Goal: Task Accomplishment & Management: Manage account settings

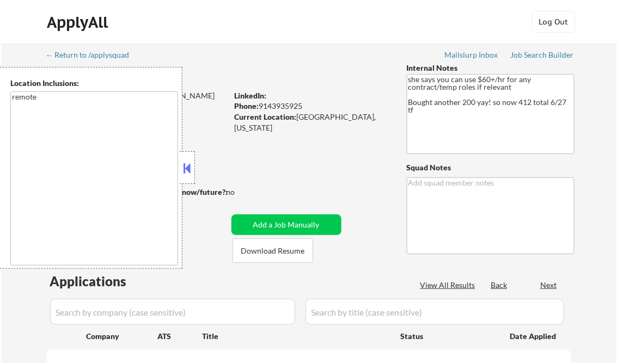
select select ""pending""
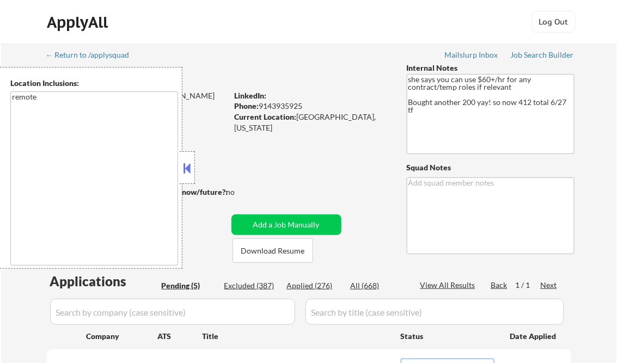
click at [186, 165] on button at bounding box center [187, 168] width 12 height 16
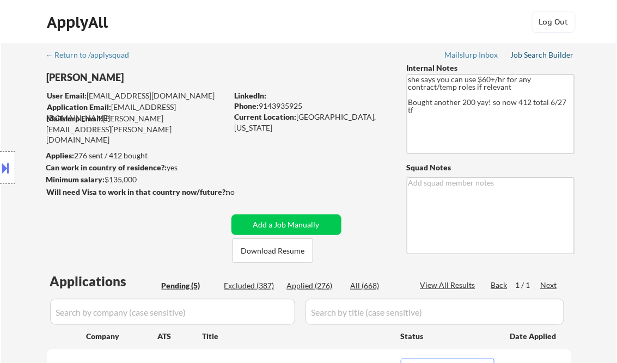
click at [530, 58] on div "Job Search Builder" at bounding box center [543, 55] width 64 height 8
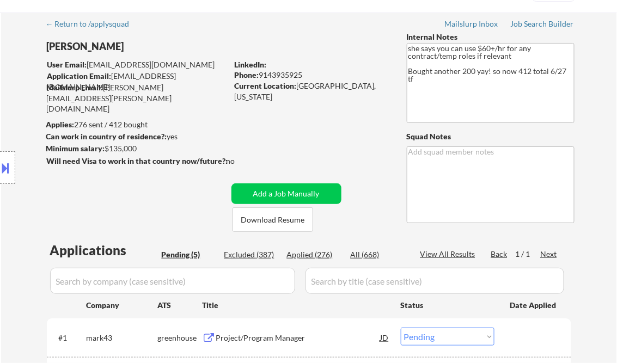
scroll to position [131, 0]
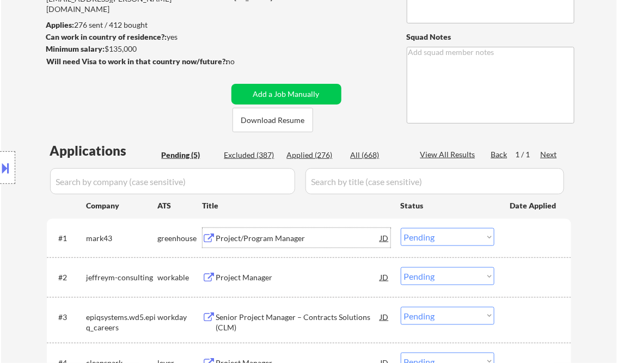
click at [258, 240] on div "Project/Program Manager" at bounding box center [298, 238] width 165 height 11
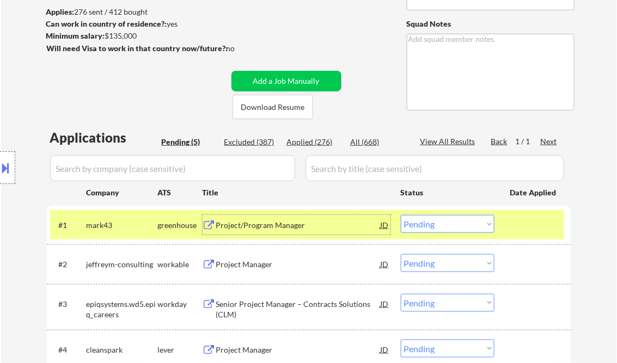
scroll to position [174, 0]
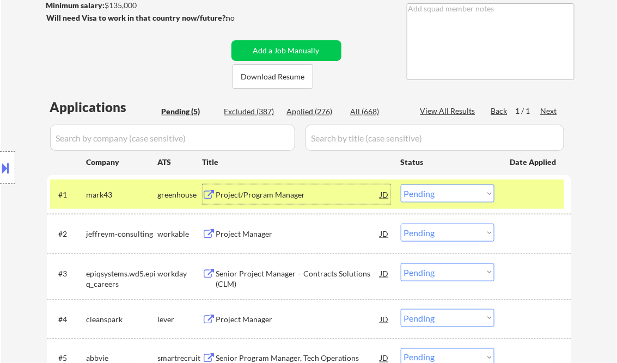
click at [429, 195] on select "Choose an option... Pending Applied Excluded (Questions) Excluded (Expired) Exc…" at bounding box center [448, 194] width 94 height 18
click at [401, 185] on select "Choose an option... Pending Applied Excluded (Questions) Excluded (Expired) Exc…" at bounding box center [448, 194] width 94 height 18
click at [251, 234] on div "Project Manager" at bounding box center [298, 234] width 165 height 11
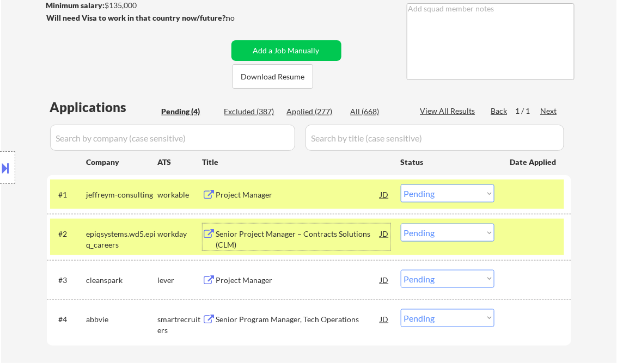
click at [438, 193] on select "Choose an option... Pending Applied Excluded (Questions) Excluded (Expired) Exc…" at bounding box center [448, 194] width 94 height 18
click at [401, 185] on select "Choose an option... Pending Applied Excluded (Questions) Excluded (Expired) Exc…" at bounding box center [448, 194] width 94 height 18
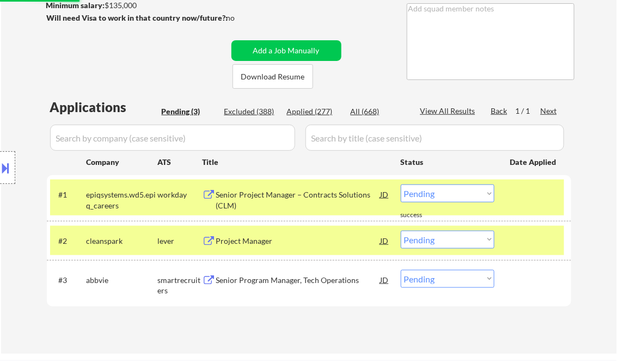
drag, startPoint x: 524, startPoint y: 194, endPoint x: 524, endPoint y: 237, distance: 43.0
click at [524, 193] on div at bounding box center [535, 195] width 48 height 20
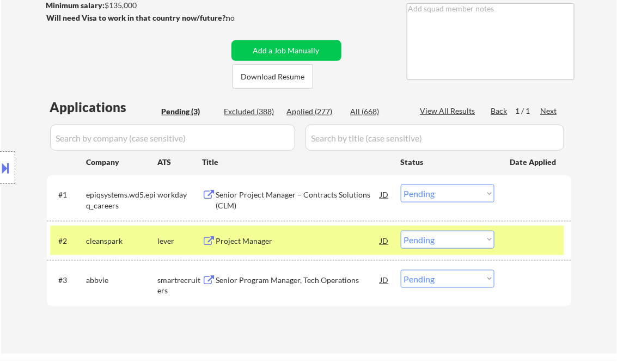
click at [525, 244] on div at bounding box center [535, 241] width 48 height 20
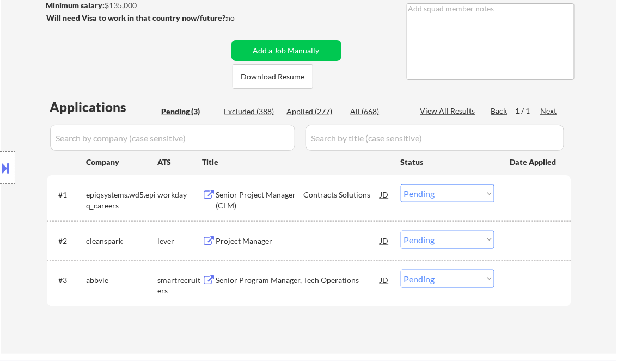
click at [293, 193] on div "Senior Project Manager – Contracts Solutions (CLM)" at bounding box center [298, 200] width 165 height 21
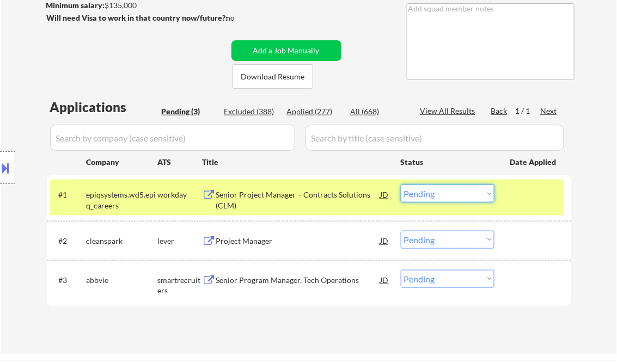
drag, startPoint x: 434, startPoint y: 193, endPoint x: 438, endPoint y: 201, distance: 8.8
click at [434, 194] on select "Choose an option... Pending Applied Excluded (Questions) Excluded (Expired) Exc…" at bounding box center [448, 194] width 94 height 18
click at [401, 185] on select "Choose an option... Pending Applied Excluded (Questions) Excluded (Expired) Exc…" at bounding box center [448, 194] width 94 height 18
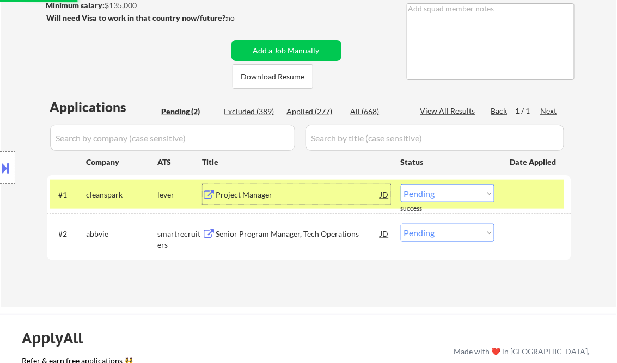
click at [268, 193] on div "Project Manager" at bounding box center [298, 195] width 165 height 11
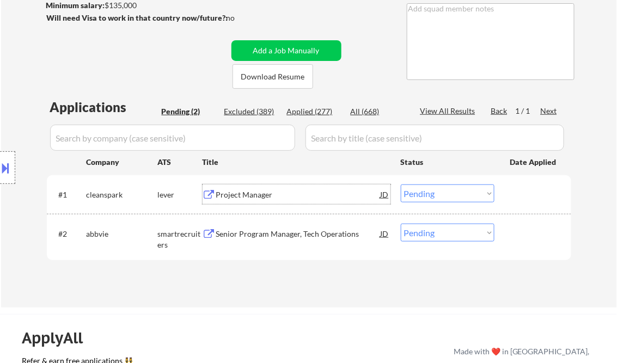
drag, startPoint x: 431, startPoint y: 195, endPoint x: 440, endPoint y: 203, distance: 11.9
click at [431, 195] on select "Choose an option... Pending Applied Excluded (Questions) Excluded (Expired) Exc…" at bounding box center [448, 194] width 94 height 18
click at [401, 185] on select "Choose an option... Pending Applied Excluded (Questions) Excluded (Expired) Exc…" at bounding box center [448, 194] width 94 height 18
click at [305, 243] on div "Senior Program Manager, Tech Operations" at bounding box center [298, 234] width 165 height 20
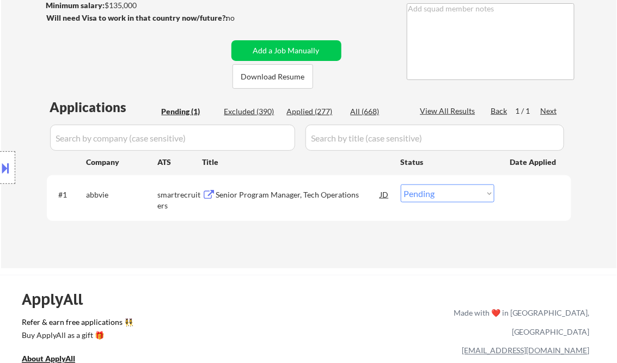
drag, startPoint x: 421, startPoint y: 192, endPoint x: 445, endPoint y: 204, distance: 26.6
click at [421, 192] on select "Choose an option... Pending Applied Excluded (Questions) Excluded (Expired) Exc…" at bounding box center [448, 194] width 94 height 18
select select ""applied""
click at [401, 185] on select "Choose an option... Pending Applied Excluded (Questions) Excluded (Expired) Exc…" at bounding box center [448, 194] width 94 height 18
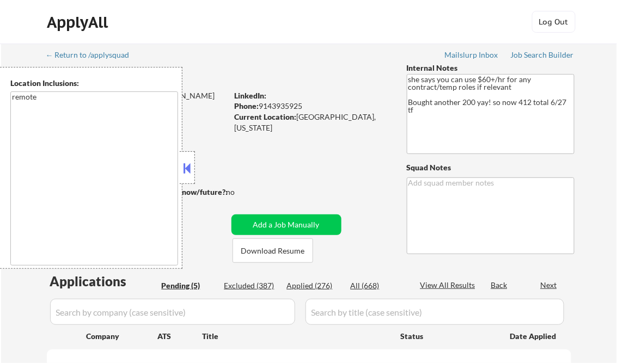
select select ""pending""
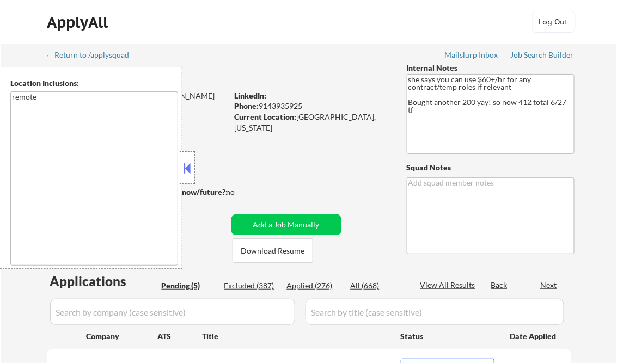
click at [189, 167] on button at bounding box center [187, 168] width 12 height 16
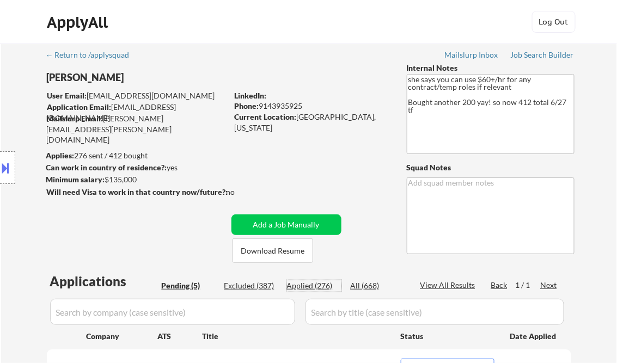
click at [325, 287] on div "Applied (276)" at bounding box center [314, 286] width 54 height 11
select select ""applied""
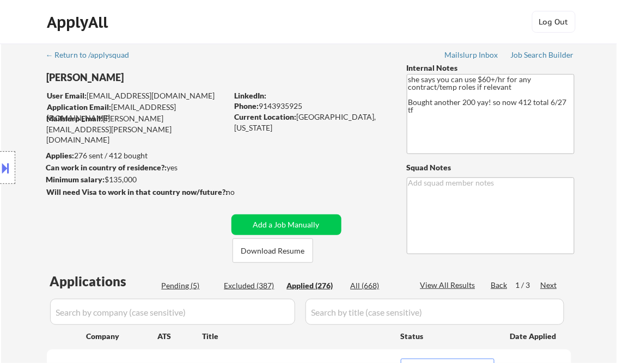
select select ""applied""
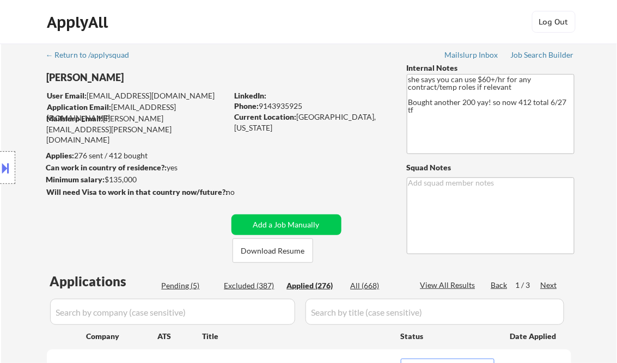
select select ""applied""
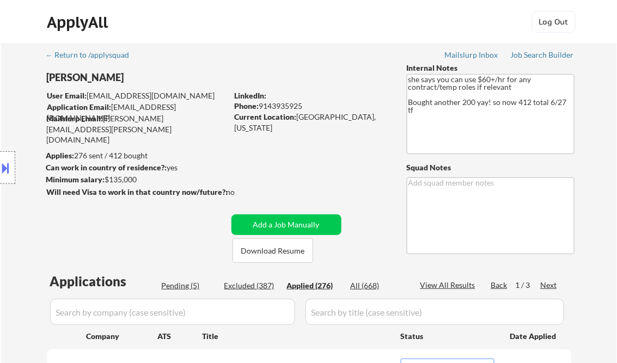
select select ""applied""
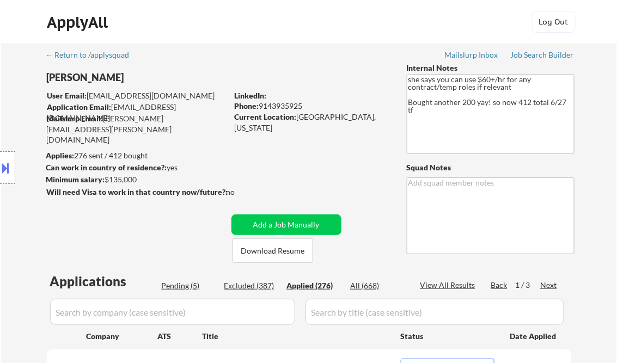
select select ""applied""
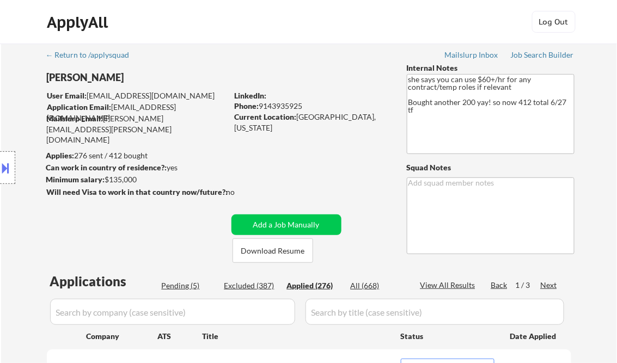
select select ""applied""
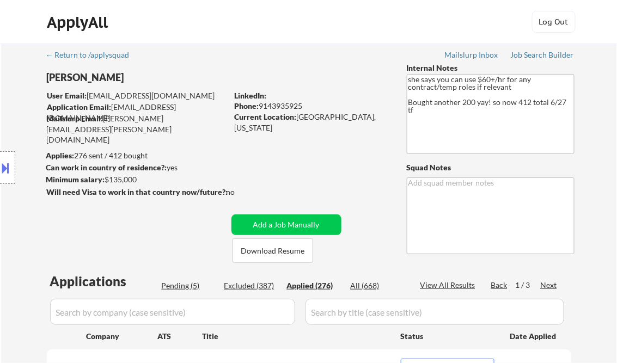
select select ""applied""
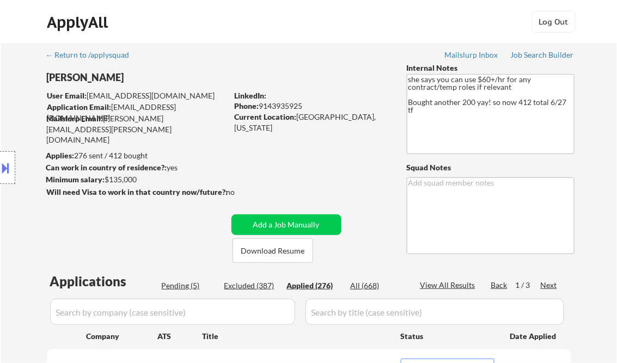
select select ""applied""
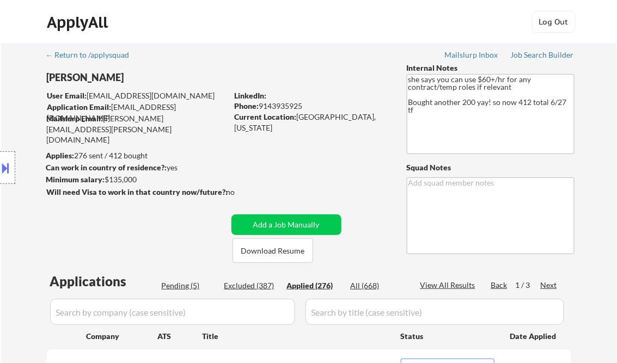
select select ""applied""
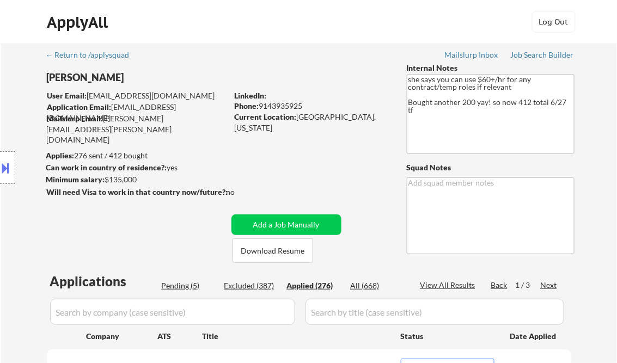
select select ""applied""
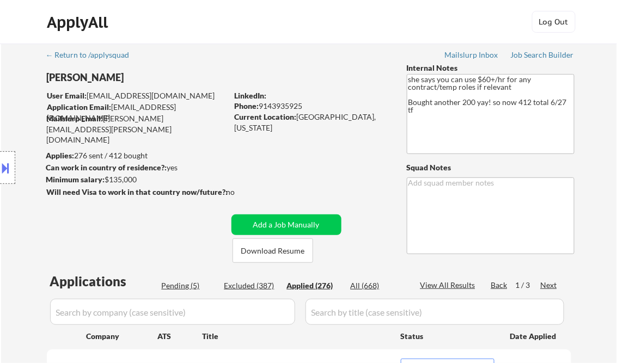
select select ""applied""
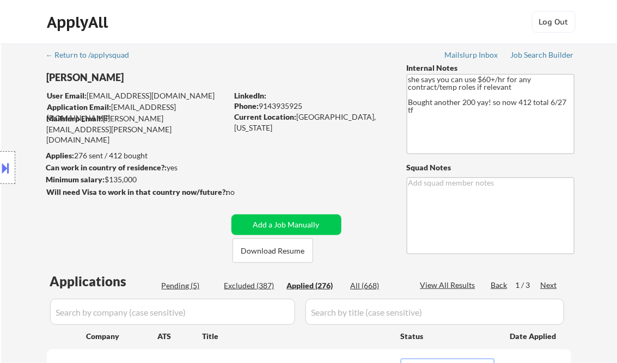
select select ""applied""
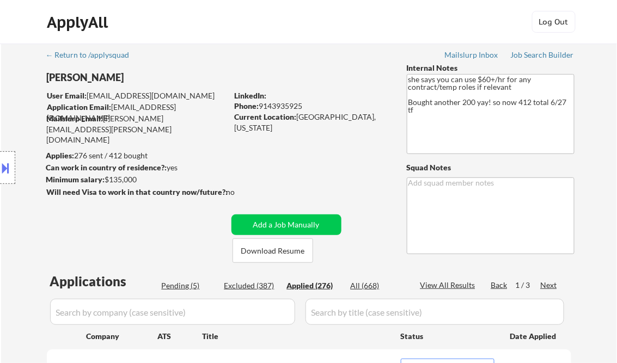
select select ""applied""
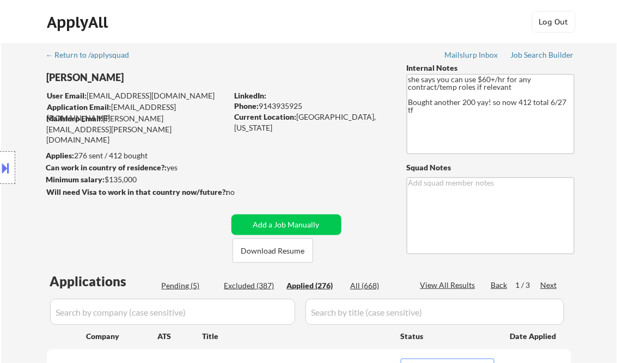
select select ""applied""
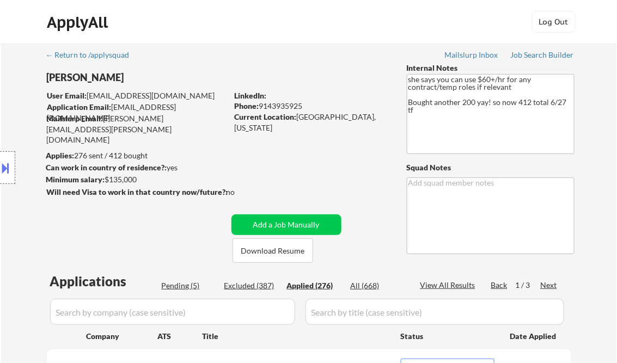
select select ""applied""
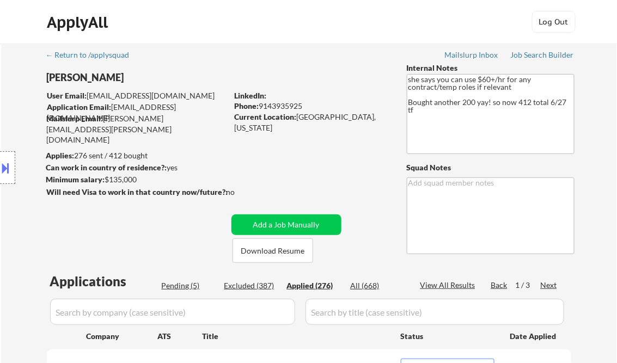
select select ""applied""
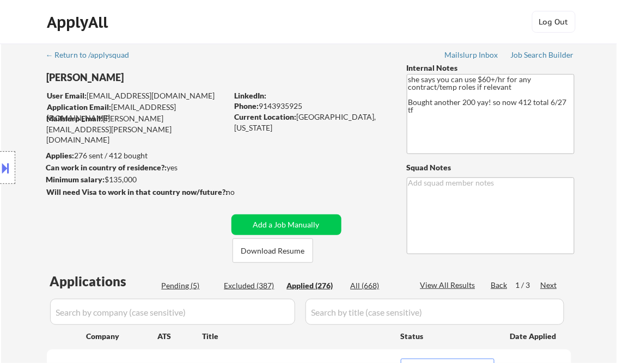
select select ""applied""
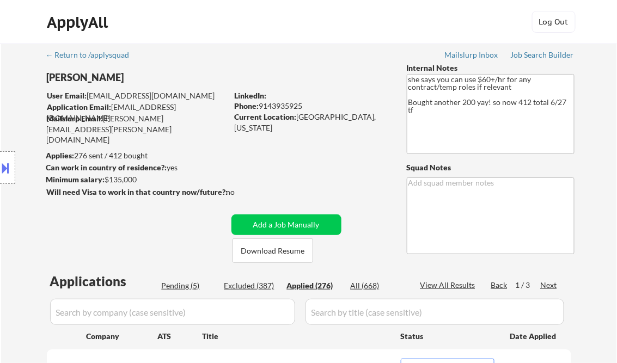
select select ""applied""
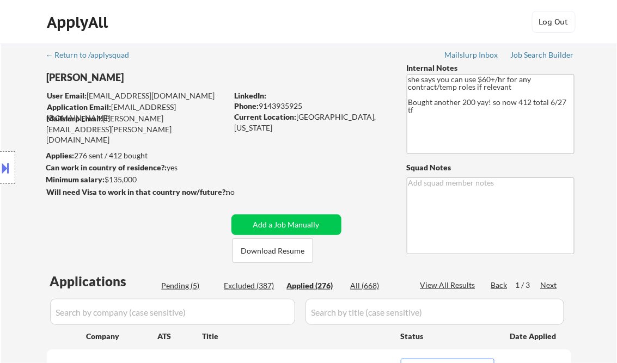
select select ""applied""
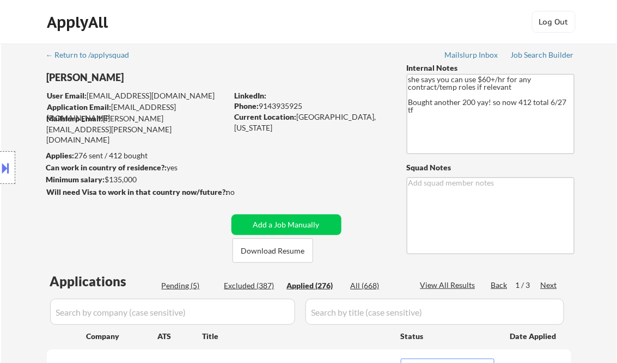
select select ""applied""
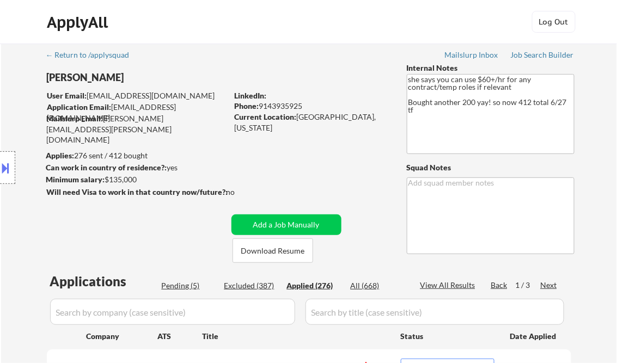
select select ""applied""
click at [440, 281] on div "View All Results" at bounding box center [450, 285] width 58 height 11
select select ""applied""
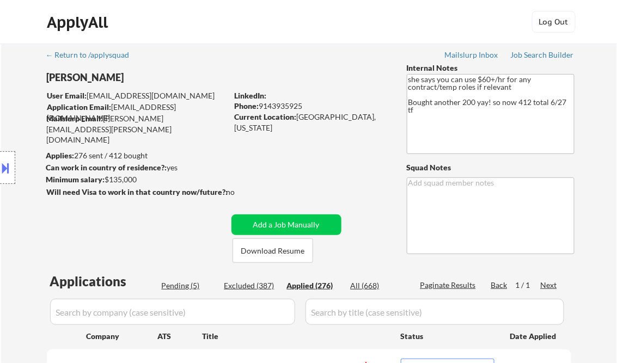
select select ""applied""
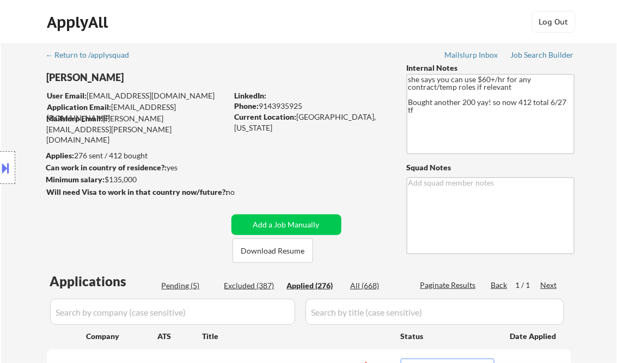
select select ""applied""
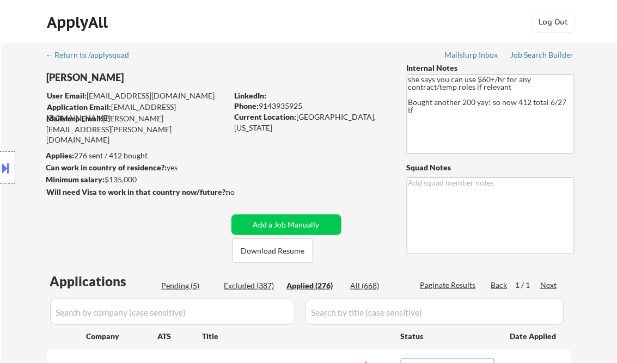
select select ""applied""
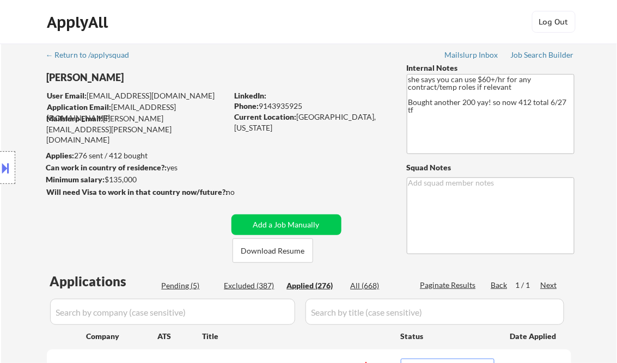
select select ""applied""
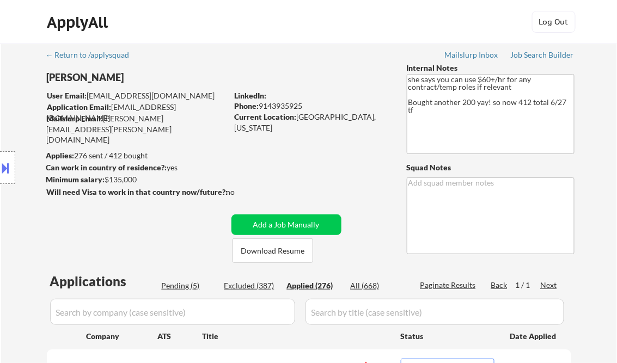
select select ""applied""
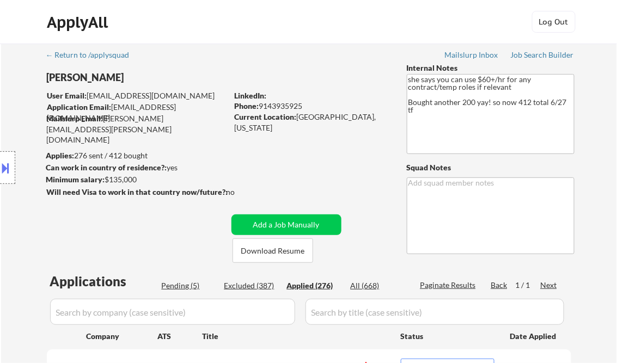
select select ""applied""
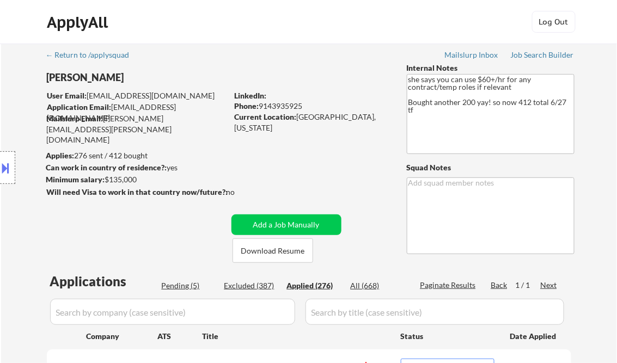
select select ""applied""
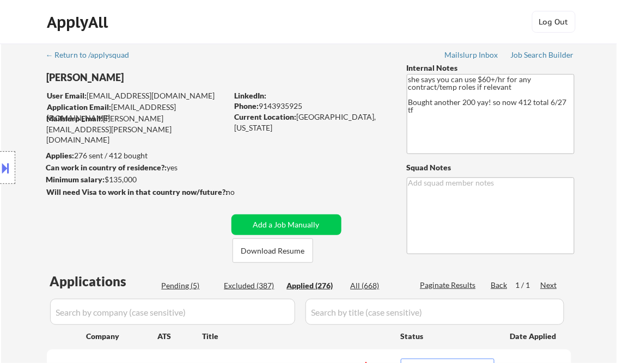
select select ""applied""
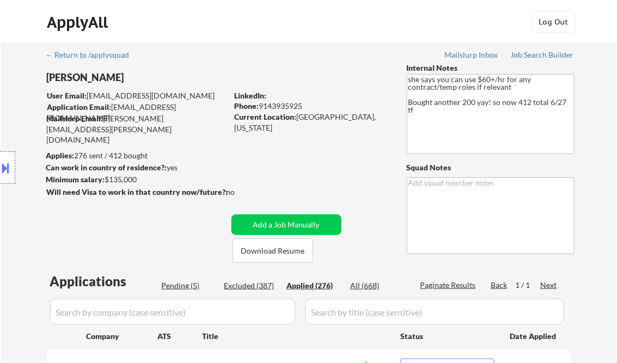
select select ""applied""
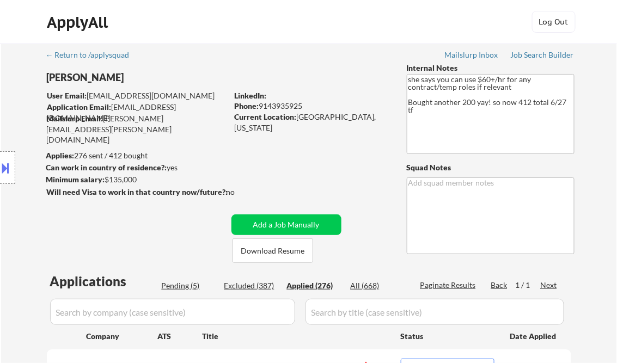
select select ""applied""
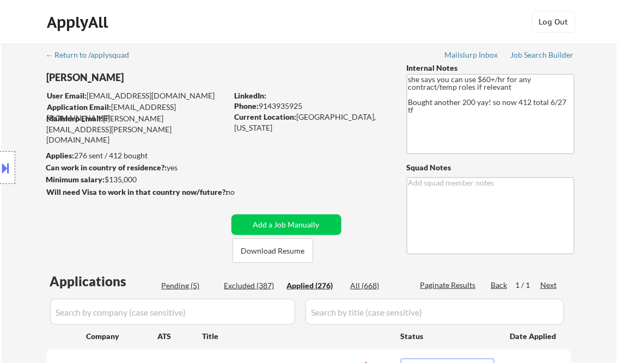
select select ""applied""
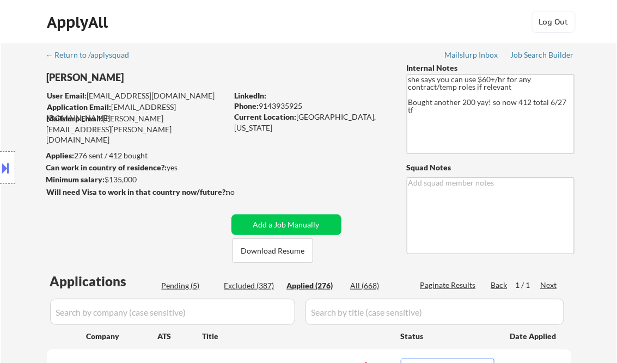
select select ""applied""
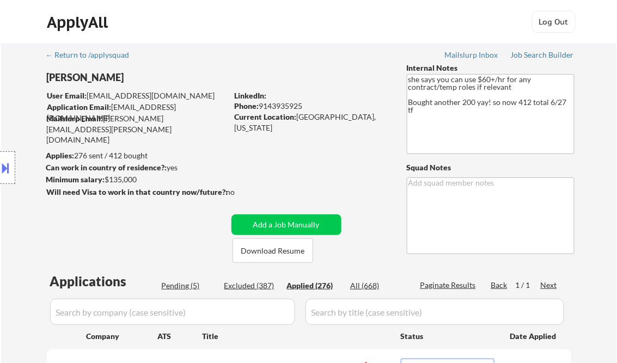
select select ""applied""
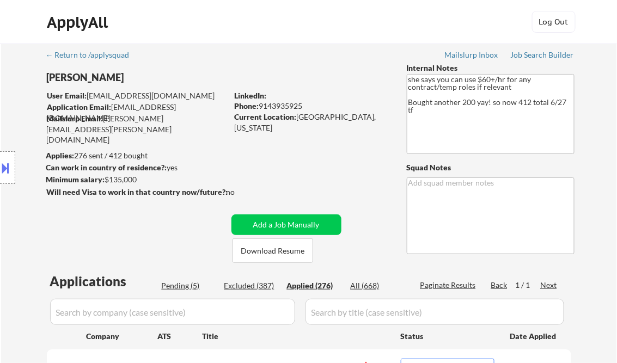
select select ""applied""
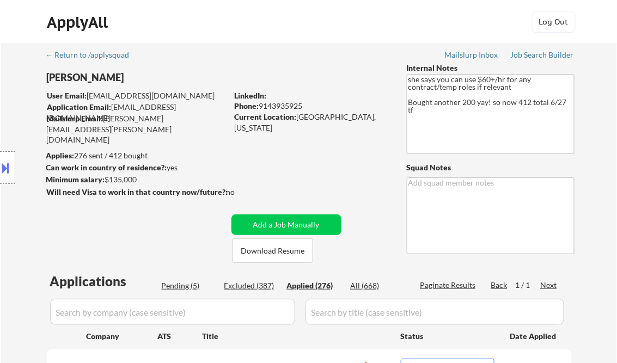
select select ""applied""
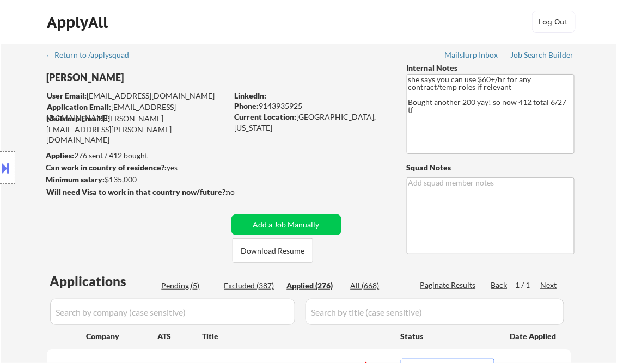
select select ""applied""
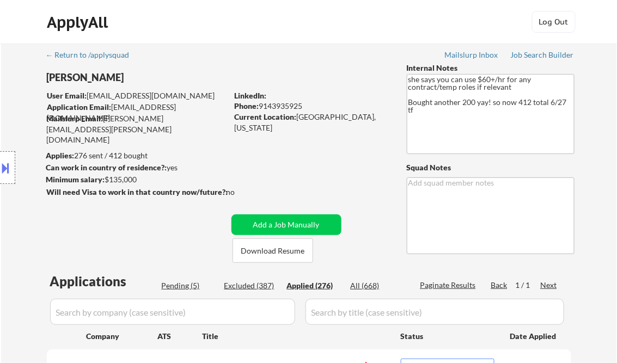
select select ""applied""
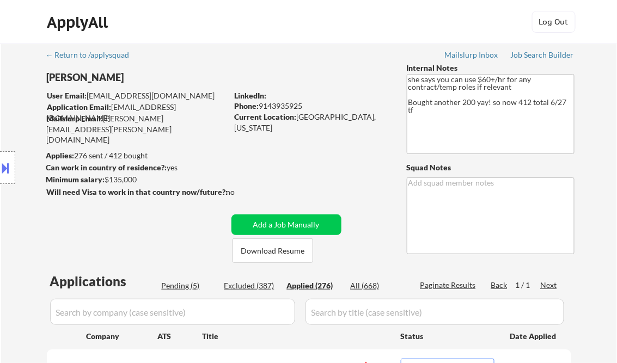
select select ""applied""
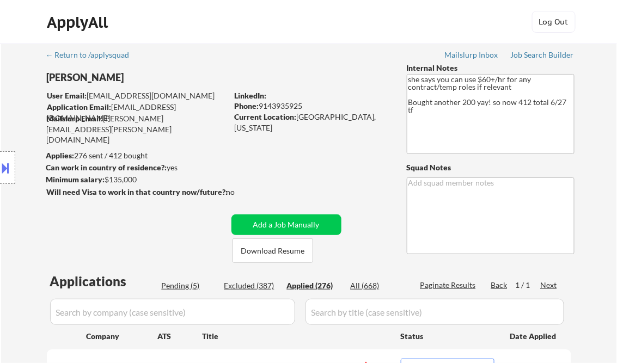
select select ""applied""
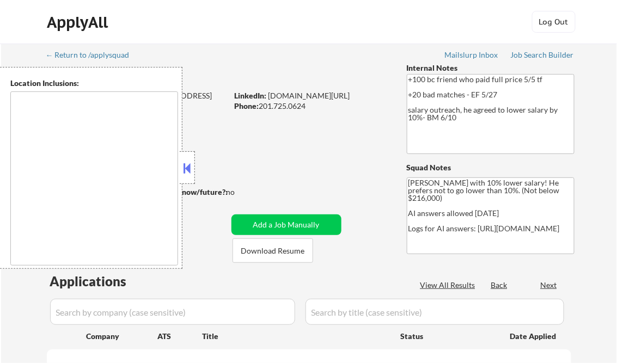
type textarea "Raleigh, NC Cary, NC Morrisville, NC Apex, NC Garner, NC Wake Forest, NC Holly …"
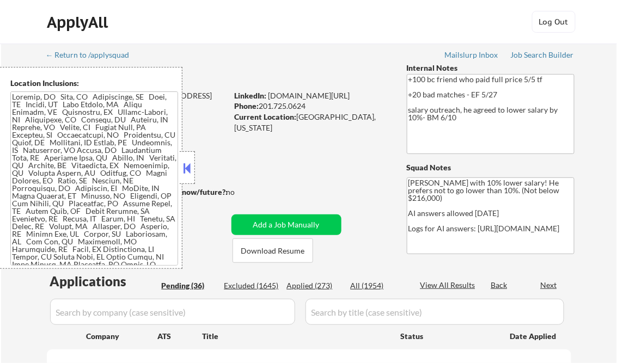
select select ""pending""
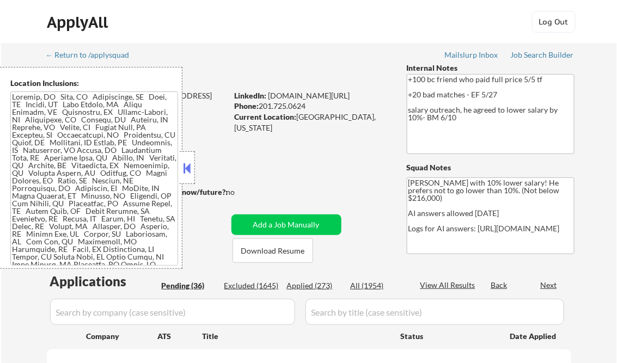
select select ""pending""
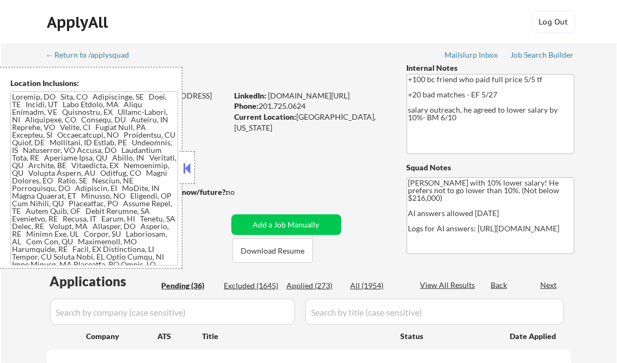
select select ""pending""
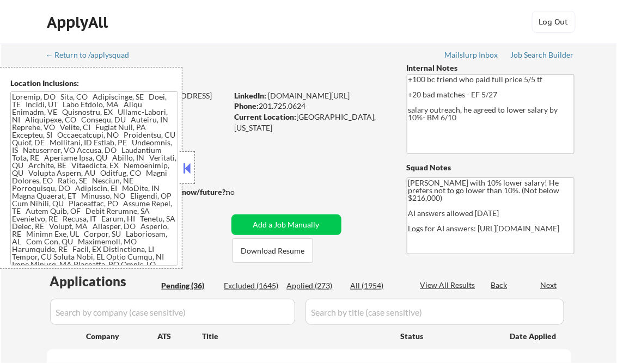
select select ""pending""
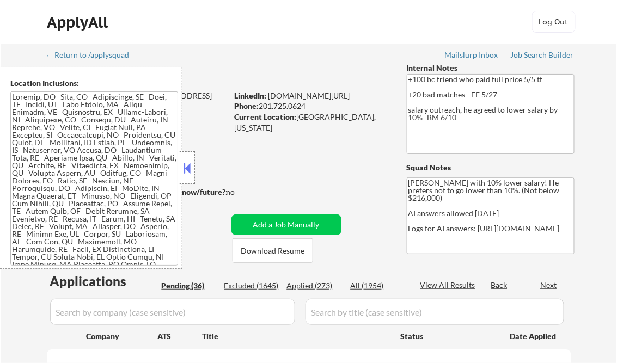
select select ""pending""
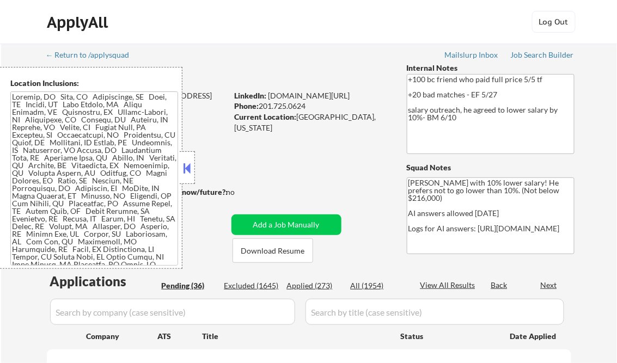
select select ""pending""
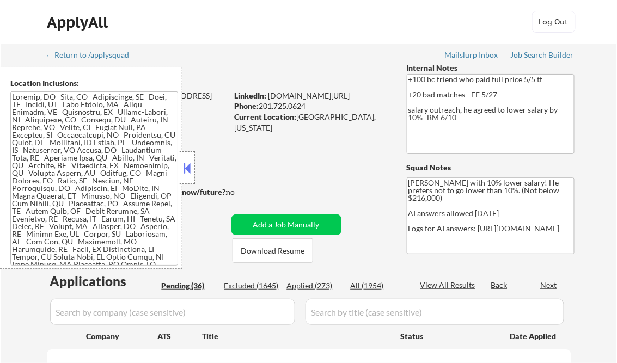
select select ""pending""
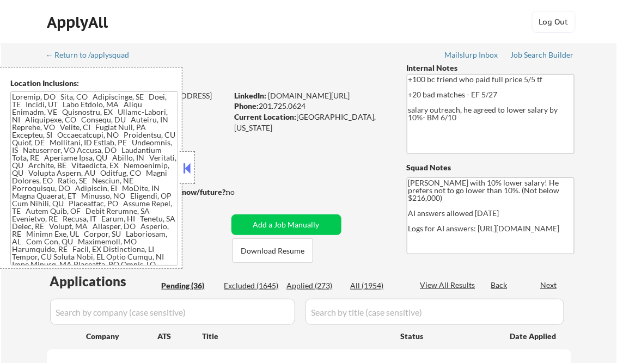
select select ""pending""
drag, startPoint x: 188, startPoint y: 159, endPoint x: 171, endPoint y: 169, distance: 20.1
click at [188, 159] on div at bounding box center [187, 167] width 15 height 33
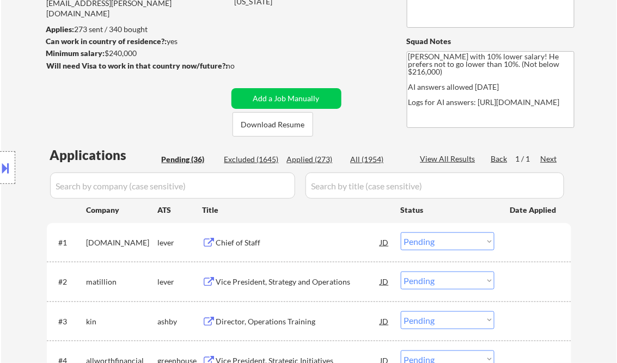
scroll to position [131, 0]
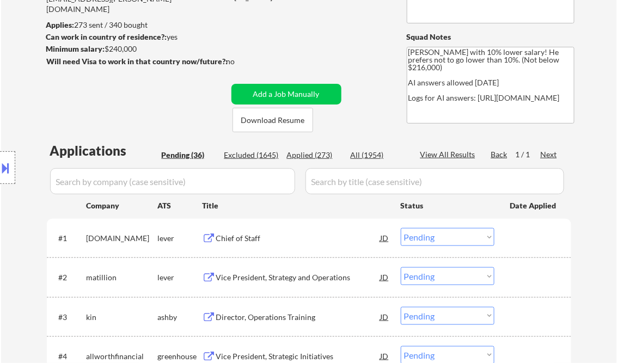
select select ""PLACEHOLDER_1427118222253""
select select ""pending""
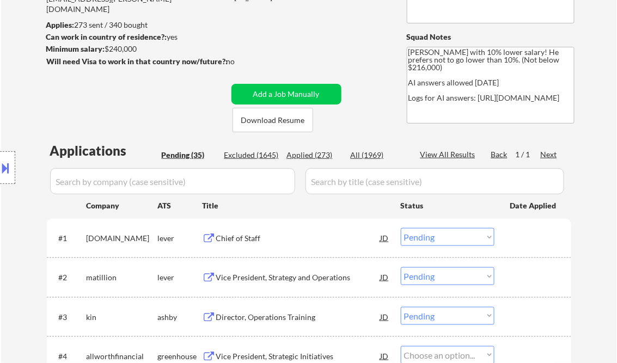
select select ""pending""
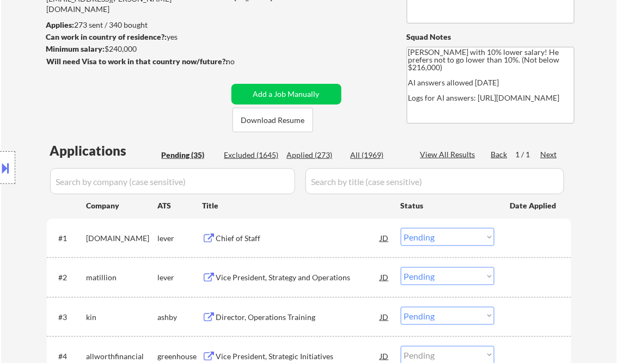
select select ""pending""
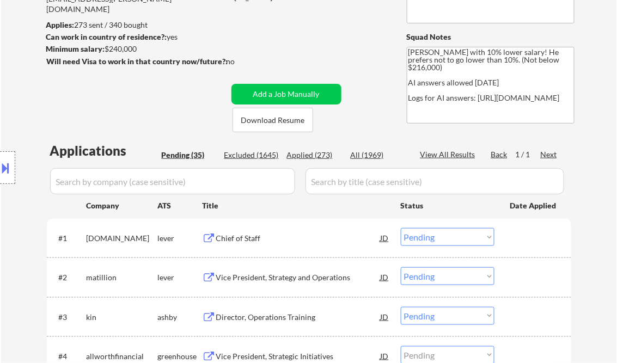
select select ""pending""
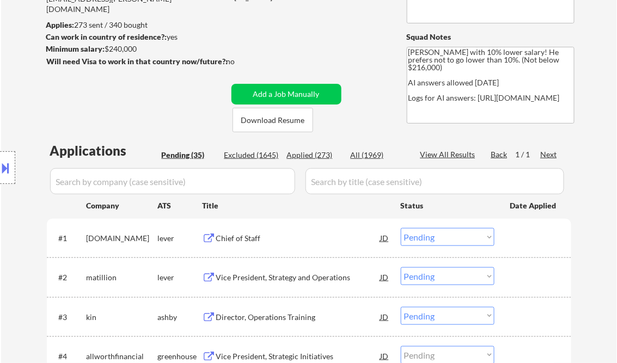
select select ""pending""
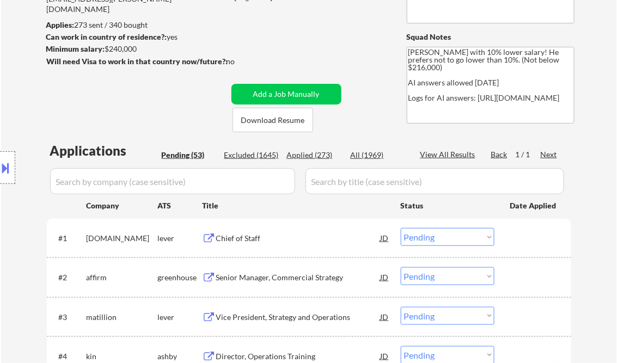
select select ""pending""
select select ""PLACEHOLDER_1427118222253""
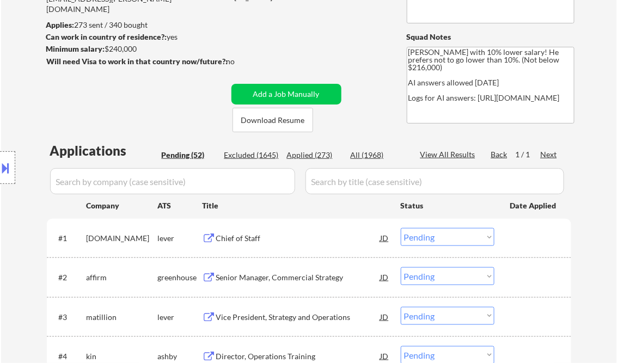
select select ""PLACEHOLDER_1427118222253""
select select ""pending""
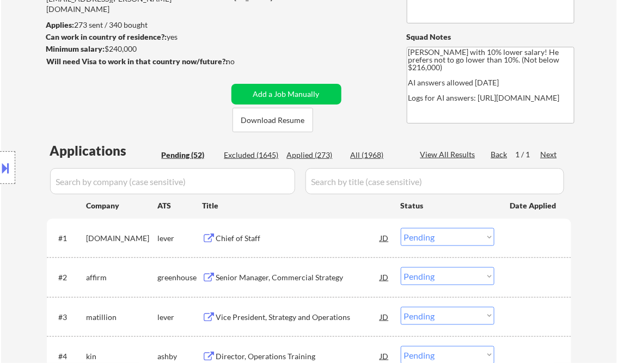
select select ""pending""
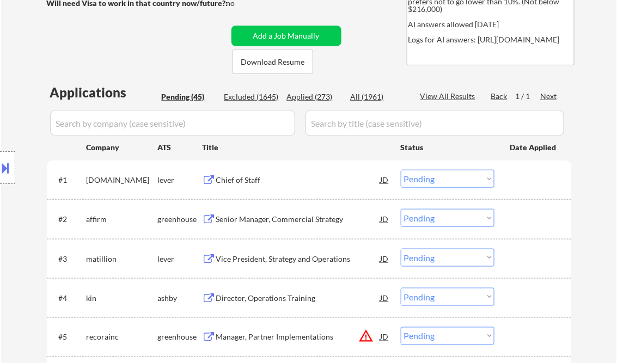
scroll to position [218, 0]
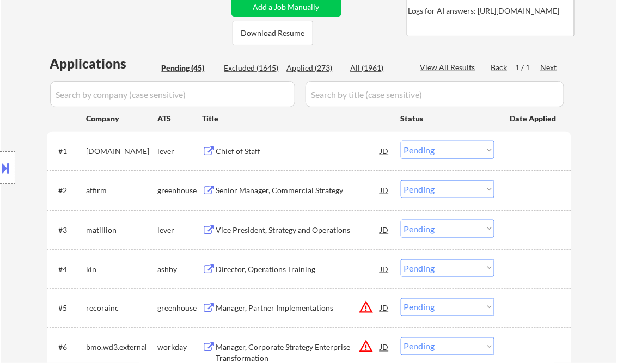
click at [276, 152] on div "Chief of Staff" at bounding box center [298, 151] width 165 height 11
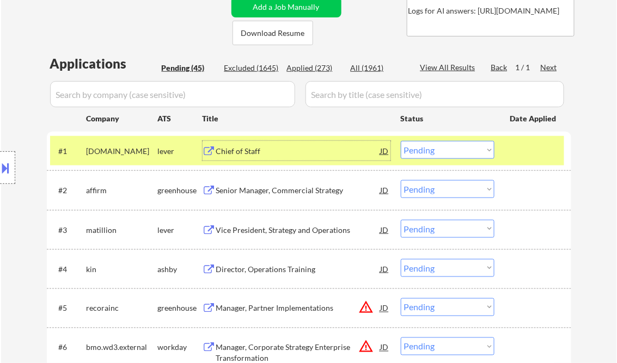
click at [230, 151] on div "Chief of Staff" at bounding box center [298, 151] width 165 height 11
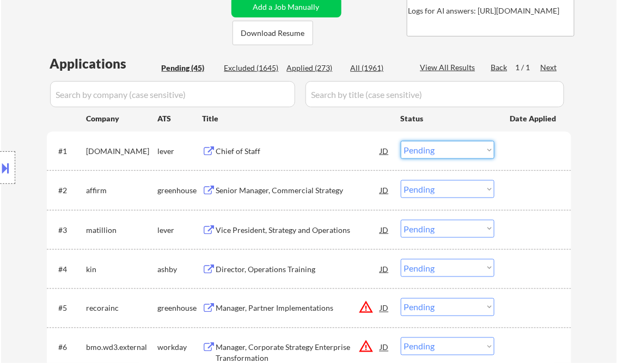
drag, startPoint x: 440, startPoint y: 148, endPoint x: 448, endPoint y: 159, distance: 13.6
click at [440, 148] on select "Choose an option... Pending Applied Excluded (Questions) Excluded (Expired) Exc…" at bounding box center [448, 150] width 94 height 18
click at [401, 141] on select "Choose an option... Pending Applied Excluded (Questions) Excluded (Expired) Exc…" at bounding box center [448, 150] width 94 height 18
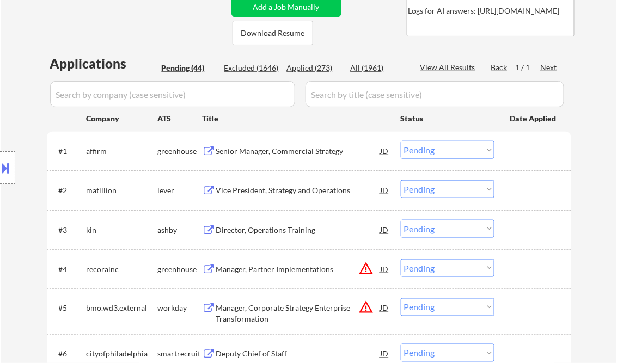
click at [251, 152] on div "Senior Manager, Commercial Strategy" at bounding box center [298, 151] width 165 height 11
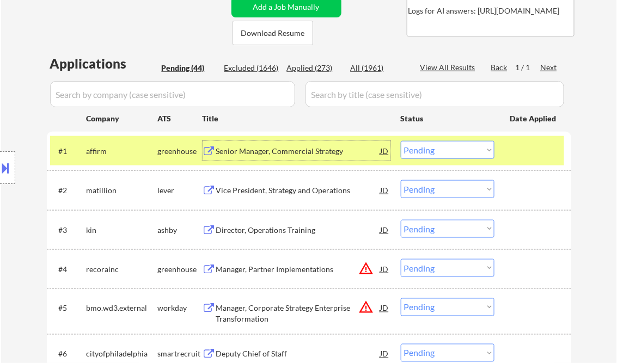
click at [430, 151] on select "Choose an option... Pending Applied Excluded (Questions) Excluded (Expired) Exc…" at bounding box center [448, 150] width 94 height 18
click at [401, 141] on select "Choose an option... Pending Applied Excluded (Questions) Excluded (Expired) Exc…" at bounding box center [448, 150] width 94 height 18
click at [269, 196] on div "Vice President, Strategy and Operations" at bounding box center [298, 190] width 165 height 11
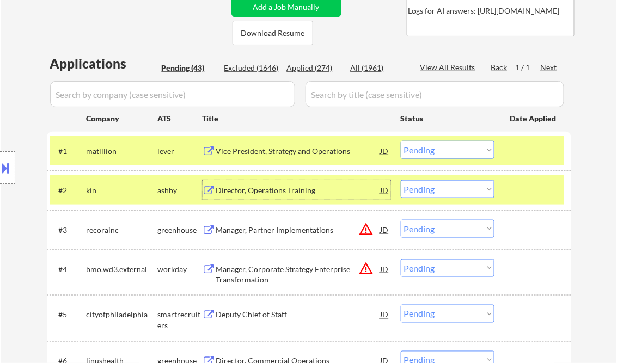
click at [430, 148] on select "Choose an option... Pending Applied Excluded (Questions) Excluded (Expired) Exc…" at bounding box center [448, 150] width 94 height 18
click at [401, 141] on select "Choose an option... Pending Applied Excluded (Questions) Excluded (Expired) Exc…" at bounding box center [448, 150] width 94 height 18
click at [266, 190] on div "Director, Operations Training" at bounding box center [298, 190] width 165 height 11
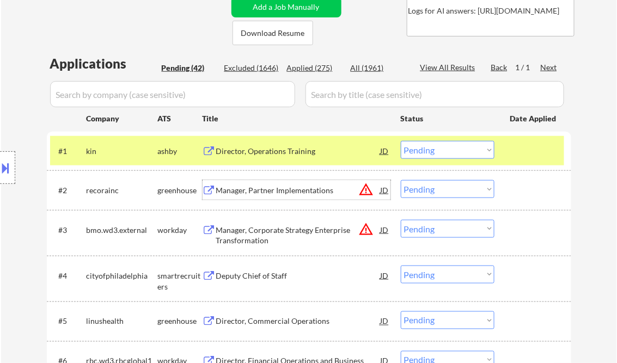
click at [445, 149] on select "Choose an option... Pending Applied Excluded (Questions) Excluded (Expired) Exc…" at bounding box center [448, 150] width 94 height 18
click at [401, 141] on select "Choose an option... Pending Applied Excluded (Questions) Excluded (Expired) Exc…" at bounding box center [448, 150] width 94 height 18
click at [271, 192] on div "Manager, Partner Implementations" at bounding box center [298, 190] width 165 height 11
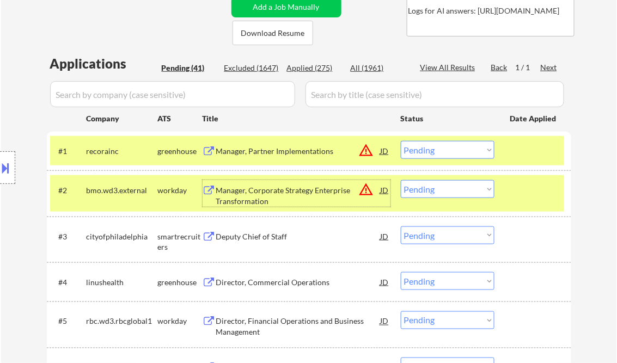
click at [526, 191] on div at bounding box center [535, 190] width 48 height 20
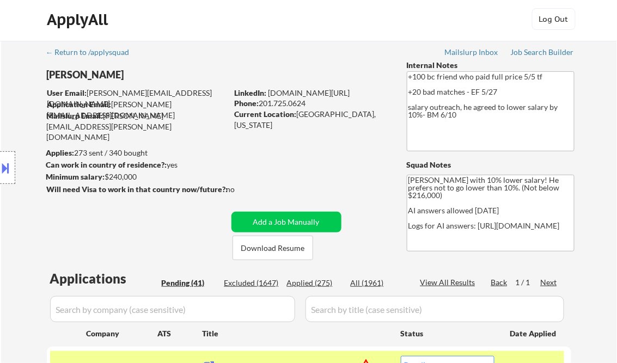
scroll to position [0, 0]
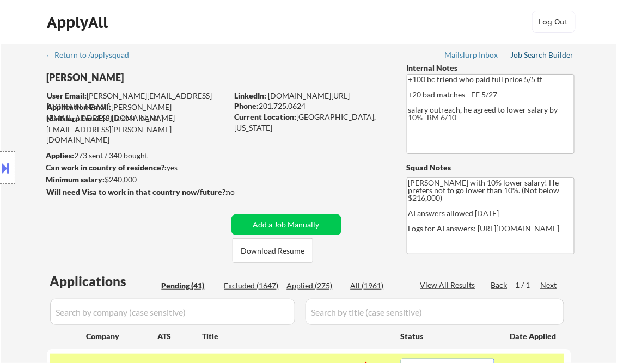
click at [552, 51] on div "Job Search Builder" at bounding box center [543, 55] width 64 height 8
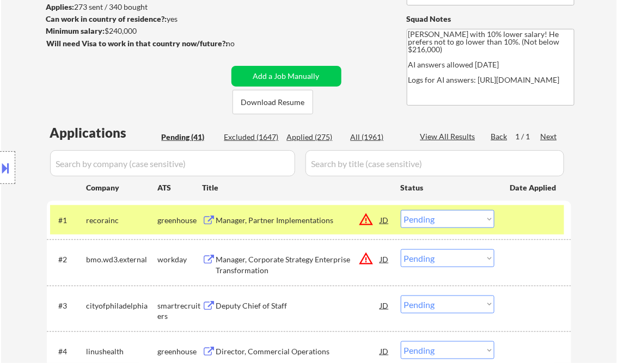
scroll to position [174, 0]
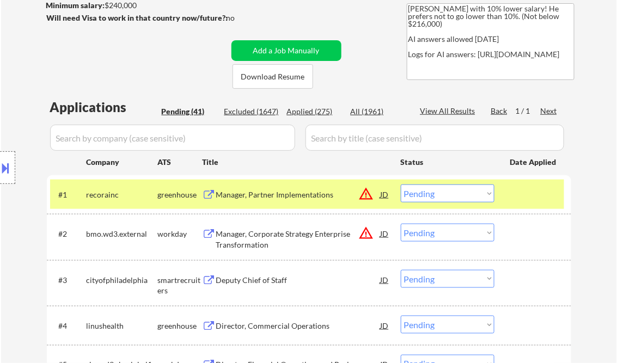
click at [448, 195] on select "Choose an option... Pending Applied Excluded (Questions) Excluded (Expired) Exc…" at bounding box center [448, 194] width 94 height 18
click at [401, 185] on select "Choose an option... Pending Applied Excluded (Questions) Excluded (Expired) Exc…" at bounding box center [448, 194] width 94 height 18
click at [294, 242] on div "Manager, Corporate Strategy Enterprise Transformation" at bounding box center [298, 239] width 165 height 21
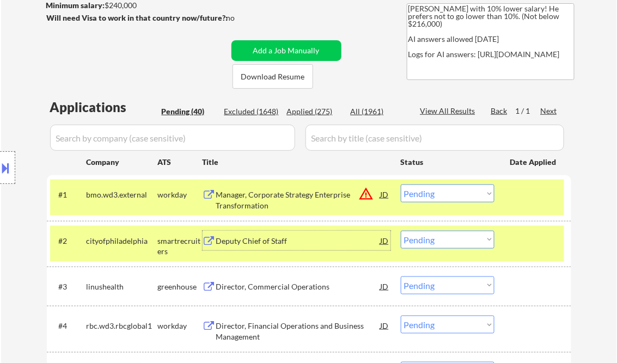
click at [420, 191] on select "Choose an option... Pending Applied Excluded (Questions) Excluded (Expired) Exc…" at bounding box center [448, 194] width 94 height 18
click at [401, 185] on select "Choose an option... Pending Applied Excluded (Questions) Excluded (Expired) Exc…" at bounding box center [448, 194] width 94 height 18
click at [242, 247] on div "Deputy Chief of Staff" at bounding box center [298, 241] width 165 height 20
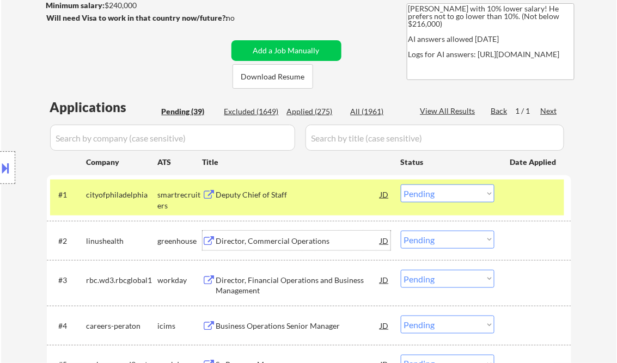
click at [444, 195] on select "Choose an option... Pending Applied Excluded (Questions) Excluded (Expired) Exc…" at bounding box center [448, 194] width 94 height 18
click at [401, 185] on select "Choose an option... Pending Applied Excluded (Questions) Excluded (Expired) Exc…" at bounding box center [448, 194] width 94 height 18
click at [271, 238] on div "Director, Commercial Operations" at bounding box center [298, 241] width 165 height 11
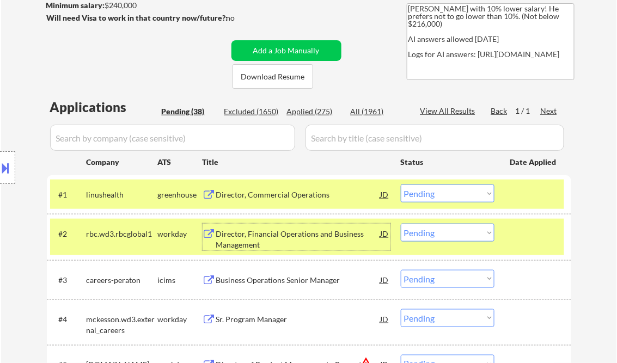
click at [539, 239] on div at bounding box center [535, 234] width 48 height 20
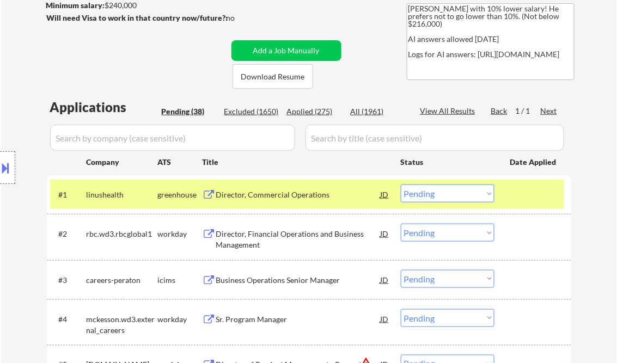
drag, startPoint x: 484, startPoint y: 192, endPoint x: 478, endPoint y: 203, distance: 12.4
click at [484, 192] on select "Choose an option... Pending Applied Excluded (Questions) Excluded (Expired) Exc…" at bounding box center [448, 194] width 94 height 18
click at [401, 185] on select "Choose an option... Pending Applied Excluded (Questions) Excluded (Expired) Exc…" at bounding box center [448, 194] width 94 height 18
click at [286, 242] on div "Director, Financial Operations and Business Management" at bounding box center [298, 239] width 165 height 21
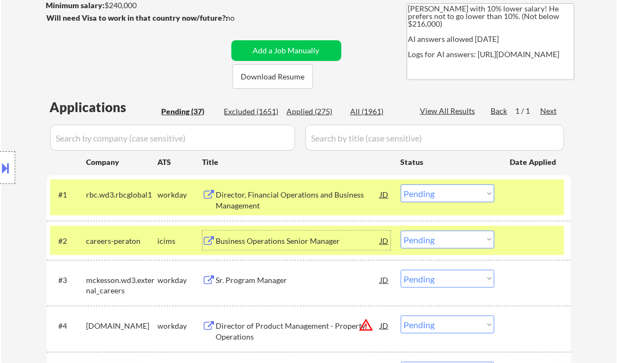
click at [438, 192] on select "Choose an option... Pending Applied Excluded (Questions) Excluded (Expired) Exc…" at bounding box center [448, 194] width 94 height 18
click at [401, 185] on select "Choose an option... Pending Applied Excluded (Questions) Excluded (Expired) Exc…" at bounding box center [448, 194] width 94 height 18
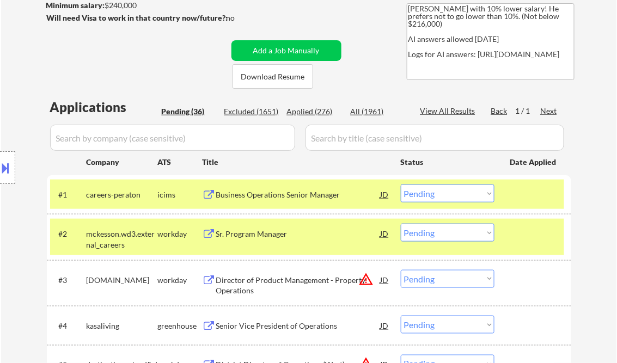
click at [511, 224] on div at bounding box center [535, 234] width 48 height 20
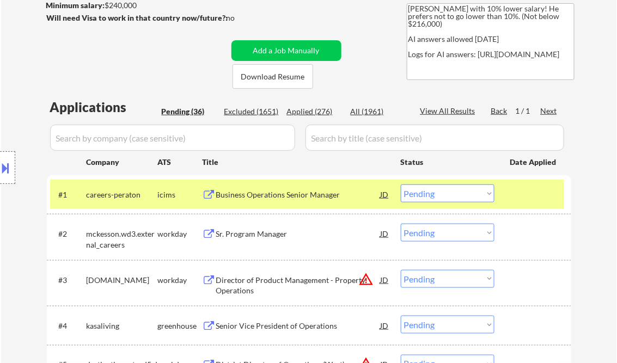
click at [525, 202] on div at bounding box center [535, 195] width 48 height 20
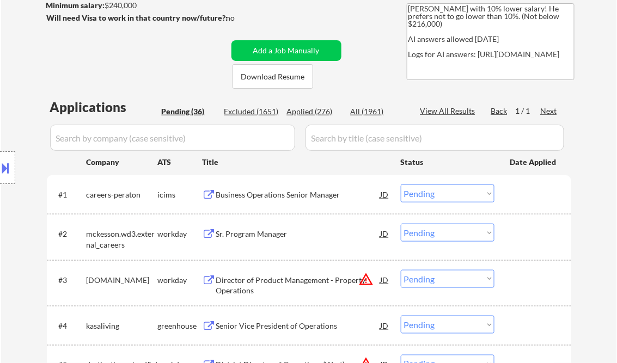
click at [271, 199] on div "Business Operations Senior Manager" at bounding box center [298, 195] width 165 height 11
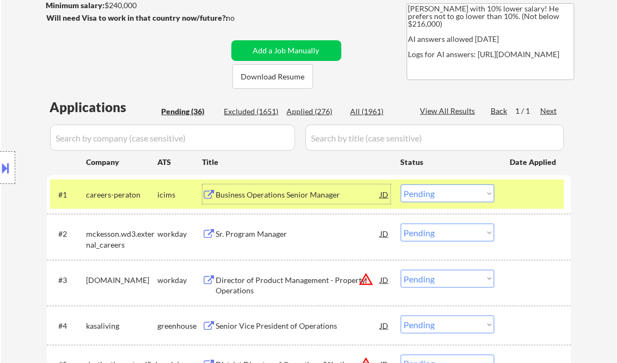
drag, startPoint x: 421, startPoint y: 193, endPoint x: 427, endPoint y: 194, distance: 6.1
click at [421, 193] on select "Choose an option... Pending Applied Excluded (Questions) Excluded (Expired) Exc…" at bounding box center [448, 194] width 94 height 18
click at [401, 185] on select "Choose an option... Pending Applied Excluded (Questions) Excluded (Expired) Exc…" at bounding box center [448, 194] width 94 height 18
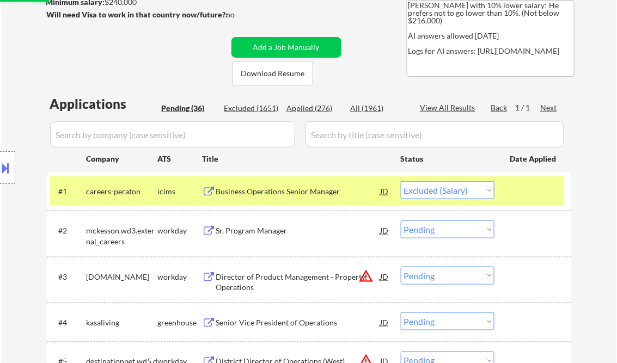
scroll to position [305, 0]
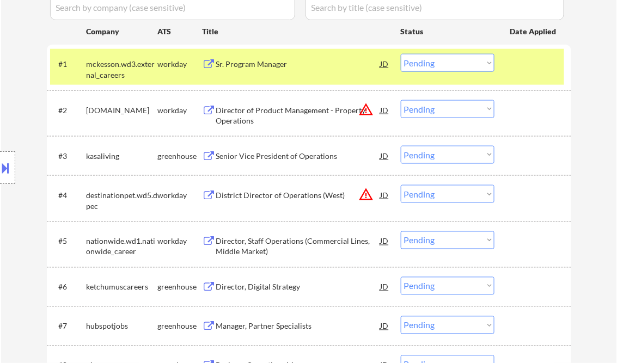
click at [532, 68] on div at bounding box center [535, 64] width 48 height 20
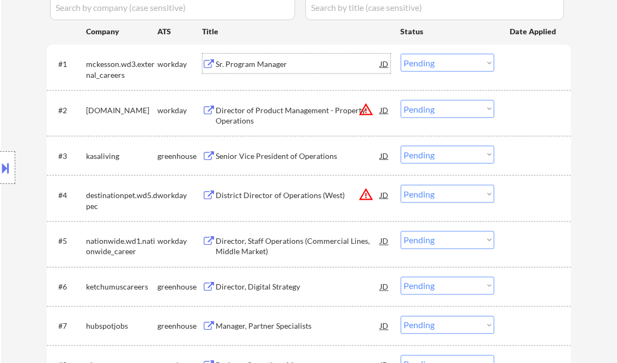
click at [257, 68] on div "Sr. Program Manager" at bounding box center [298, 64] width 165 height 11
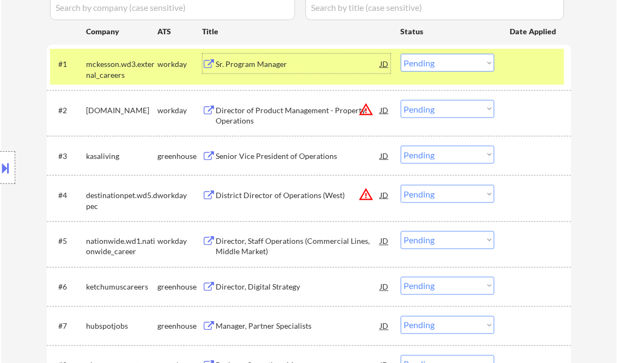
drag, startPoint x: 435, startPoint y: 62, endPoint x: 448, endPoint y: 72, distance: 17.0
click at [435, 61] on select "Choose an option... Pending Applied Excluded (Questions) Excluded (Expired) Exc…" at bounding box center [448, 63] width 94 height 18
click at [401, 54] on select "Choose an option... Pending Applied Excluded (Questions) Excluded (Expired) Exc…" at bounding box center [448, 63] width 94 height 18
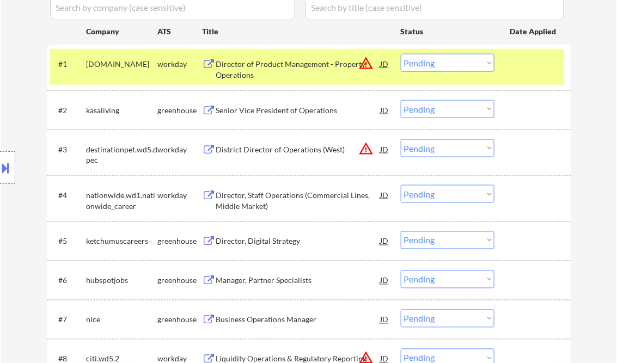
click at [258, 68] on div "Director of Product Management - Property Operations" at bounding box center [298, 69] width 165 height 21
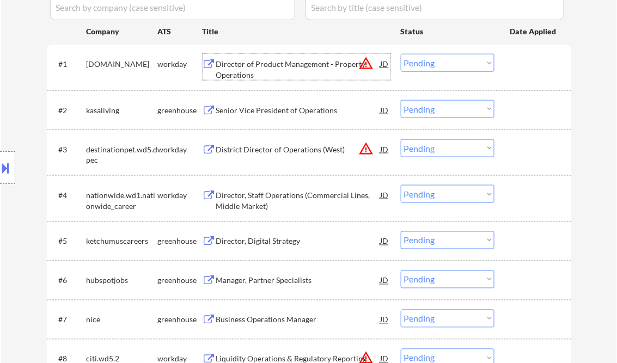
click at [446, 67] on select "Choose an option... Pending Applied Excluded (Questions) Excluded (Expired) Exc…" at bounding box center [448, 63] width 94 height 18
click at [401, 54] on select "Choose an option... Pending Applied Excluded (Questions) Excluded (Expired) Exc…" at bounding box center [448, 63] width 94 height 18
click at [269, 110] on div "Senior Vice President of Operations" at bounding box center [298, 110] width 165 height 11
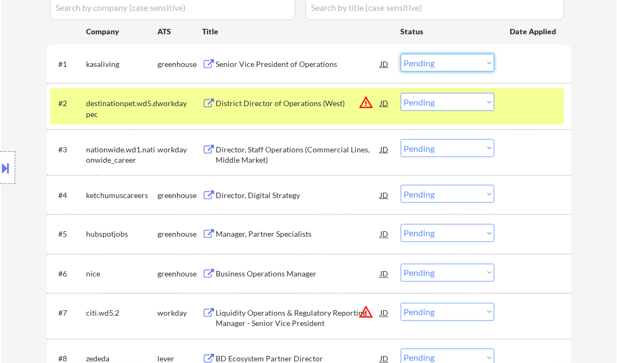
drag, startPoint x: 416, startPoint y: 62, endPoint x: 426, endPoint y: 72, distance: 14.3
click at [416, 62] on select "Choose an option... Pending Applied Excluded (Questions) Excluded (Expired) Exc…" at bounding box center [448, 63] width 94 height 18
click at [401, 54] on select "Choose an option... Pending Applied Excluded (Questions) Excluded (Expired) Exc…" at bounding box center [448, 63] width 94 height 18
click at [291, 104] on div "District Director of Operations (West)" at bounding box center [298, 103] width 165 height 11
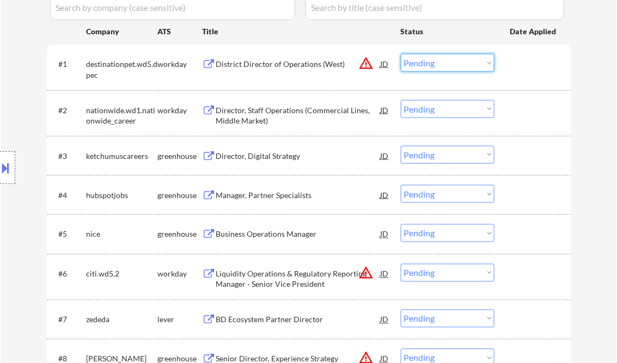
drag, startPoint x: 420, startPoint y: 63, endPoint x: 430, endPoint y: 73, distance: 14.3
click at [420, 63] on select "Choose an option... Pending Applied Excluded (Questions) Excluded (Expired) Exc…" at bounding box center [448, 63] width 94 height 18
click at [401, 54] on select "Choose an option... Pending Applied Excluded (Questions) Excluded (Expired) Exc…" at bounding box center [448, 63] width 94 height 18
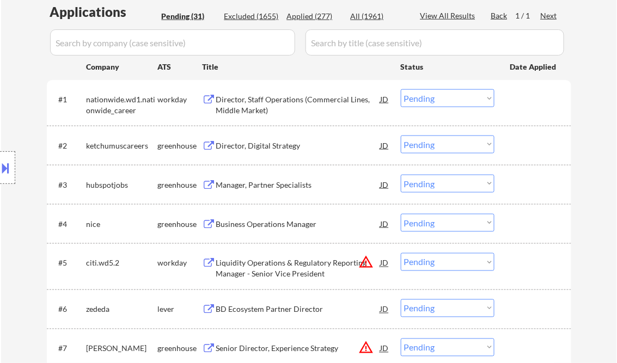
scroll to position [262, 0]
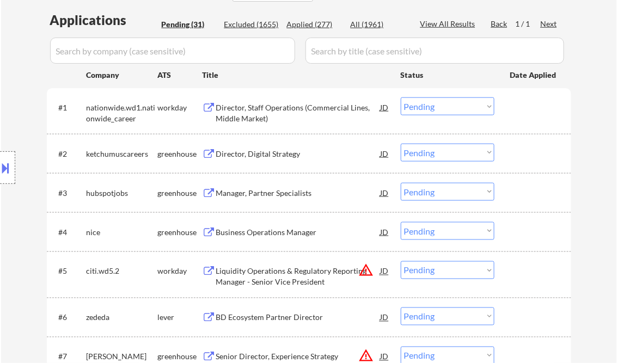
click at [269, 118] on div "Director, Staff Operations (Commercial Lines, Middle Market)" at bounding box center [298, 112] width 165 height 21
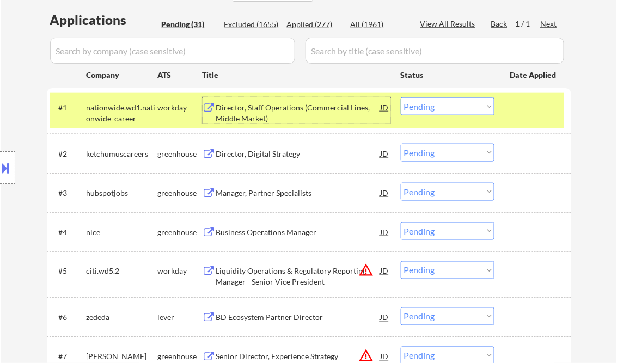
drag, startPoint x: 454, startPoint y: 106, endPoint x: 458, endPoint y: 112, distance: 7.4
click at [454, 106] on select "Choose an option... Pending Applied Excluded (Questions) Excluded (Expired) Exc…" at bounding box center [448, 107] width 94 height 18
click at [401, 98] on select "Choose an option... Pending Applied Excluded (Questions) Excluded (Expired) Exc…" at bounding box center [448, 107] width 94 height 18
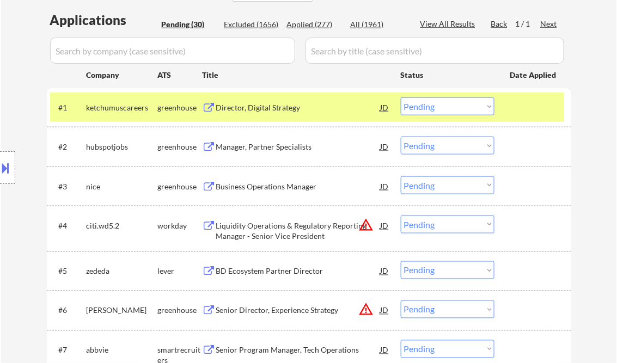
click at [270, 113] on div "Director, Digital Strategy" at bounding box center [298, 108] width 165 height 20
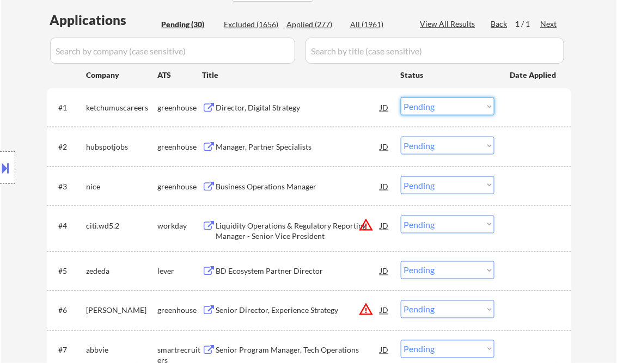
drag, startPoint x: 424, startPoint y: 103, endPoint x: 438, endPoint y: 114, distance: 18.2
click at [424, 103] on select "Choose an option... Pending Applied Excluded (Questions) Excluded (Expired) Exc…" at bounding box center [448, 107] width 94 height 18
click at [401, 98] on select "Choose an option... Pending Applied Excluded (Questions) Excluded (Expired) Exc…" at bounding box center [448, 107] width 94 height 18
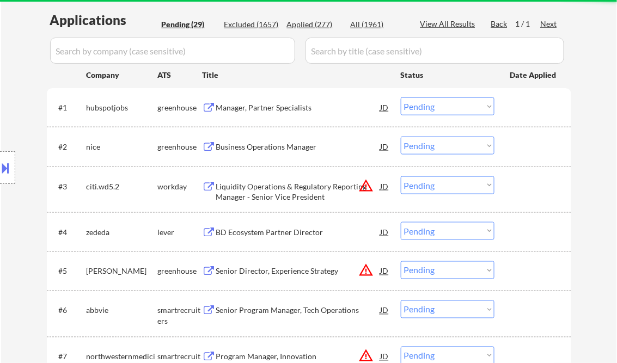
click at [251, 105] on div "Manager, Partner Specialists" at bounding box center [298, 107] width 165 height 11
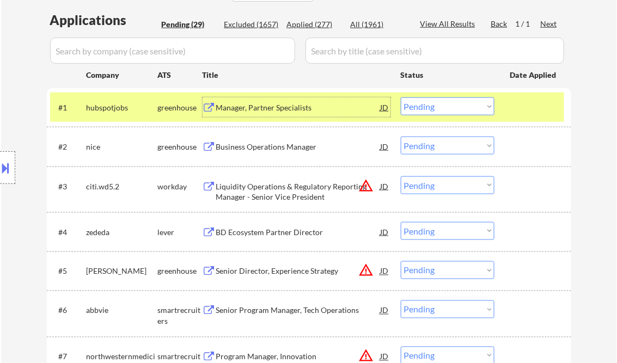
click at [447, 110] on select "Choose an option... Pending Applied Excluded (Questions) Excluded (Expired) Exc…" at bounding box center [448, 107] width 94 height 18
click at [401, 98] on select "Choose an option... Pending Applied Excluded (Questions) Excluded (Expired) Exc…" at bounding box center [448, 107] width 94 height 18
click at [273, 154] on div "Business Operations Manager" at bounding box center [298, 147] width 165 height 20
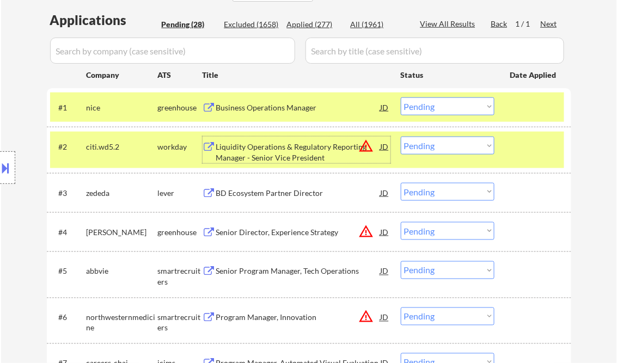
click at [427, 107] on select "Choose an option... Pending Applied Excluded (Questions) Excluded (Expired) Exc…" at bounding box center [448, 107] width 94 height 18
click at [401, 98] on select "Choose an option... Pending Applied Excluded (Questions) Excluded (Expired) Exc…" at bounding box center [448, 107] width 94 height 18
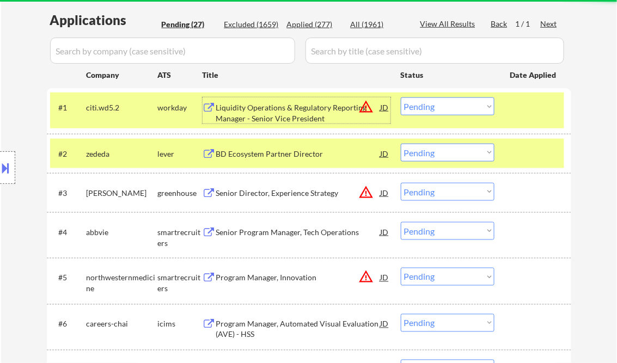
click at [272, 116] on div "Liquidity Operations & Regulatory Reporting Manager - Senior Vice President" at bounding box center [298, 112] width 165 height 21
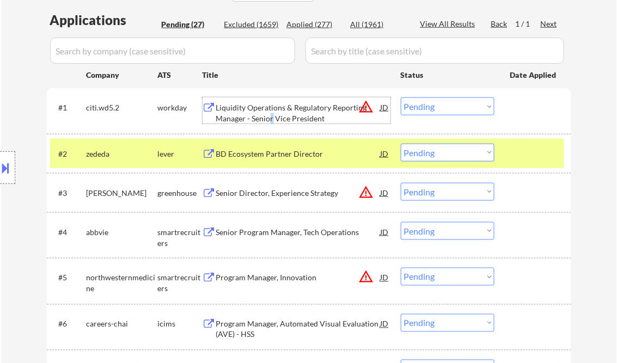
drag, startPoint x: 444, startPoint y: 104, endPoint x: 450, endPoint y: 108, distance: 7.9
click at [444, 104] on select "Choose an option... Pending Applied Excluded (Questions) Excluded (Expired) Exc…" at bounding box center [448, 107] width 94 height 18
click at [401, 98] on select "Choose an option... Pending Applied Excluded (Questions) Excluded (Expired) Exc…" at bounding box center [448, 107] width 94 height 18
drag, startPoint x: 530, startPoint y: 154, endPoint x: 542, endPoint y: 161, distance: 13.9
click at [530, 154] on div at bounding box center [535, 154] width 48 height 20
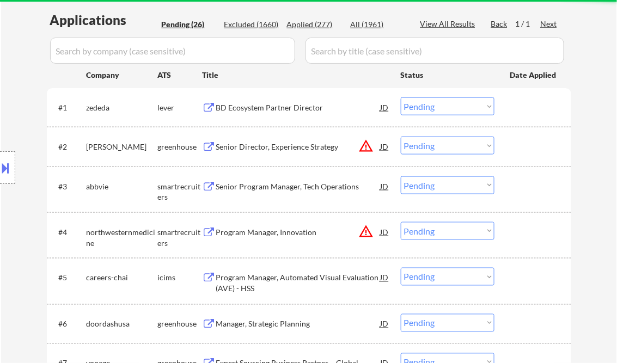
click at [258, 118] on div "#1 zededa lever BD Ecosystem Partner Director JD warning_amber Choose an option…" at bounding box center [307, 107] width 514 height 29
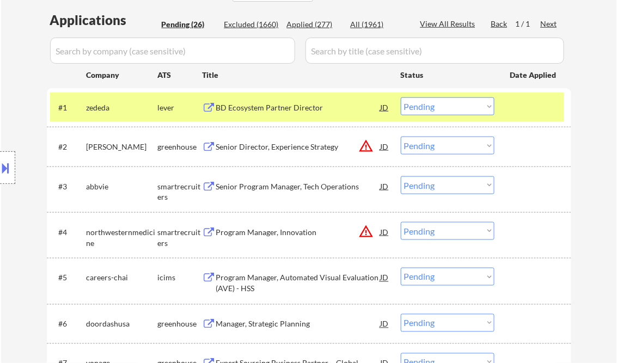
click at [281, 111] on div "BD Ecosystem Partner Director" at bounding box center [298, 107] width 165 height 11
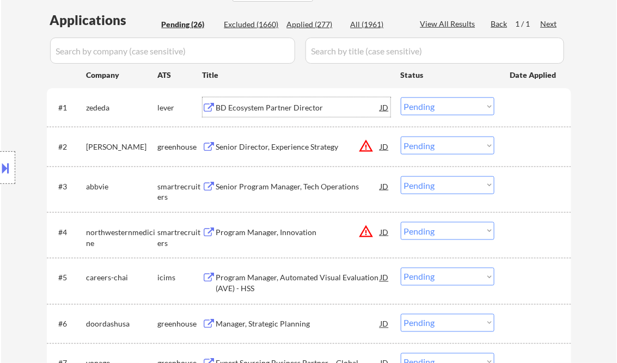
click at [440, 104] on select "Choose an option... Pending Applied Excluded (Questions) Excluded (Expired) Exc…" at bounding box center [448, 107] width 94 height 18
click at [401, 98] on select "Choose an option... Pending Applied Excluded (Questions) Excluded (Expired) Exc…" at bounding box center [448, 107] width 94 height 18
click at [279, 147] on div "Senior Director, Experience Strategy" at bounding box center [298, 147] width 165 height 11
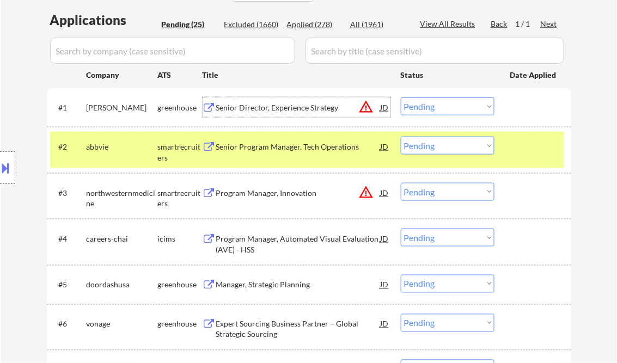
click at [301, 105] on div "Senior Director, Experience Strategy" at bounding box center [298, 107] width 165 height 11
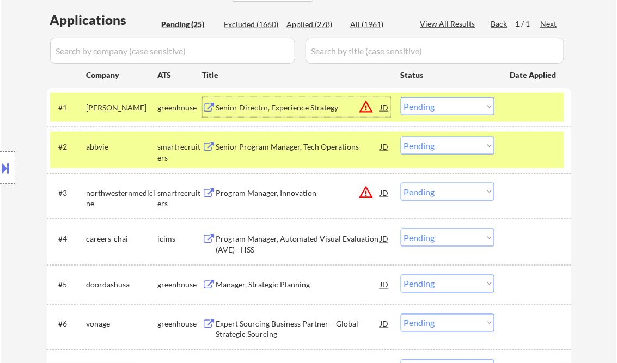
click at [428, 107] on select "Choose an option... Pending Applied Excluded (Questions) Excluded (Expired) Exc…" at bounding box center [448, 107] width 94 height 18
click at [401, 98] on select "Choose an option... Pending Applied Excluded (Questions) Excluded (Expired) Exc…" at bounding box center [448, 107] width 94 height 18
click at [526, 148] on div at bounding box center [535, 147] width 48 height 20
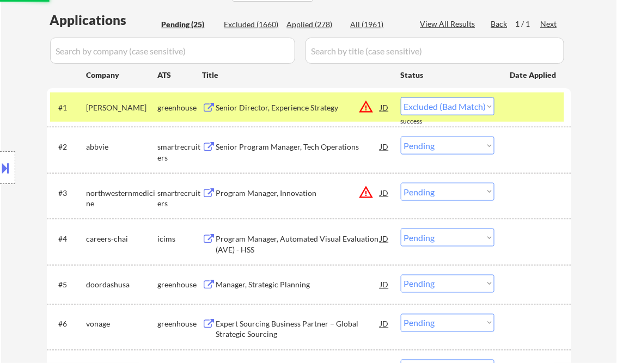
click at [527, 111] on div at bounding box center [535, 108] width 48 height 20
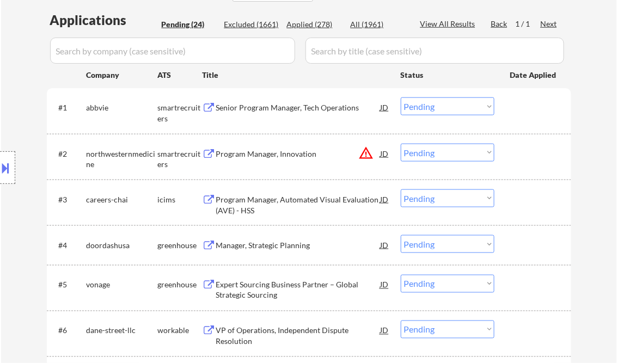
click at [269, 107] on div "Senior Program Manager, Tech Operations" at bounding box center [298, 107] width 165 height 11
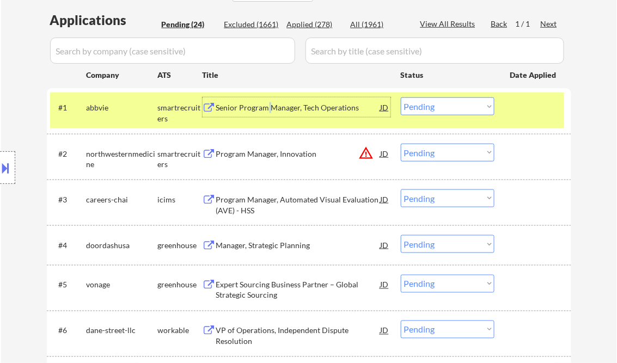
drag, startPoint x: 431, startPoint y: 107, endPoint x: 434, endPoint y: 116, distance: 8.8
click at [431, 107] on select "Choose an option... Pending Applied Excluded (Questions) Excluded (Expired) Exc…" at bounding box center [448, 107] width 94 height 18
click at [401, 98] on select "Choose an option... Pending Applied Excluded (Questions) Excluded (Expired) Exc…" at bounding box center [448, 107] width 94 height 18
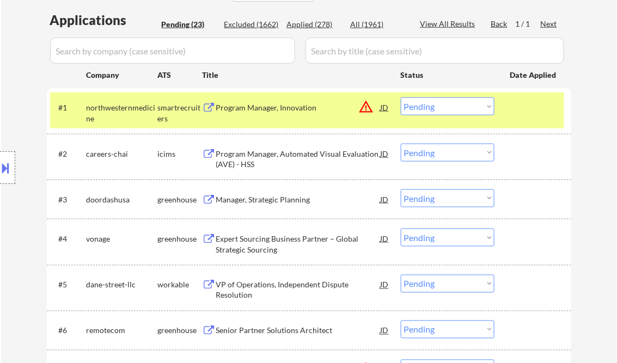
click at [273, 110] on div "Program Manager, Innovation" at bounding box center [298, 107] width 165 height 11
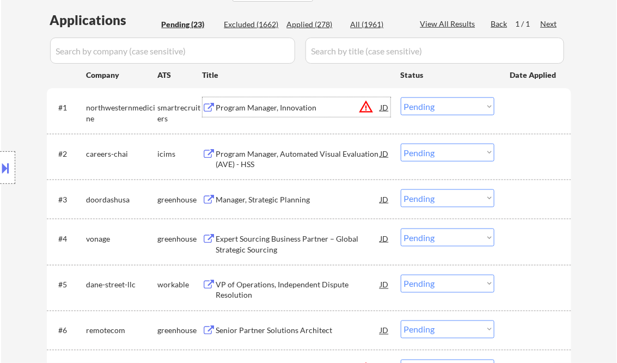
click at [441, 104] on select "Choose an option... Pending Applied Excluded (Questions) Excluded (Expired) Exc…" at bounding box center [448, 107] width 94 height 18
click at [401, 98] on select "Choose an option... Pending Applied Excluded (Questions) Excluded (Expired) Exc…" at bounding box center [448, 107] width 94 height 18
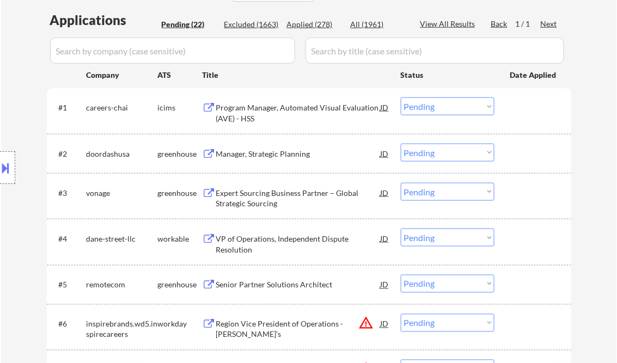
click at [268, 113] on div "Program Manager, Automated Visual Evaluation (AVE) - HSS" at bounding box center [298, 112] width 165 height 21
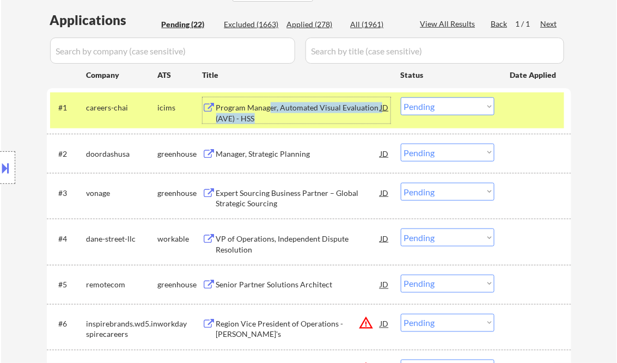
drag, startPoint x: 424, startPoint y: 108, endPoint x: 433, endPoint y: 108, distance: 8.7
click at [427, 107] on select "Choose an option... Pending Applied Excluded (Questions) Excluded (Expired) Exc…" at bounding box center [448, 107] width 94 height 18
click at [401, 98] on select "Choose an option... Pending Applied Excluded (Questions) Excluded (Expired) Exc…" at bounding box center [448, 107] width 94 height 18
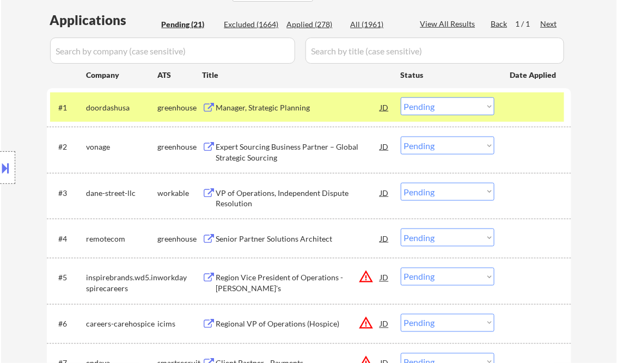
click at [520, 107] on div at bounding box center [535, 108] width 48 height 20
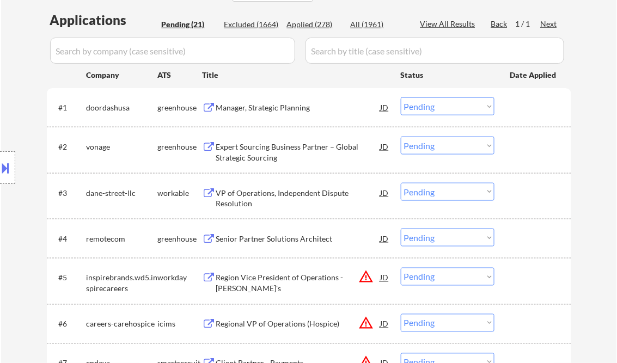
click at [272, 110] on div "Manager, Strategic Planning" at bounding box center [298, 107] width 165 height 11
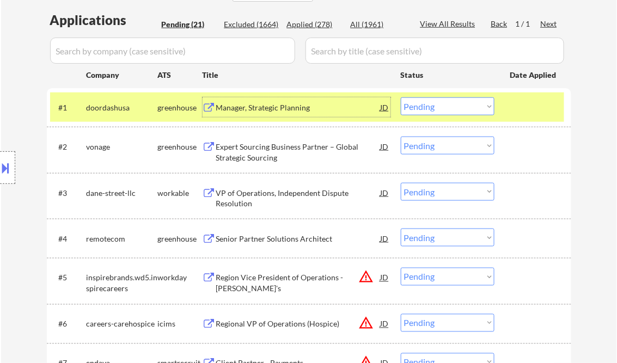
click at [448, 105] on select "Choose an option... Pending Applied Excluded (Questions) Excluded (Expired) Exc…" at bounding box center [448, 107] width 94 height 18
click at [401, 98] on select "Choose an option... Pending Applied Excluded (Questions) Excluded (Expired) Exc…" at bounding box center [448, 107] width 94 height 18
click at [286, 150] on div "Expert Sourcing Business Partner – Global Strategic Sourcing" at bounding box center [298, 152] width 165 height 21
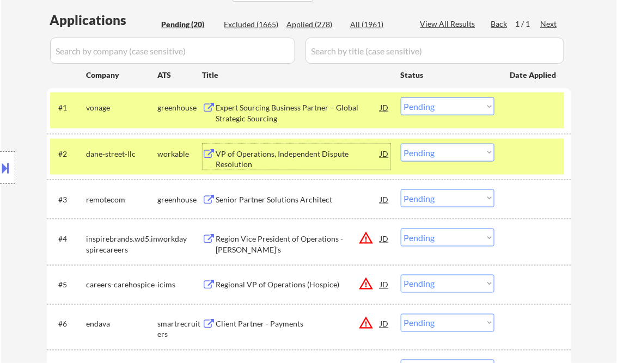
click at [425, 103] on select "Choose an option... Pending Applied Excluded (Questions) Excluded (Expired) Exc…" at bounding box center [448, 107] width 94 height 18
click at [441, 108] on select "Choose an option... Pending Applied Excluded (Questions) Excluded (Expired) Exc…" at bounding box center [448, 107] width 94 height 18
click at [401, 98] on select "Choose an option... Pending Applied Excluded (Questions) Excluded (Expired) Exc…" at bounding box center [448, 107] width 94 height 18
click at [526, 153] on div at bounding box center [535, 154] width 48 height 20
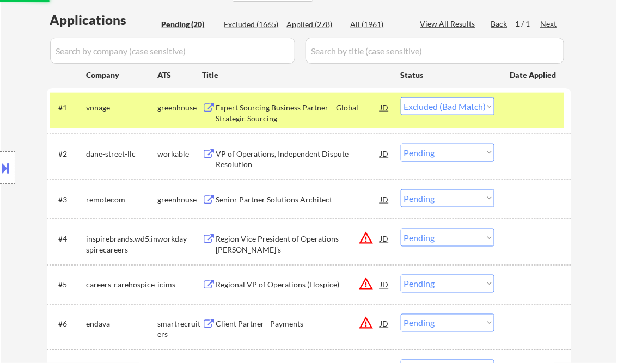
click at [526, 115] on div at bounding box center [535, 108] width 48 height 20
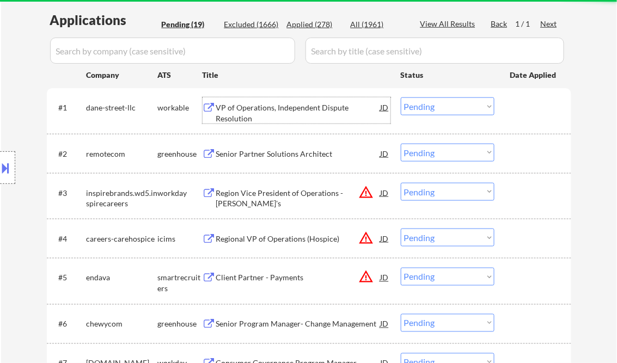
click at [274, 110] on div "VP of Operations, Independent Dispute Resolution" at bounding box center [298, 112] width 165 height 21
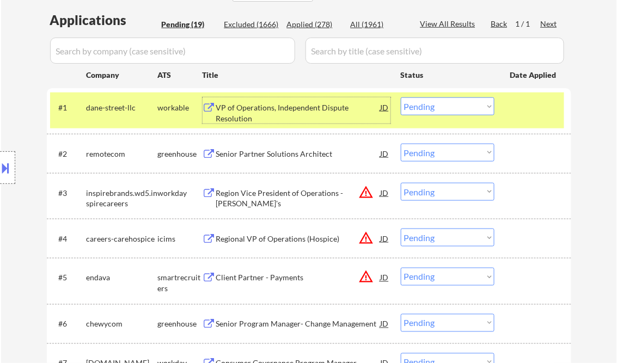
click at [479, 98] on select "Choose an option... Pending Applied Excluded (Questions) Excluded (Expired) Exc…" at bounding box center [448, 107] width 94 height 18
click at [401, 98] on select "Choose an option... Pending Applied Excluded (Questions) Excluded (Expired) Exc…" at bounding box center [448, 107] width 94 height 18
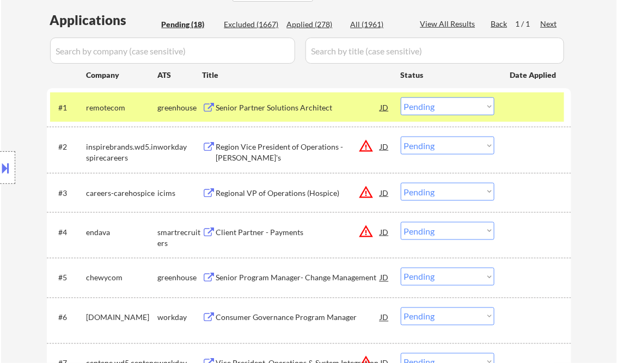
click at [273, 107] on div "Senior Partner Solutions Architect" at bounding box center [298, 107] width 165 height 11
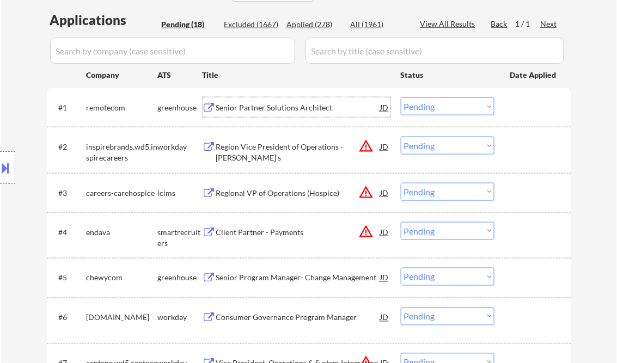
click at [430, 106] on select "Choose an option... Pending Applied Excluded (Questions) Excluded (Expired) Exc…" at bounding box center [448, 107] width 94 height 18
click at [401, 98] on select "Choose an option... Pending Applied Excluded (Questions) Excluded (Expired) Exc…" at bounding box center [448, 107] width 94 height 18
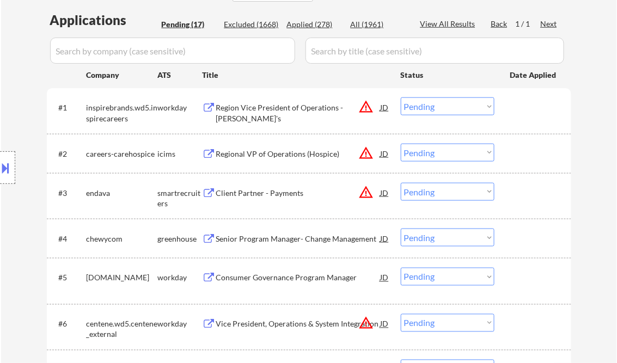
click at [270, 110] on div "Region Vice President of Operations - Arby's" at bounding box center [298, 112] width 165 height 21
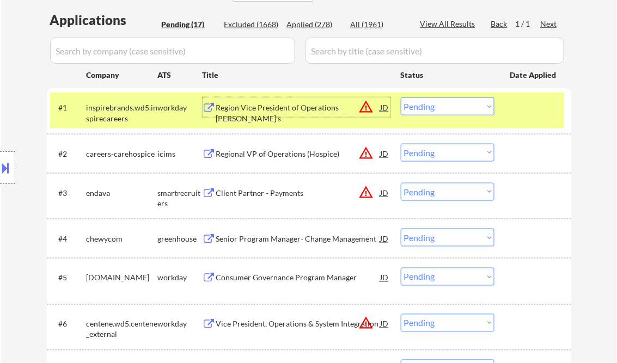
drag, startPoint x: 452, startPoint y: 105, endPoint x: 462, endPoint y: 116, distance: 15.4
click at [452, 105] on select "Choose an option... Pending Applied Excluded (Questions) Excluded (Expired) Exc…" at bounding box center [448, 107] width 94 height 18
click at [401, 98] on select "Choose an option... Pending Applied Excluded (Questions) Excluded (Expired) Exc…" at bounding box center [448, 107] width 94 height 18
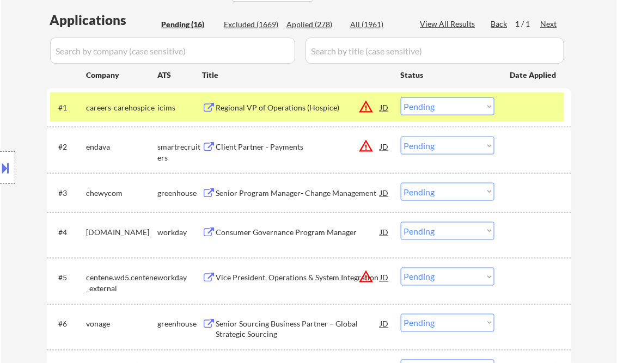
click at [280, 106] on div "Regional VP of Operations (Hospice)" at bounding box center [298, 107] width 165 height 11
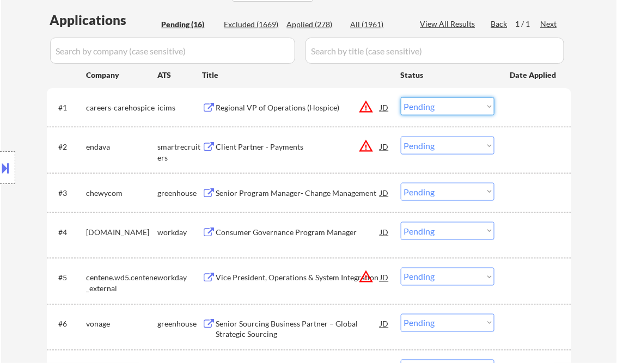
click at [446, 106] on select "Choose an option... Pending Applied Excluded (Questions) Excluded (Expired) Exc…" at bounding box center [448, 107] width 94 height 18
click at [401, 98] on select "Choose an option... Pending Applied Excluded (Questions) Excluded (Expired) Exc…" at bounding box center [448, 107] width 94 height 18
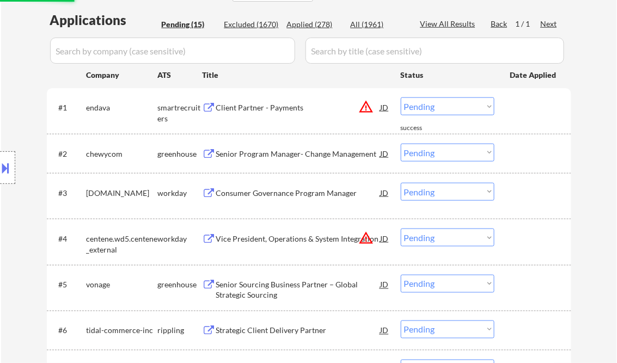
click at [260, 110] on div "Client Partner - Payments" at bounding box center [298, 107] width 165 height 11
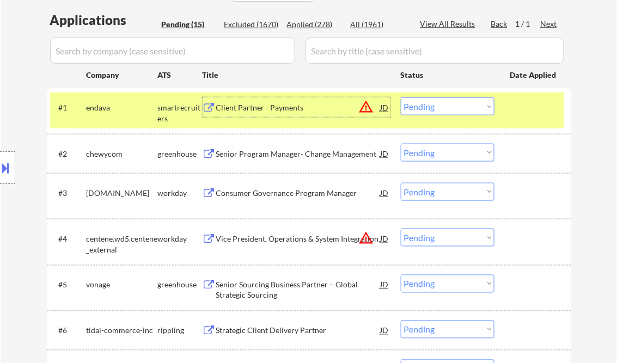
drag, startPoint x: 454, startPoint y: 106, endPoint x: 456, endPoint y: 114, distance: 7.9
click at [454, 106] on select "Choose an option... Pending Applied Excluded (Questions) Excluded (Expired) Exc…" at bounding box center [448, 107] width 94 height 18
click at [401, 98] on select "Choose an option... Pending Applied Excluded (Questions) Excluded (Expired) Exc…" at bounding box center [448, 107] width 94 height 18
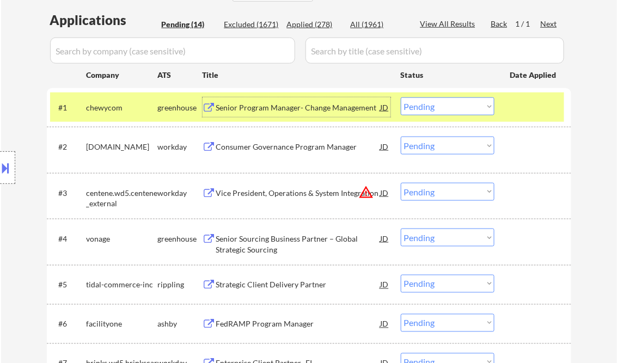
click at [303, 111] on div "Senior Program Manager- Change Management" at bounding box center [298, 107] width 165 height 11
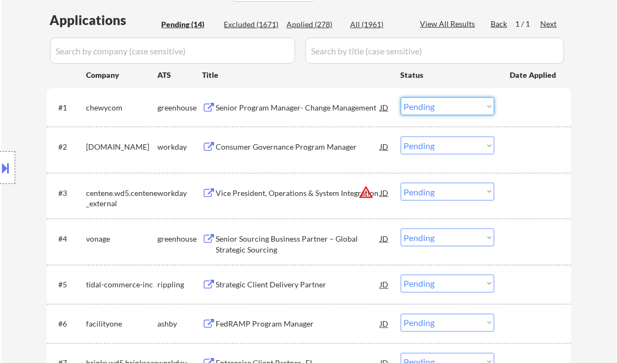
drag, startPoint x: 426, startPoint y: 107, endPoint x: 450, endPoint y: 114, distance: 24.8
click at [426, 107] on select "Choose an option... Pending Applied Excluded (Questions) Excluded (Expired) Exc…" at bounding box center [448, 107] width 94 height 18
click at [401, 98] on select "Choose an option... Pending Applied Excluded (Questions) Excluded (Expired) Exc…" at bounding box center [448, 107] width 94 height 18
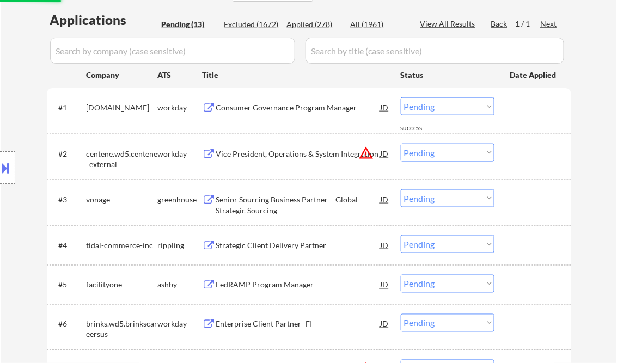
click at [254, 117] on div "Consumer Governance Program Manager" at bounding box center [298, 108] width 165 height 20
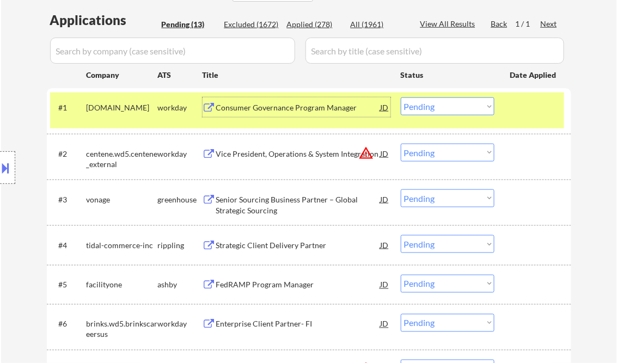
drag, startPoint x: 470, startPoint y: 108, endPoint x: 476, endPoint y: 115, distance: 9.3
click at [470, 107] on select "Choose an option... Pending Applied Excluded (Questions) Excluded (Expired) Exc…" at bounding box center [448, 107] width 94 height 18
click at [401, 98] on select "Choose an option... Pending Applied Excluded (Questions) Excluded (Expired) Exc…" at bounding box center [448, 107] width 94 height 18
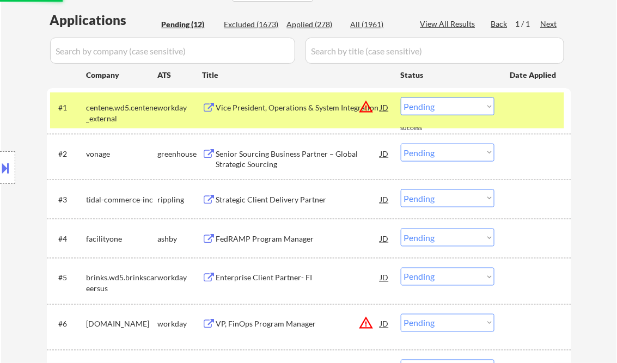
click at [297, 110] on div "Vice President, Operations & System Integration" at bounding box center [298, 107] width 165 height 11
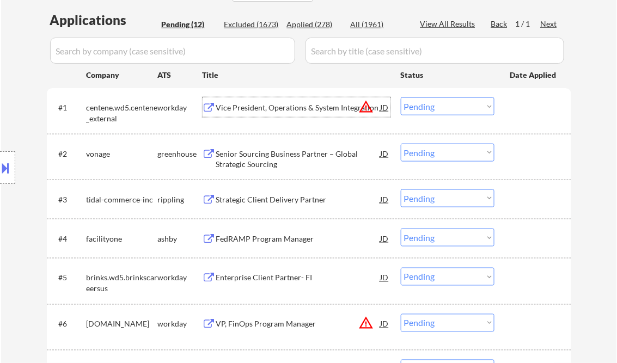
click at [438, 106] on select "Choose an option... Pending Applied Excluded (Questions) Excluded (Expired) Exc…" at bounding box center [448, 107] width 94 height 18
click at [401, 98] on select "Choose an option... Pending Applied Excluded (Questions) Excluded (Expired) Exc…" at bounding box center [448, 107] width 94 height 18
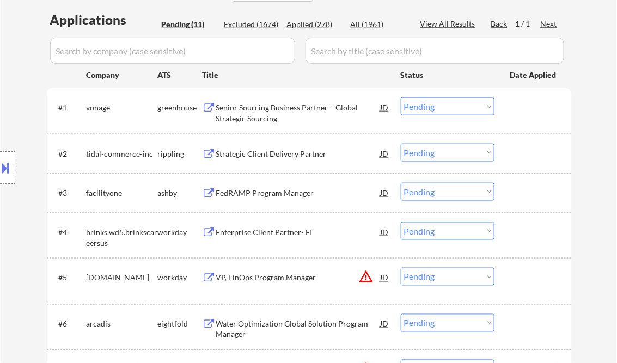
click at [272, 112] on div "Senior Sourcing Business Partner – Global Strategic Sourcing" at bounding box center [298, 112] width 165 height 21
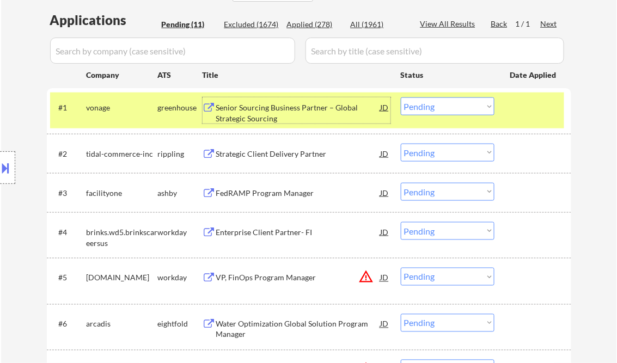
drag, startPoint x: 485, startPoint y: 105, endPoint x: 486, endPoint y: 114, distance: 8.8
click at [485, 105] on select "Choose an option... Pending Applied Excluded (Questions) Excluded (Expired) Exc…" at bounding box center [448, 107] width 94 height 18
click at [401, 98] on select "Choose an option... Pending Applied Excluded (Questions) Excluded (Expired) Exc…" at bounding box center [448, 107] width 94 height 18
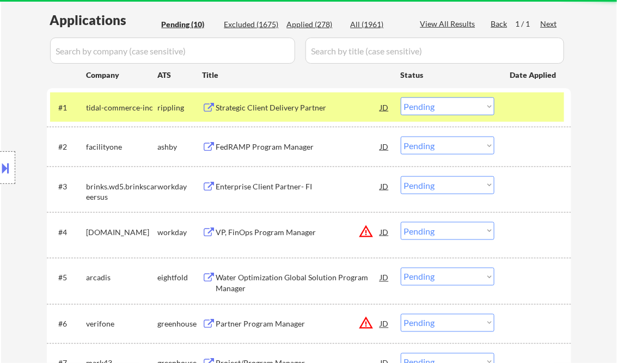
click at [286, 105] on div "Strategic Client Delivery Partner" at bounding box center [298, 107] width 165 height 11
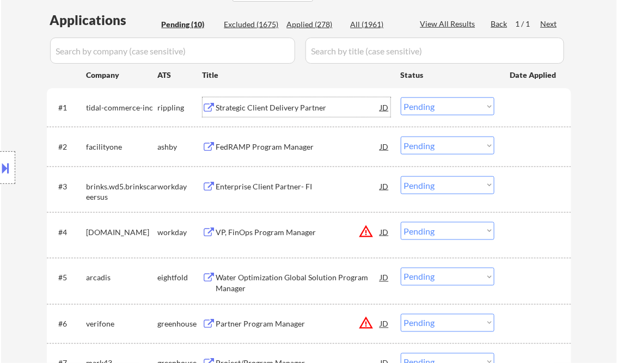
click at [423, 105] on select "Choose an option... Pending Applied Excluded (Questions) Excluded (Expired) Exc…" at bounding box center [448, 107] width 94 height 18
click at [401, 98] on select "Choose an option... Pending Applied Excluded (Questions) Excluded (Expired) Exc…" at bounding box center [448, 107] width 94 height 18
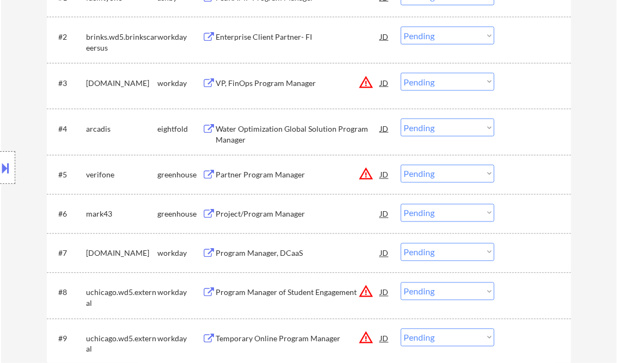
scroll to position [392, 0]
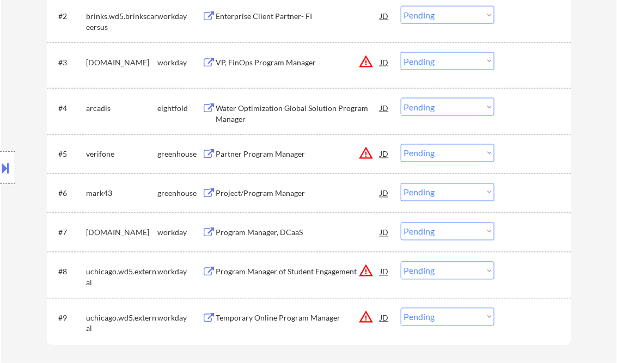
click at [276, 81] on div "#3 synchronyfinancial.wd5.careers workday VP, FinOps Program Manager JD warning…" at bounding box center [307, 65] width 514 height 36
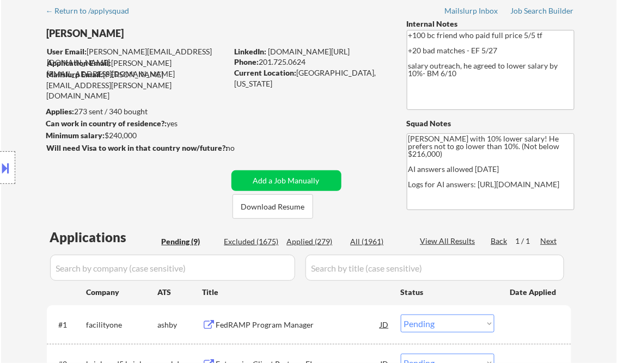
scroll to position [218, 0]
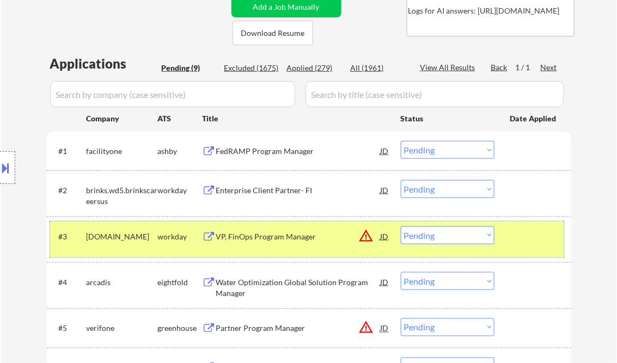
click at [282, 147] on div "FedRAMP Program Manager" at bounding box center [298, 151] width 165 height 11
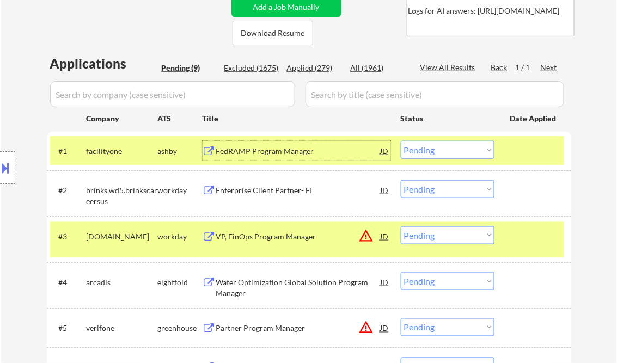
drag, startPoint x: 444, startPoint y: 154, endPoint x: 508, endPoint y: 217, distance: 90.5
click at [444, 154] on select "Choose an option... Pending Applied Excluded (Questions) Excluded (Expired) Exc…" at bounding box center [448, 150] width 94 height 18
click at [401, 141] on select "Choose an option... Pending Applied Excluded (Questions) Excluded (Expired) Exc…" at bounding box center [448, 150] width 94 height 18
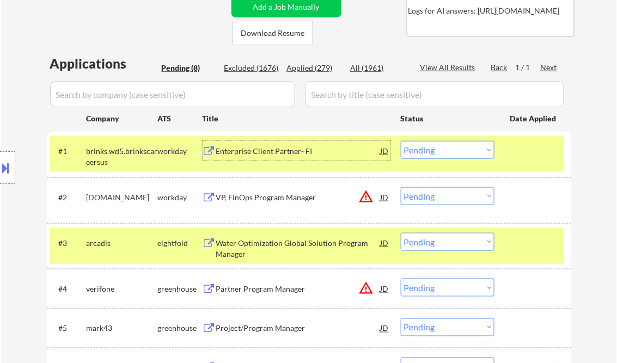
click at [281, 148] on div "Enterprise Client Partner- FI" at bounding box center [298, 151] width 165 height 11
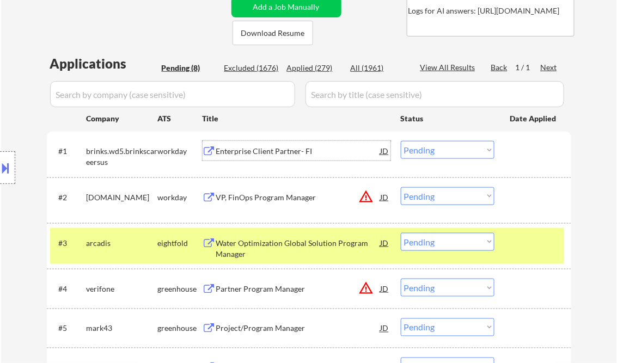
click at [463, 148] on select "Choose an option... Pending Applied Excluded (Questions) Excluded (Expired) Exc…" at bounding box center [448, 150] width 94 height 18
click at [401, 141] on select "Choose an option... Pending Applied Excluded (Questions) Excluded (Expired) Exc…" at bounding box center [448, 150] width 94 height 18
click at [261, 199] on div "VP, FinOps Program Manager" at bounding box center [298, 197] width 165 height 11
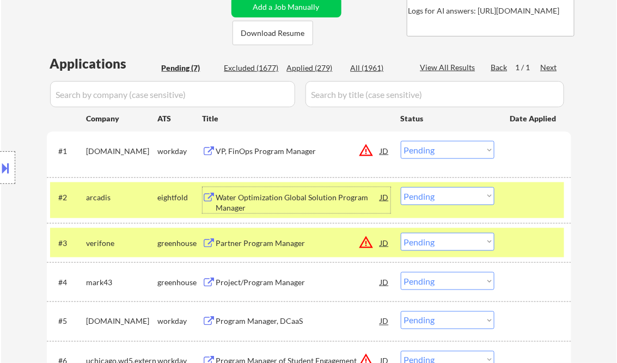
click at [470, 154] on select "Choose an option... Pending Applied Excluded (Questions) Excluded (Expired) Exc…" at bounding box center [448, 150] width 94 height 18
click at [259, 143] on div "VP, FinOps Program Manager" at bounding box center [298, 151] width 165 height 20
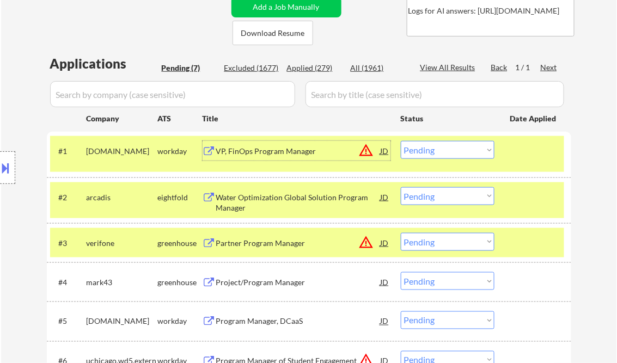
click at [427, 149] on select "Choose an option... Pending Applied Excluded (Questions) Excluded (Expired) Exc…" at bounding box center [448, 150] width 94 height 18
click at [276, 149] on div "VP, FinOps Program Manager" at bounding box center [298, 151] width 165 height 11
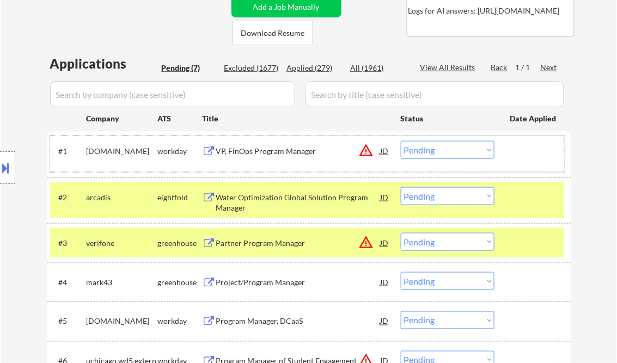
click at [436, 139] on div "#1 synchronyfinancial.wd5.careers workday VP, FinOps Program Manager JD warning…" at bounding box center [307, 154] width 514 height 36
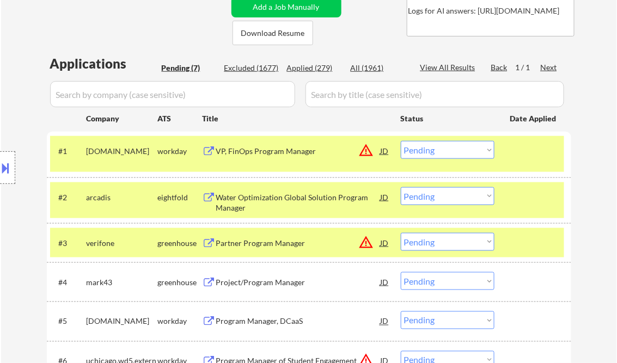
click at [457, 150] on select "Choose an option... Pending Applied Excluded (Questions) Excluded (Expired) Exc…" at bounding box center [448, 150] width 94 height 18
click at [401, 141] on select "Choose an option... Pending Applied Excluded (Questions) Excluded (Expired) Exc…" at bounding box center [448, 150] width 94 height 18
click at [534, 244] on div at bounding box center [535, 243] width 48 height 20
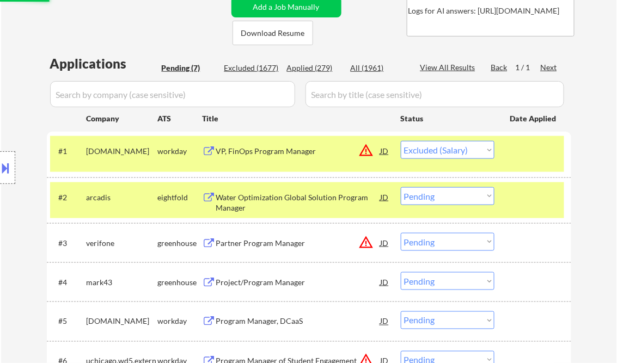
click at [531, 206] on div at bounding box center [535, 197] width 48 height 20
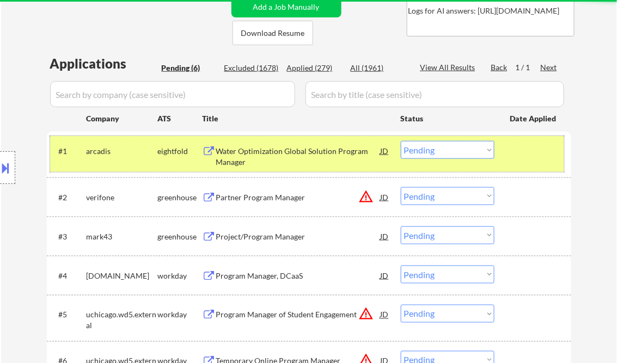
click at [526, 149] on div at bounding box center [535, 151] width 48 height 20
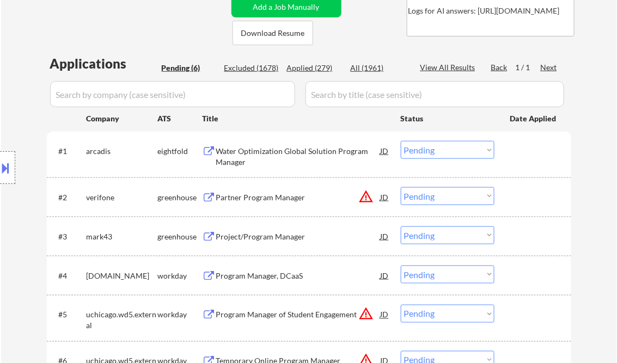
click at [291, 150] on div "Water Optimization Global Solution Program Manager" at bounding box center [298, 156] width 165 height 21
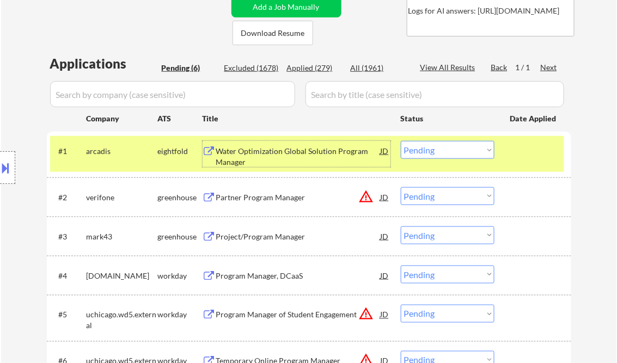
click at [428, 153] on select "Choose an option... Pending Applied Excluded (Questions) Excluded (Expired) Exc…" at bounding box center [448, 150] width 94 height 18
click at [401, 141] on select "Choose an option... Pending Applied Excluded (Questions) Excluded (Expired) Exc…" at bounding box center [448, 150] width 94 height 18
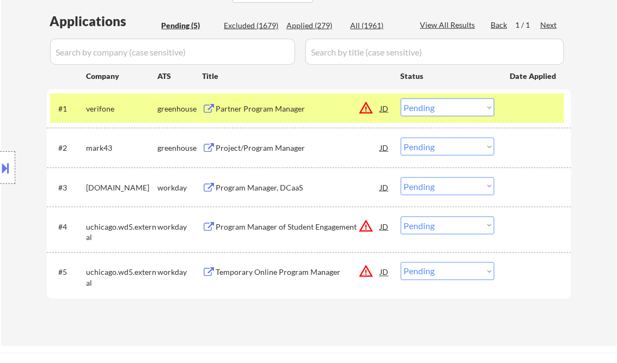
scroll to position [174, 0]
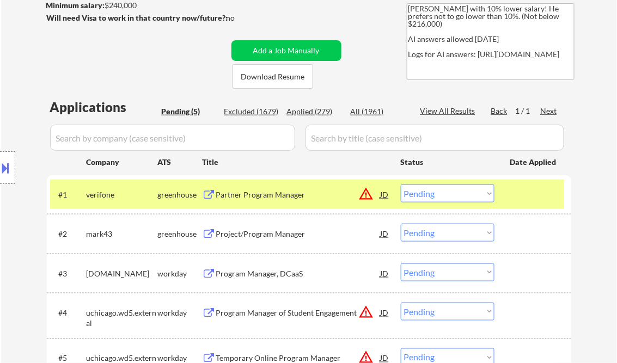
click at [266, 194] on div "Partner Program Manager" at bounding box center [298, 195] width 165 height 11
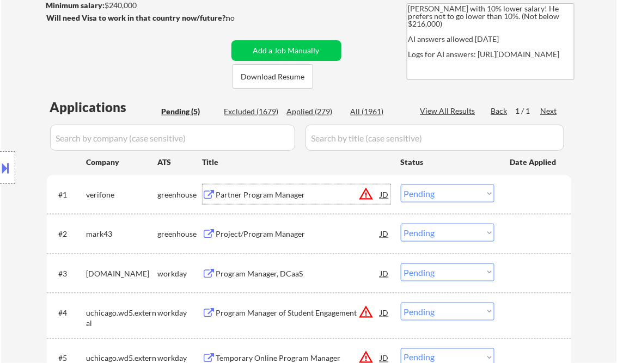
click at [12, 166] on div at bounding box center [7, 167] width 15 height 33
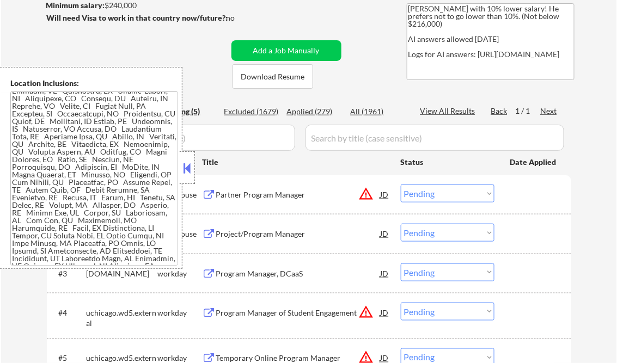
scroll to position [0, 0]
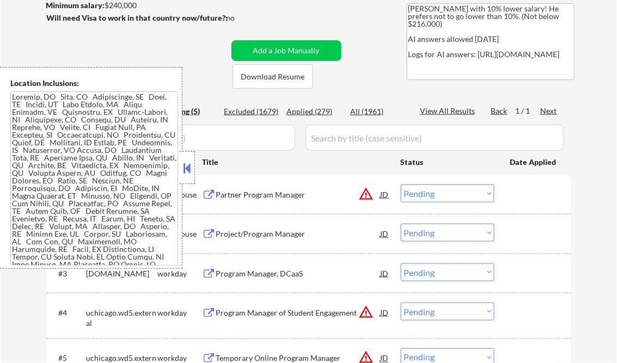
click at [190, 163] on button at bounding box center [187, 168] width 12 height 16
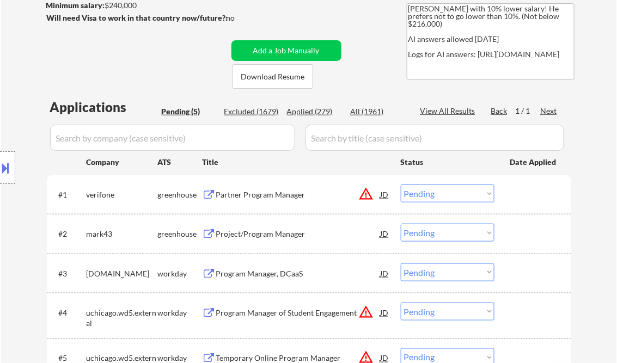
drag, startPoint x: 424, startPoint y: 190, endPoint x: 447, endPoint y: 204, distance: 27.4
click at [426, 192] on select "Choose an option... Pending Applied Excluded (Questions) Excluded (Expired) Exc…" at bounding box center [448, 194] width 94 height 18
click at [401, 185] on select "Choose an option... Pending Applied Excluded (Questions) Excluded (Expired) Exc…" at bounding box center [448, 194] width 94 height 18
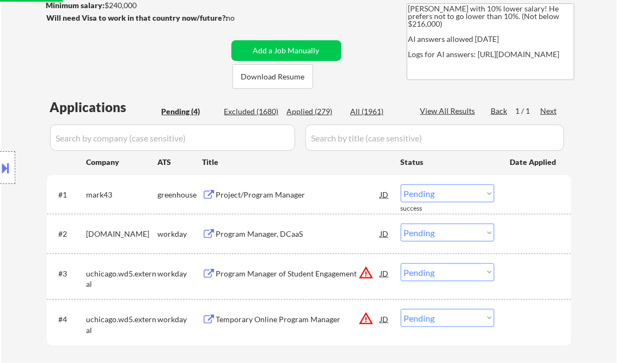
click at [281, 200] on div "Project/Program Manager" at bounding box center [298, 195] width 165 height 20
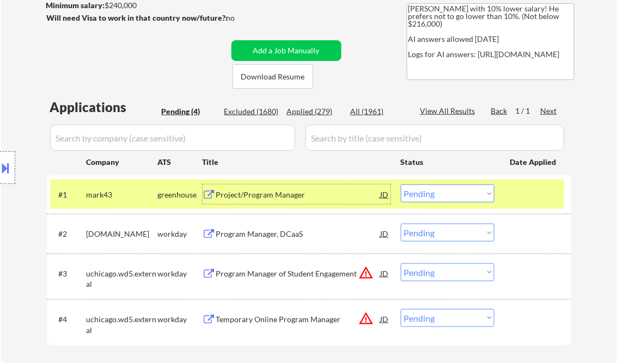
click at [458, 186] on select "Choose an option... Pending Applied Excluded (Questions) Excluded (Expired) Exc…" at bounding box center [448, 194] width 94 height 18
click at [401, 185] on select "Choose an option... Pending Applied Excluded (Questions) Excluded (Expired) Exc…" at bounding box center [448, 194] width 94 height 18
click at [253, 235] on div "Program Manager, DCaaS" at bounding box center [298, 234] width 165 height 11
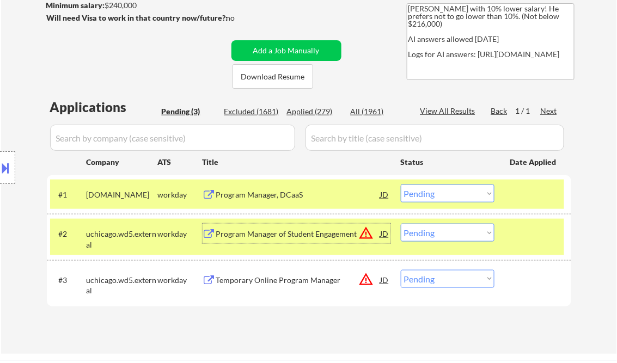
click at [279, 194] on div "Program Manager, DCaaS" at bounding box center [298, 195] width 165 height 11
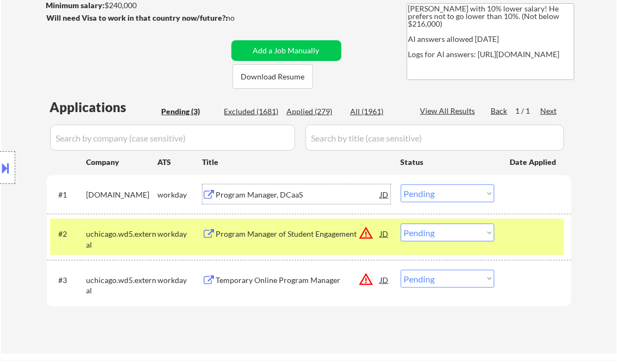
click at [464, 200] on select "Choose an option... Pending Applied Excluded (Questions) Excluded (Expired) Exc…" at bounding box center [448, 194] width 94 height 18
click at [401, 185] on select "Choose an option... Pending Applied Excluded (Questions) Excluded (Expired) Exc…" at bounding box center [448, 194] width 94 height 18
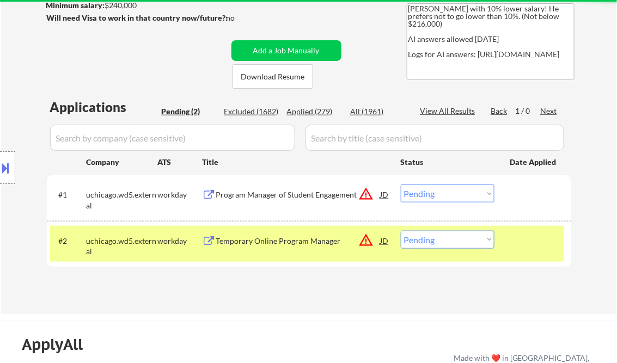
click at [515, 247] on div at bounding box center [535, 241] width 48 height 20
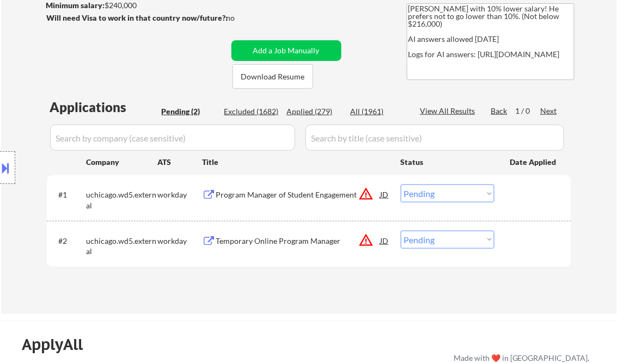
click at [279, 193] on div "Program Manager of Student Engagement" at bounding box center [298, 195] width 165 height 11
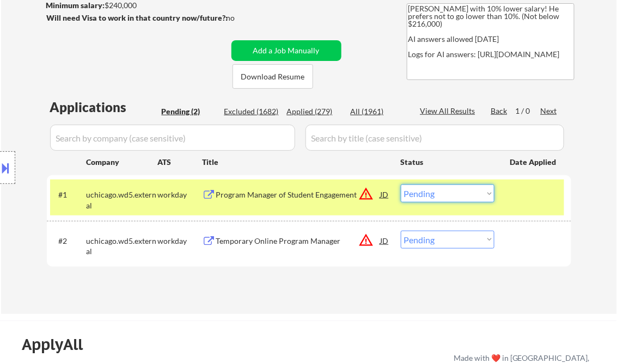
drag, startPoint x: 452, startPoint y: 190, endPoint x: 454, endPoint y: 204, distance: 13.8
click at [452, 190] on select "Choose an option... Pending Applied Excluded (Questions) Excluded (Expired) Exc…" at bounding box center [448, 194] width 94 height 18
click at [401, 185] on select "Choose an option... Pending Applied Excluded (Questions) Excluded (Expired) Exc…" at bounding box center [448, 194] width 94 height 18
click at [272, 242] on div "Temporary Online Program Manager" at bounding box center [298, 241] width 165 height 11
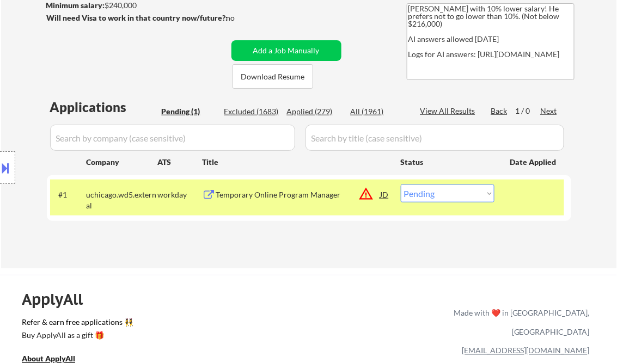
click at [443, 198] on select "Choose an option... Pending Applied Excluded (Questions) Excluded (Expired) Exc…" at bounding box center [448, 194] width 94 height 18
select select ""excluded__bad_match_""
click at [401, 185] on select "Choose an option... Pending Applied Excluded (Questions) Excluded (Expired) Exc…" at bounding box center [448, 194] width 94 height 18
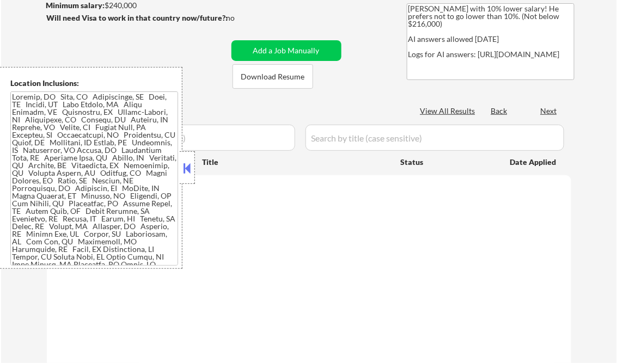
scroll to position [131, 0]
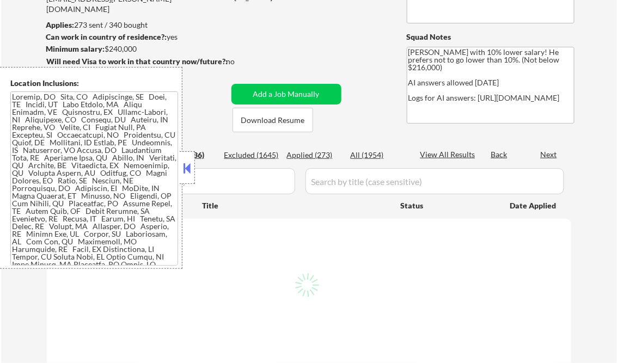
select select ""pending""
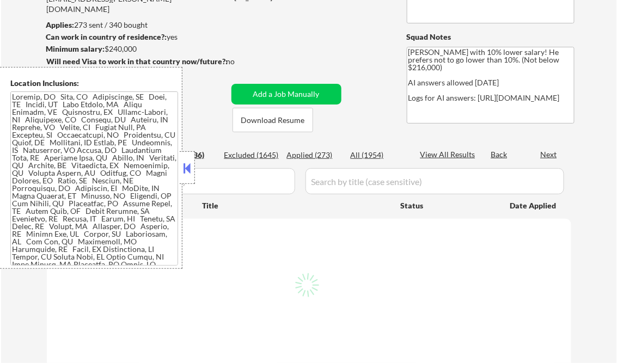
select select ""pending""
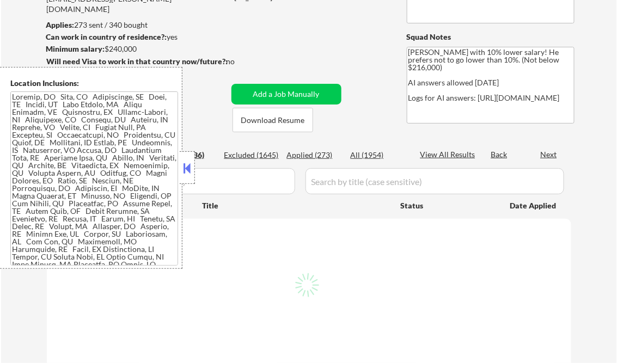
select select ""pending""
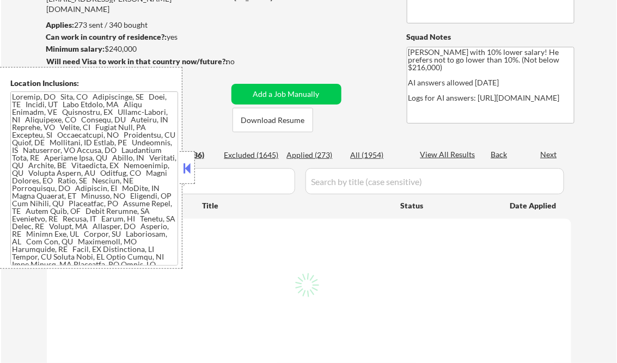
select select ""pending""
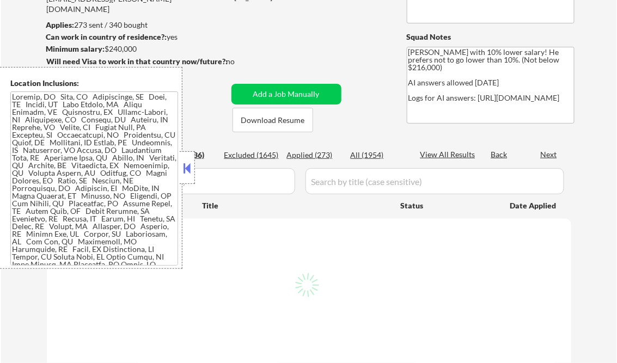
select select ""pending""
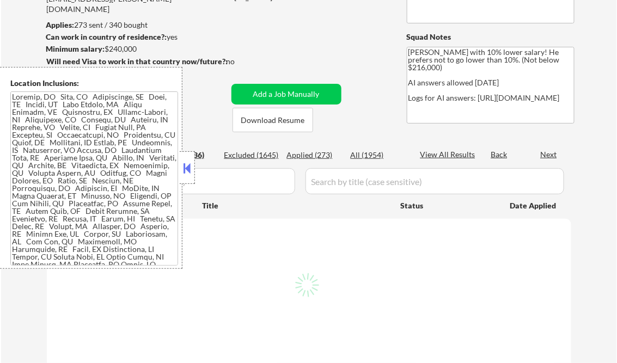
select select ""pending""
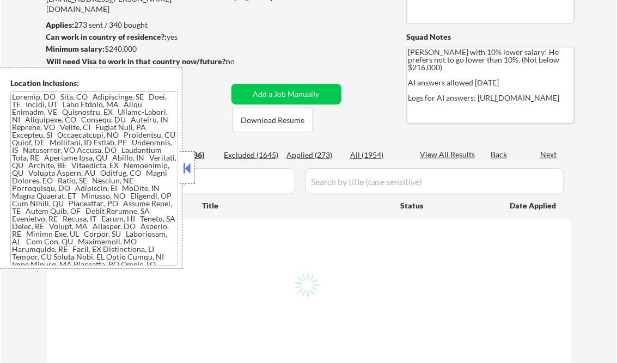
select select ""pending""
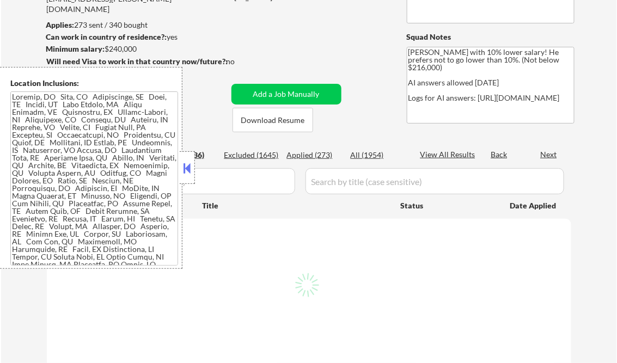
select select ""pending""
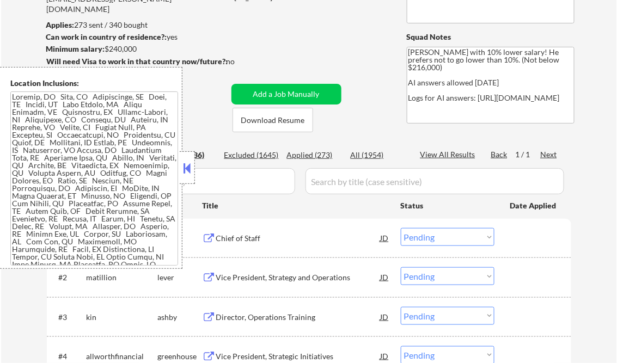
click at [186, 166] on button at bounding box center [187, 168] width 12 height 16
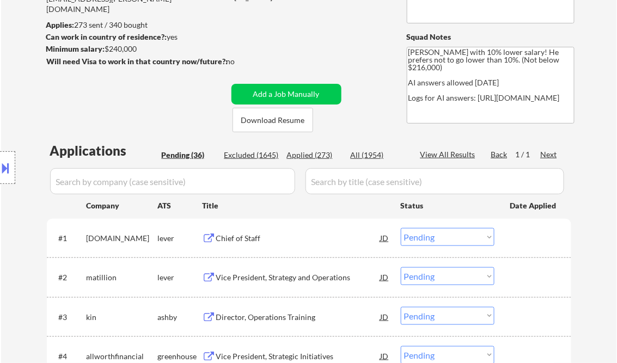
click at [315, 155] on div "Applied (273)" at bounding box center [314, 155] width 54 height 11
select select ""applied""
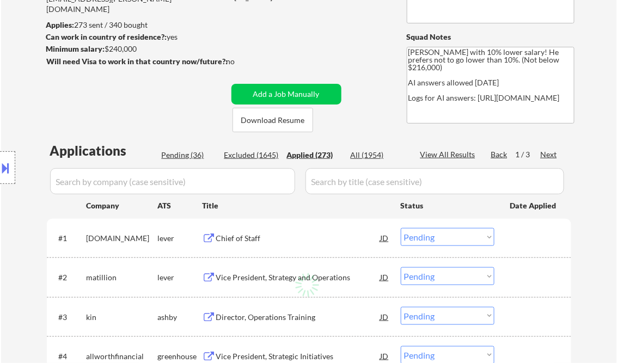
select select ""applied""
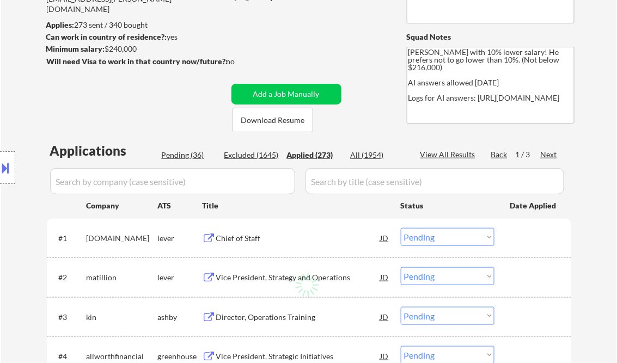
select select ""applied""
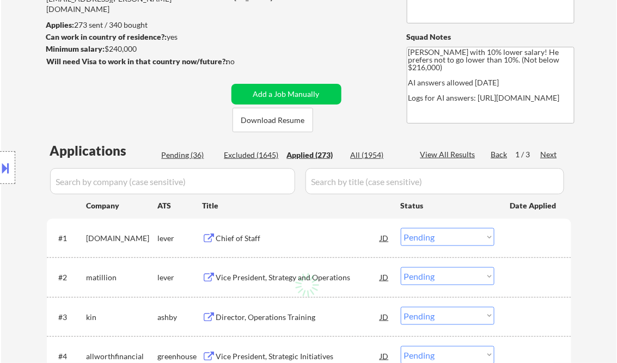
select select ""applied""
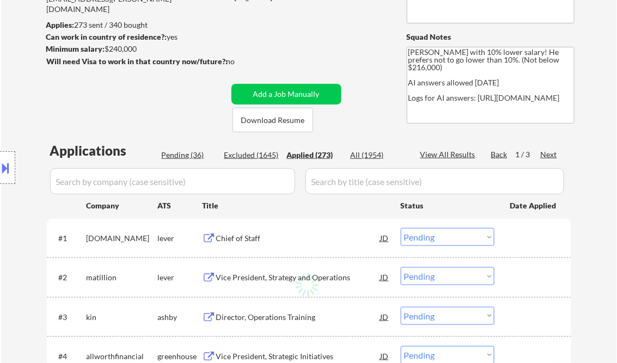
select select ""applied""
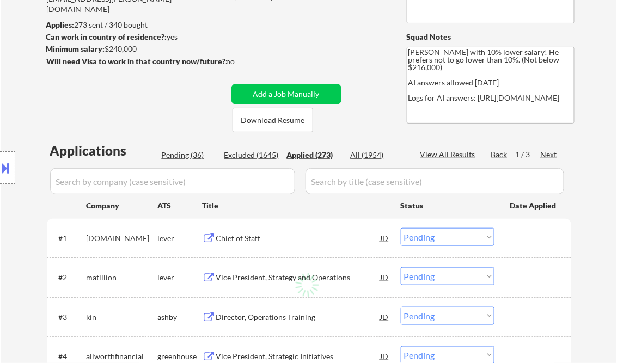
select select ""applied""
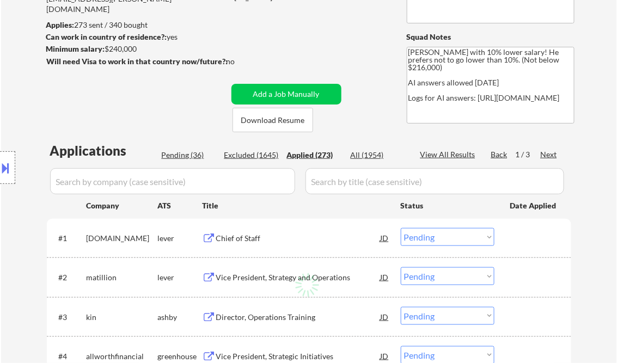
select select ""applied""
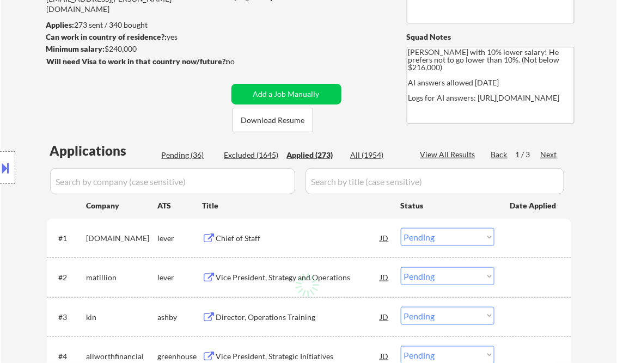
select select ""applied""
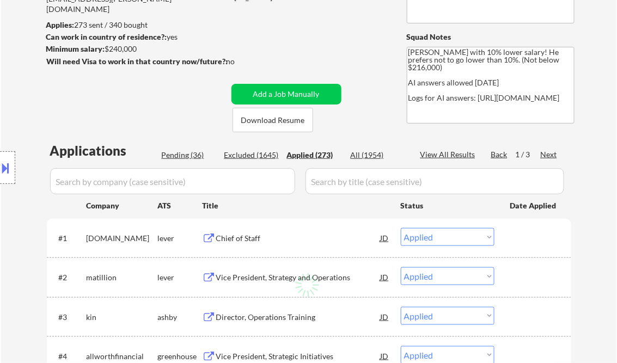
select select ""applied""
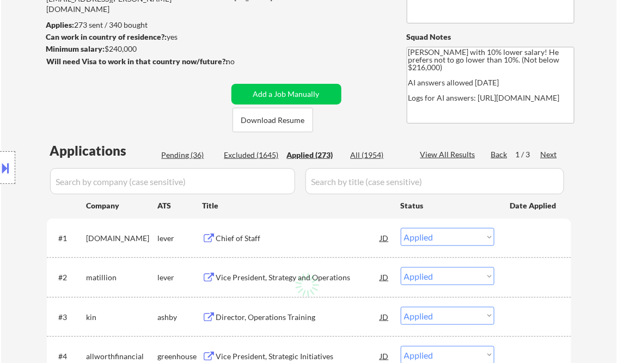
select select ""applied""
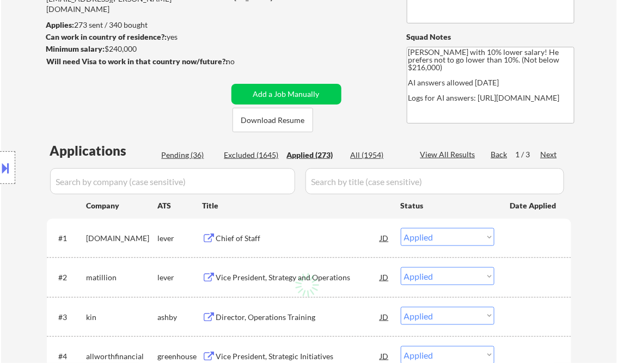
select select ""applied""
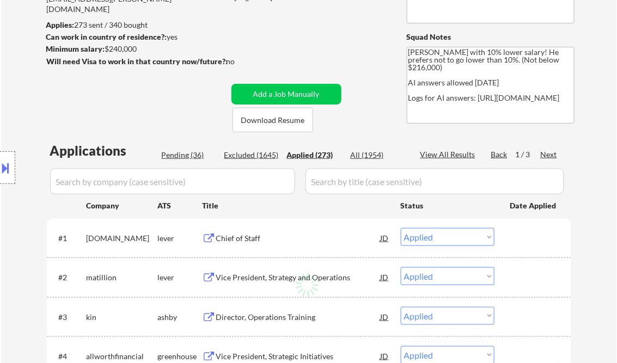
select select ""applied""
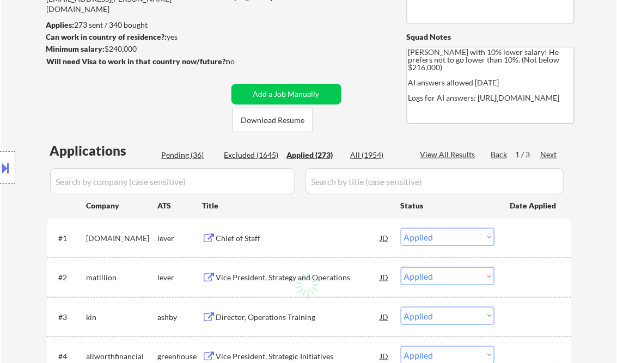
select select ""applied""
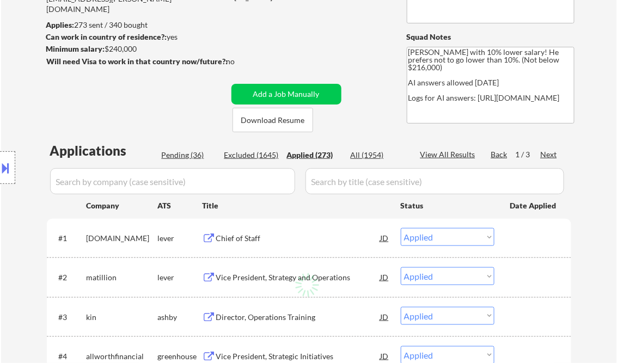
select select ""applied""
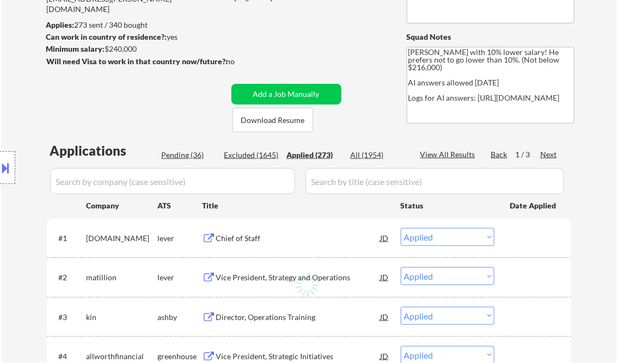
select select ""applied""
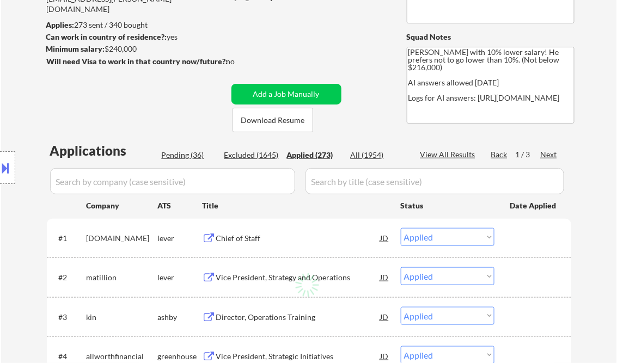
select select ""applied""
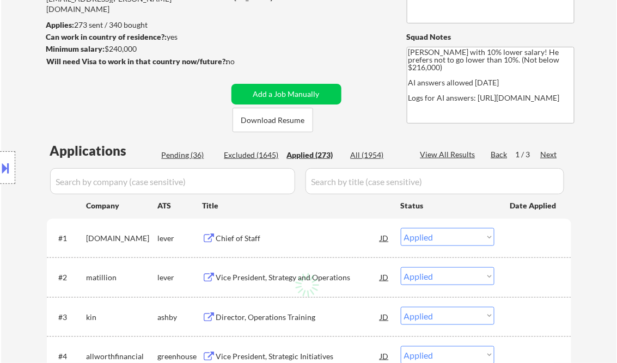
select select ""applied""
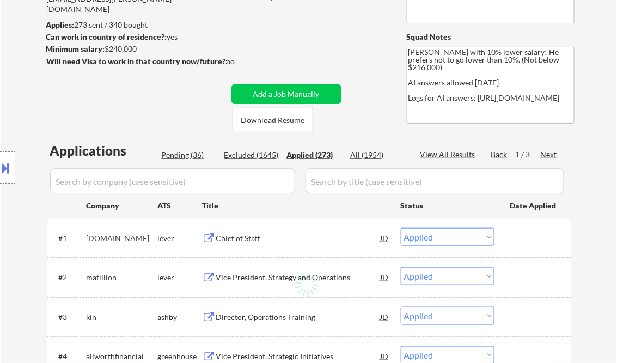
select select ""applied""
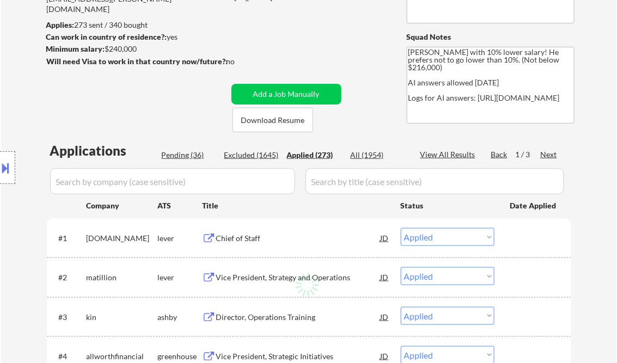
select select ""applied""
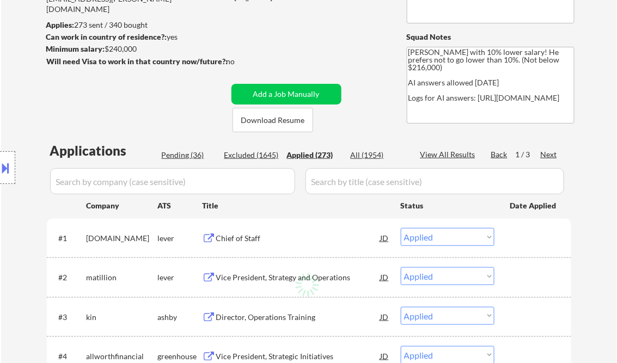
select select ""applied""
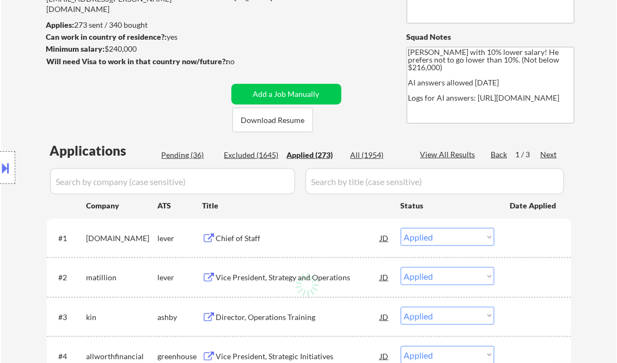
select select ""applied""
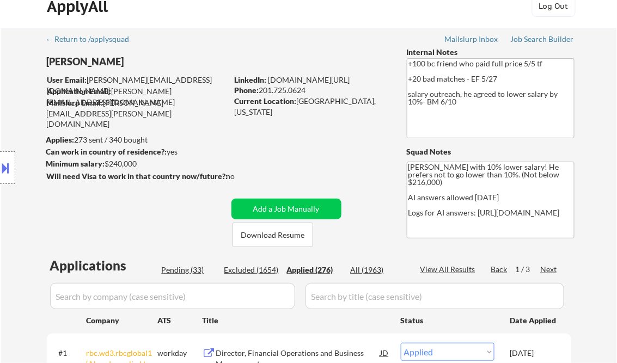
scroll to position [0, 0]
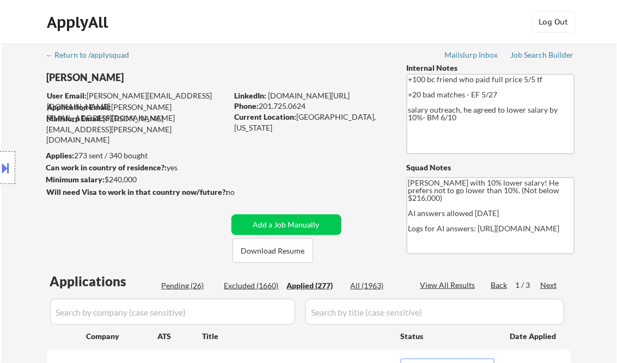
click at [447, 289] on div "View All Results" at bounding box center [450, 285] width 58 height 11
select select ""applied""
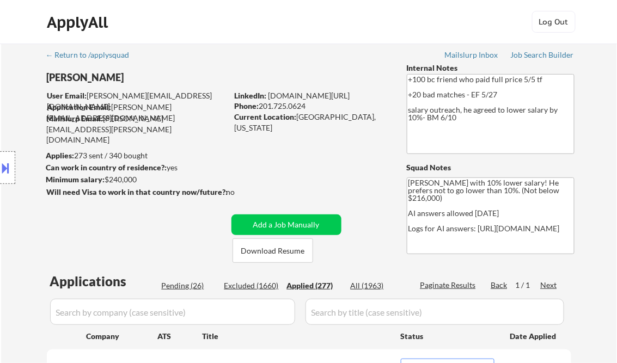
select select ""applied""
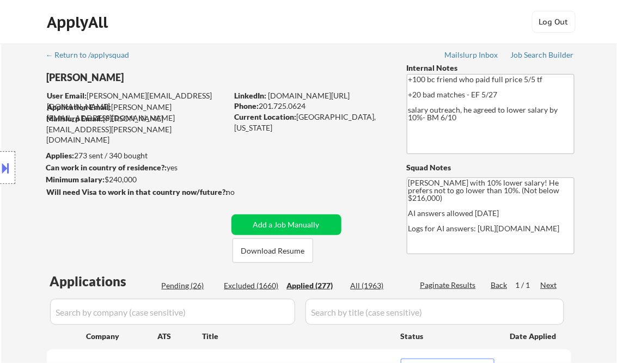
select select ""applied""
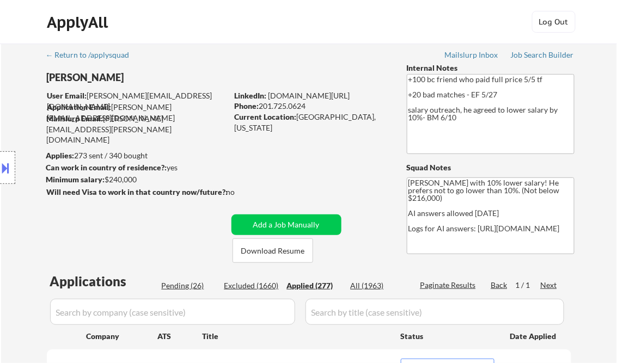
select select ""applied""
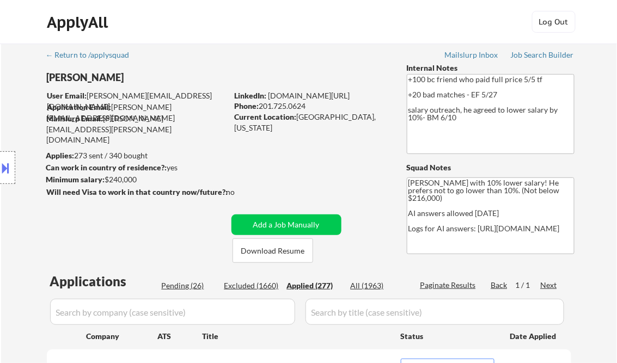
select select ""applied""
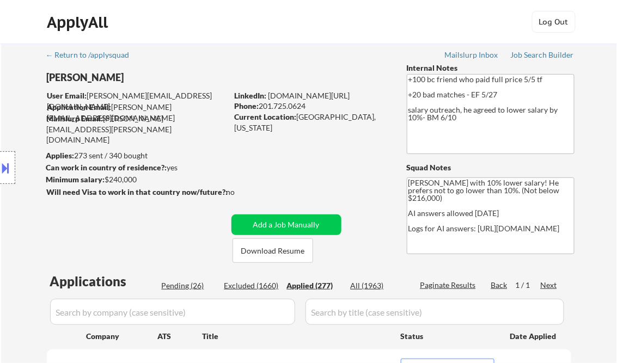
select select ""applied""
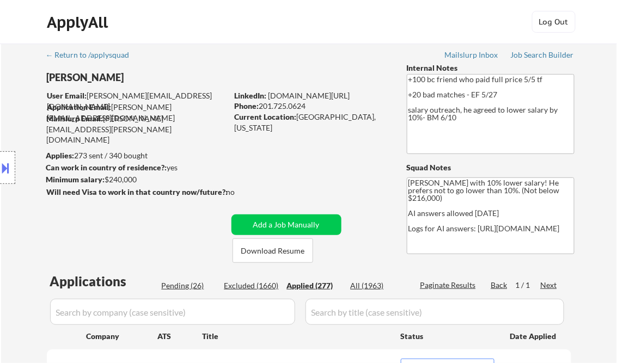
select select ""applied""
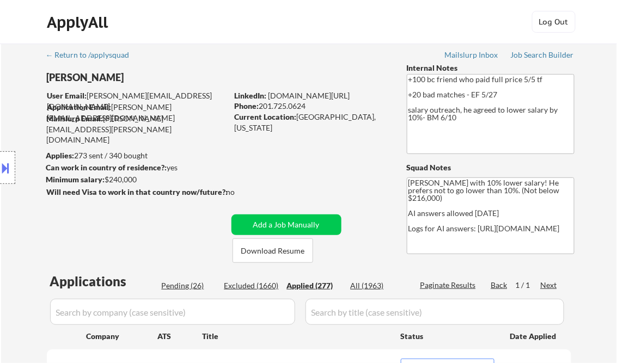
select select ""applied""
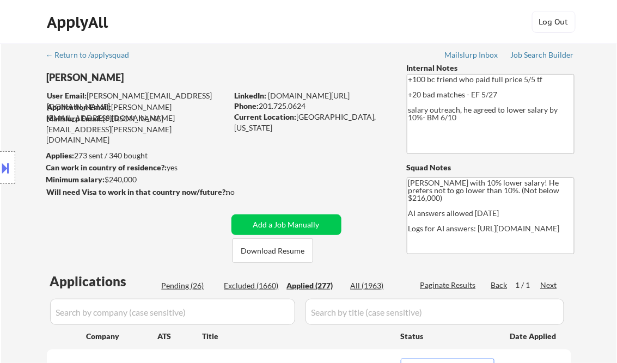
select select ""applied""
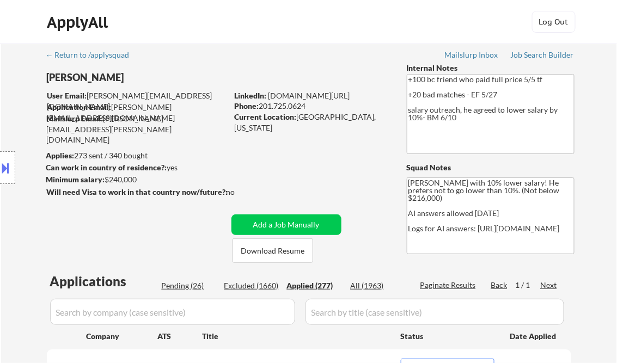
select select ""applied""
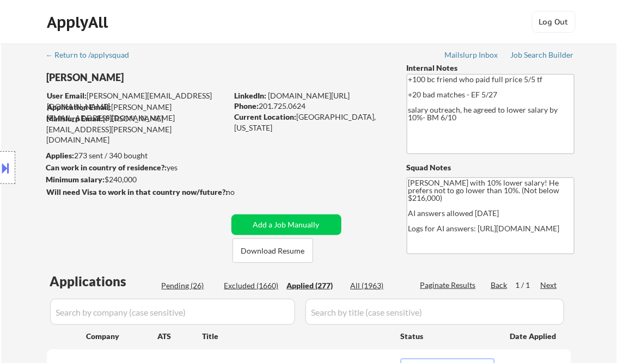
select select ""applied""
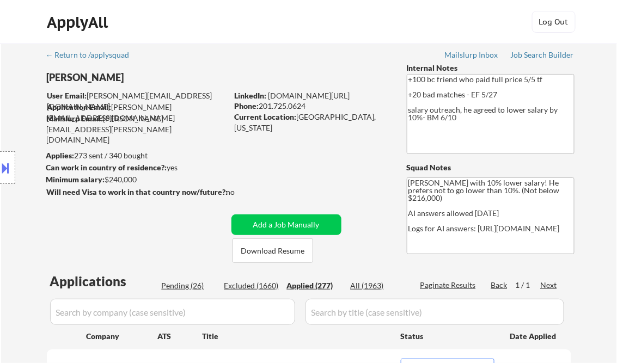
select select ""applied""
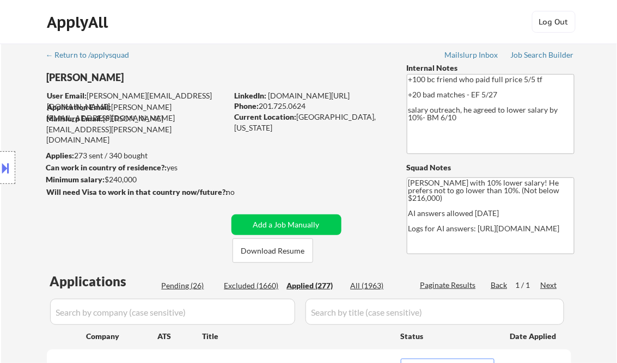
select select ""applied""
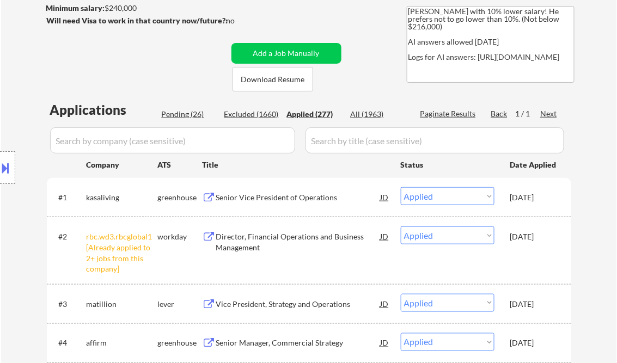
scroll to position [174, 0]
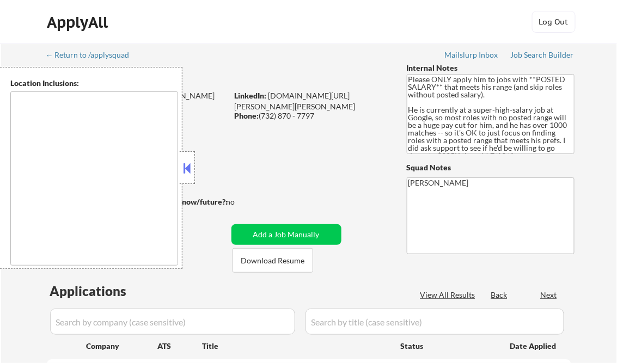
type textarea "[GEOGRAPHIC_DATA], [GEOGRAPHIC_DATA] [US_STATE], [GEOGRAPHIC_DATA] [GEOGRAPHIC_…"
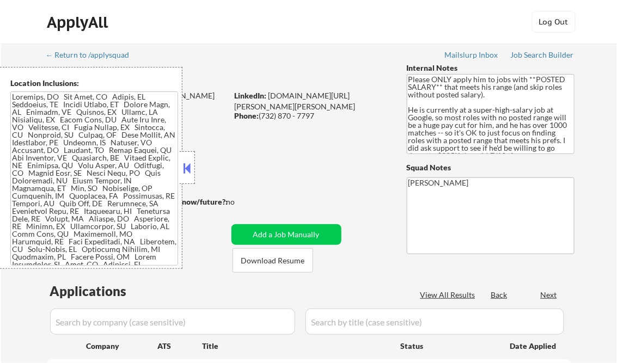
select select ""pending""
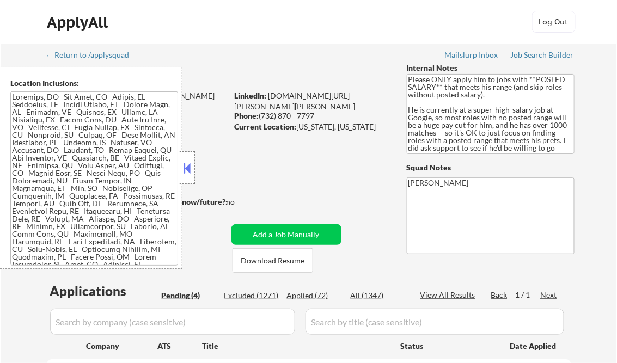
click at [191, 163] on button at bounding box center [187, 168] width 12 height 16
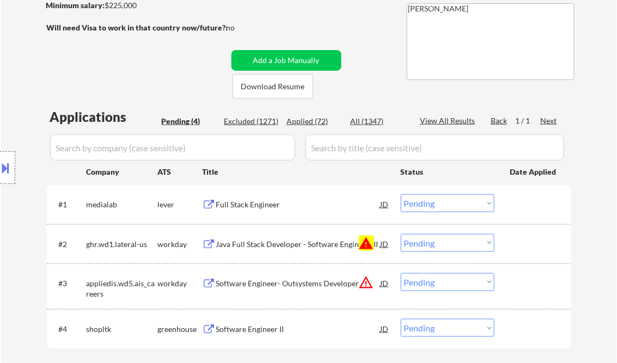
scroll to position [262, 0]
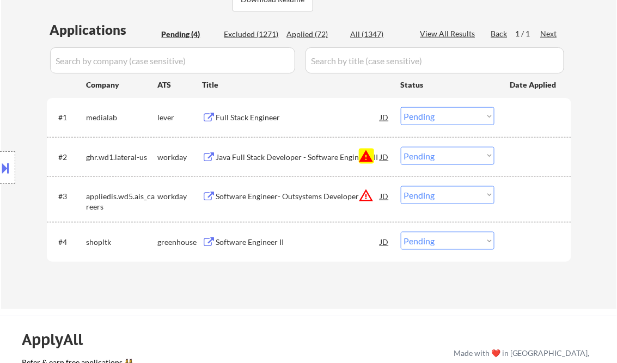
click at [451, 156] on select "Choose an option... Pending Applied Excluded (Questions) Excluded (Expired) Exc…" at bounding box center [448, 156] width 94 height 18
click at [401, 147] on select "Choose an option... Pending Applied Excluded (Questions) Excluded (Expired) Exc…" at bounding box center [448, 156] width 94 height 18
select select ""pending""
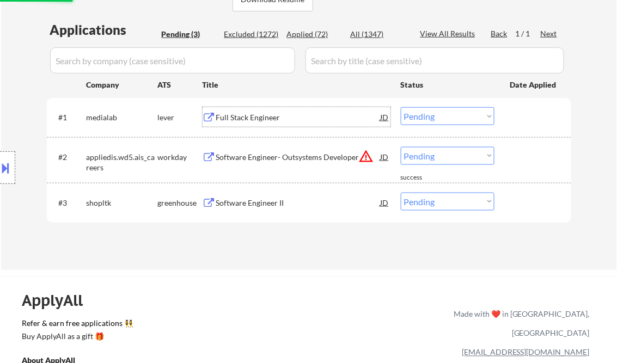
click at [257, 117] on div "Full Stack Engineer" at bounding box center [298, 117] width 165 height 11
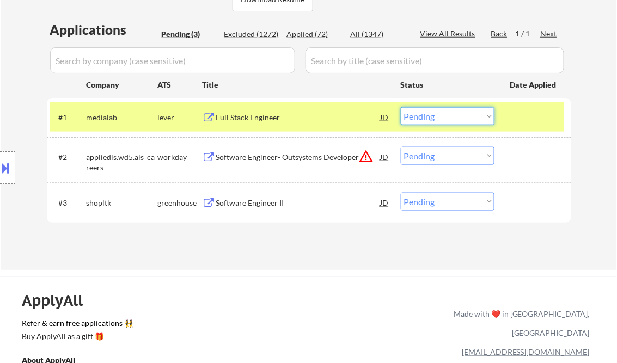
drag, startPoint x: 433, startPoint y: 116, endPoint x: 428, endPoint y: 124, distance: 9.7
click at [433, 116] on select "Choose an option... Pending Applied Excluded (Questions) Excluded (Expired) Exc…" at bounding box center [448, 116] width 94 height 18
click at [401, 107] on select "Choose an option... Pending Applied Excluded (Questions) Excluded (Expired) Exc…" at bounding box center [448, 116] width 94 height 18
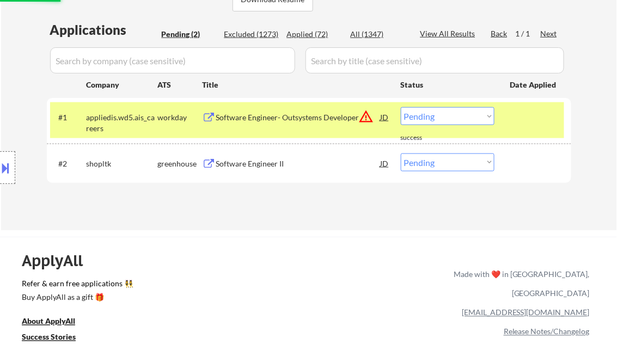
click at [283, 112] on div "Software Engineer- Outsystems Developer" at bounding box center [298, 117] width 165 height 11
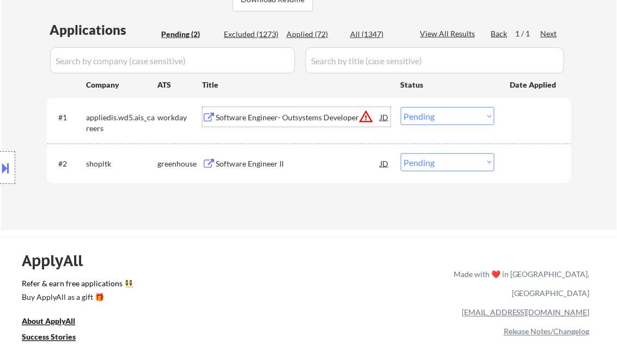
click at [433, 104] on div "#1 appliedis.wd5.ais_careers workday Software Engineer- Outsystems Developer JD…" at bounding box center [307, 120] width 514 height 36
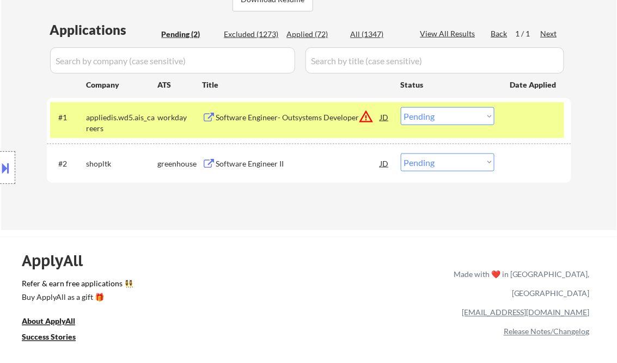
click at [461, 118] on select "Choose an option... Pending Applied Excluded (Questions) Excluded (Expired) Exc…" at bounding box center [448, 116] width 94 height 18
click at [401, 107] on select "Choose an option... Pending Applied Excluded (Questions) Excluded (Expired) Exc…" at bounding box center [448, 116] width 94 height 18
click at [262, 163] on div "Software Engineer II" at bounding box center [298, 164] width 165 height 11
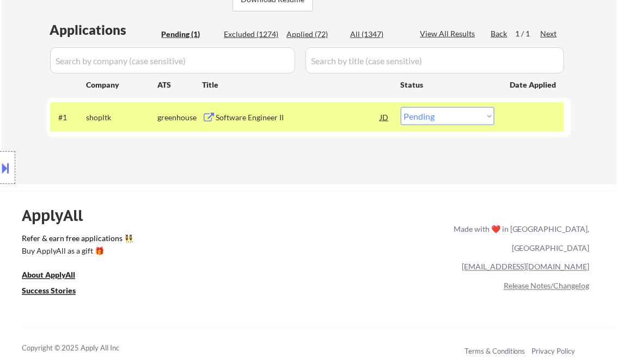
drag, startPoint x: 440, startPoint y: 113, endPoint x: 445, endPoint y: 123, distance: 11.2
click at [440, 113] on select "Choose an option... Pending Applied Excluded (Questions) Excluded (Expired) Exc…" at bounding box center [448, 116] width 94 height 18
select select ""excluded__bad_match_""
click at [401, 107] on select "Choose an option... Pending Applied Excluded (Questions) Excluded (Expired) Exc…" at bounding box center [448, 116] width 94 height 18
click at [309, 203] on div "ApplyAll Refer & earn free applications 👯‍♀️ Buy ApplyAll as a gift 🎁 About App…" at bounding box center [308, 285] width 617 height 173
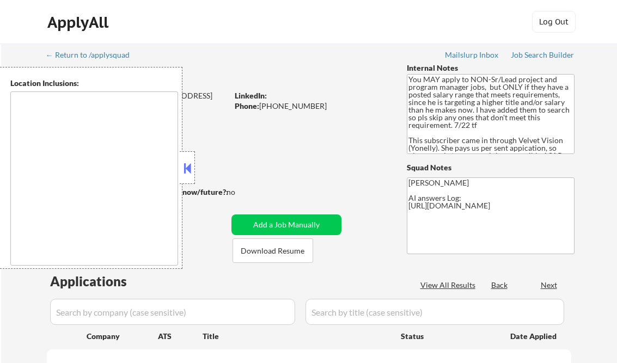
type textarea "[GEOGRAPHIC_DATA], [GEOGRAPHIC_DATA] [GEOGRAPHIC_DATA], [GEOGRAPHIC_DATA] [GEOG…"
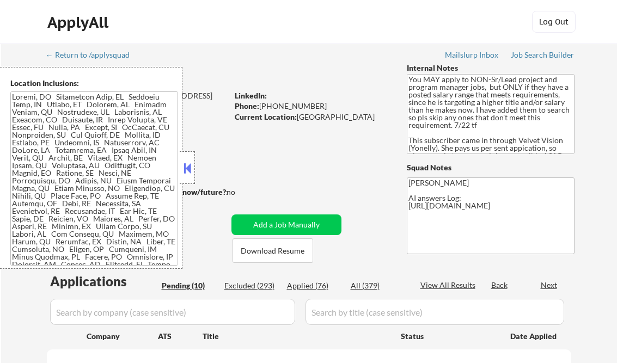
select select ""pending""
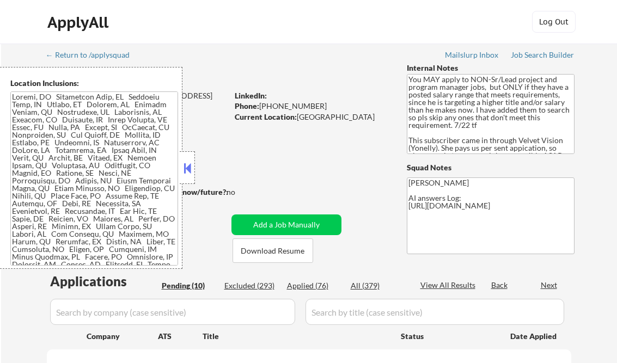
select select ""pending""
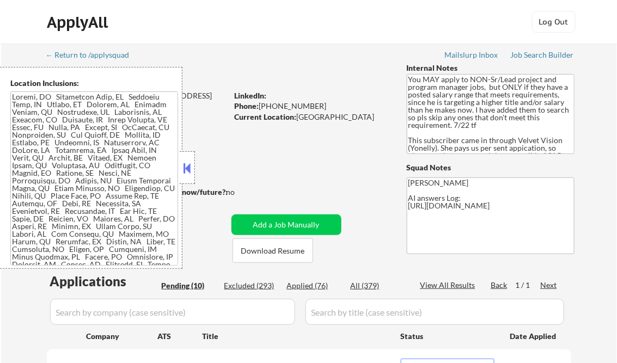
click at [189, 166] on button at bounding box center [187, 168] width 12 height 16
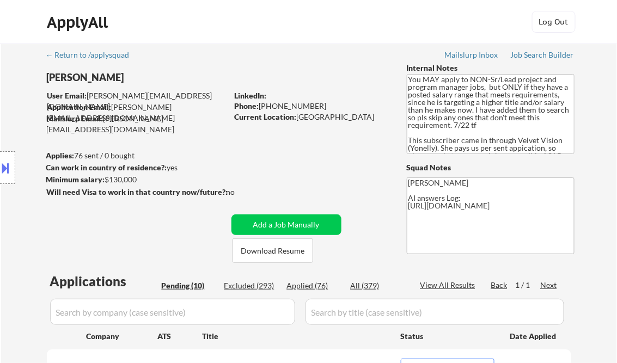
click at [548, 54] on div "Job Search Builder" at bounding box center [543, 55] width 64 height 8
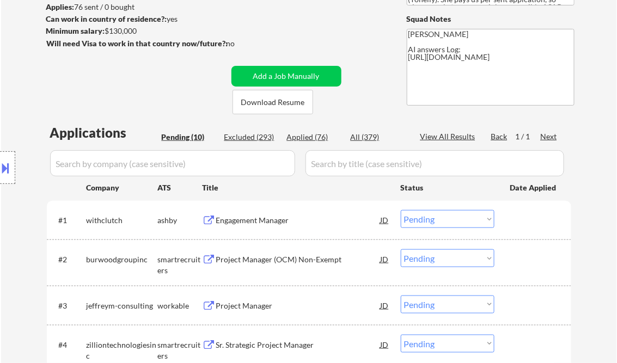
scroll to position [174, 0]
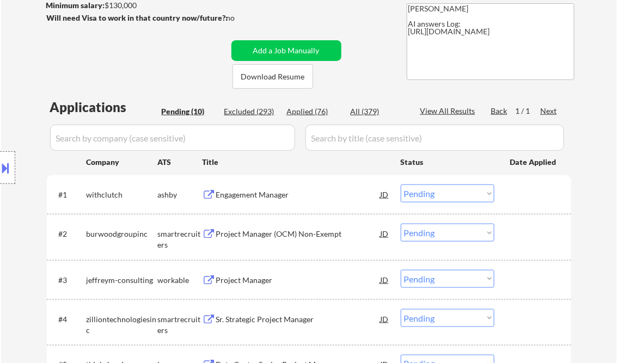
click at [267, 196] on div "Engagement Manager" at bounding box center [298, 195] width 165 height 11
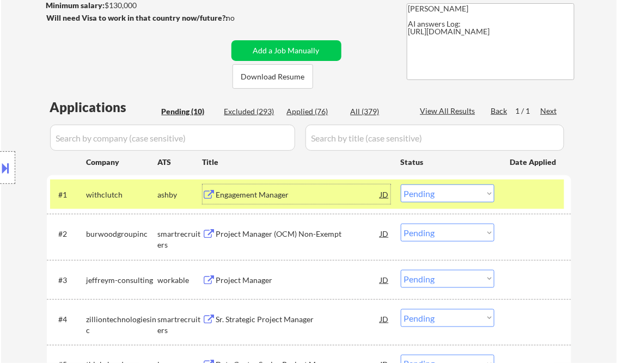
click at [445, 198] on select "Choose an option... Pending Applied Excluded (Questions) Excluded (Expired) Exc…" at bounding box center [448, 194] width 94 height 18
click at [401, 185] on select "Choose an option... Pending Applied Excluded (Questions) Excluded (Expired) Exc…" at bounding box center [448, 194] width 94 height 18
click at [271, 234] on div "Project Manager (OCM) Non-Exempt" at bounding box center [298, 234] width 165 height 11
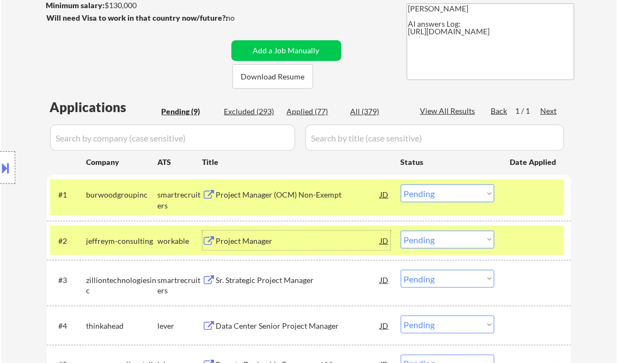
click at [273, 238] on div "Project Manager" at bounding box center [298, 241] width 165 height 11
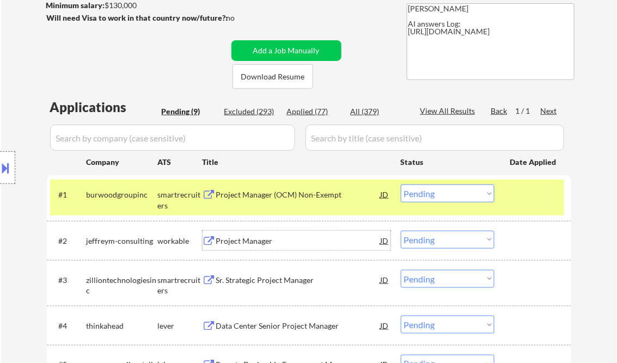
click at [451, 198] on select "Choose an option... Pending Applied Excluded (Questions) Excluded (Expired) Exc…" at bounding box center [448, 194] width 94 height 18
click at [401, 185] on select "Choose an option... Pending Applied Excluded (Questions) Excluded (Expired) Exc…" at bounding box center [448, 194] width 94 height 18
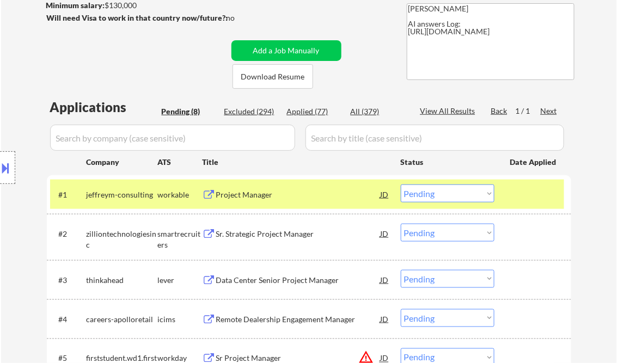
click at [264, 198] on div "Project Manager" at bounding box center [298, 195] width 165 height 11
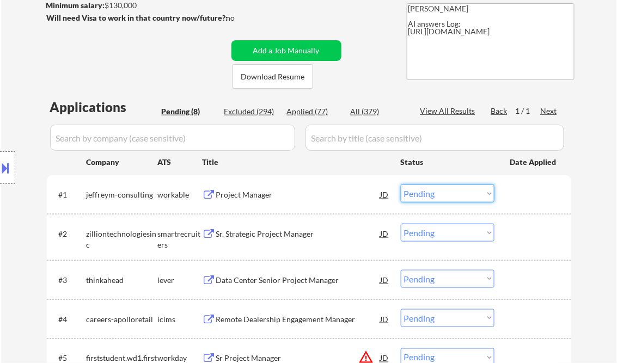
drag, startPoint x: 461, startPoint y: 195, endPoint x: 463, endPoint y: 203, distance: 8.2
click at [461, 195] on select "Choose an option... Pending Applied Excluded (Questions) Excluded (Expired) Exc…" at bounding box center [448, 194] width 94 height 18
click at [401, 185] on select "Choose an option... Pending Applied Excluded (Questions) Excluded (Expired) Exc…" at bounding box center [448, 194] width 94 height 18
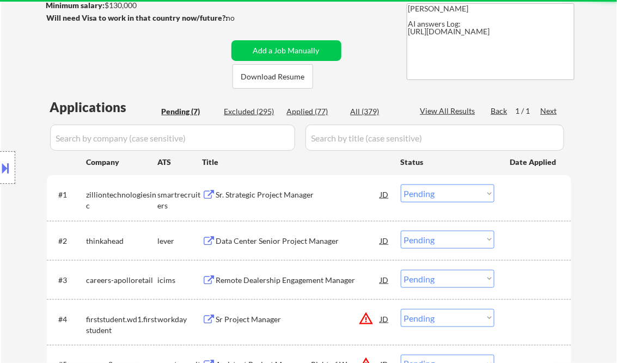
click at [279, 193] on div "Sr. Strategic Project Manager" at bounding box center [298, 195] width 165 height 11
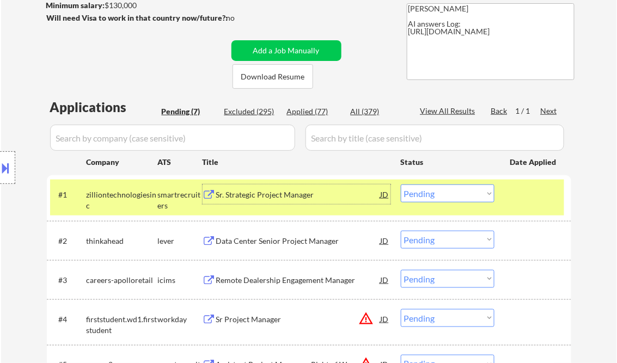
click at [441, 198] on select "Choose an option... Pending Applied Excluded (Questions) Excluded (Expired) Exc…" at bounding box center [448, 194] width 94 height 18
click at [401, 185] on select "Choose an option... Pending Applied Excluded (Questions) Excluded (Expired) Exc…" at bounding box center [448, 194] width 94 height 18
click at [274, 242] on div "Data Center Senior Project Manager" at bounding box center [298, 241] width 165 height 11
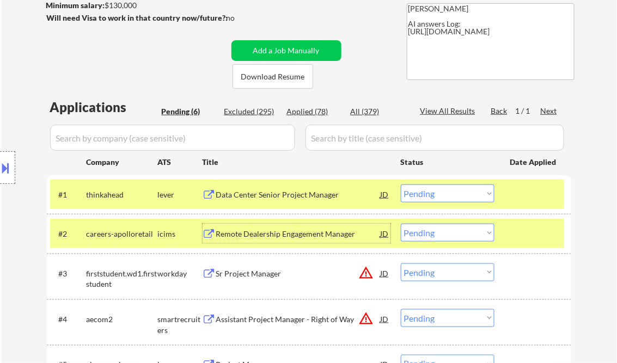
drag, startPoint x: 446, startPoint y: 189, endPoint x: 446, endPoint y: 201, distance: 12.5
click at [446, 189] on select "Choose an option... Pending Applied Excluded (Questions) Excluded (Expired) Exc…" at bounding box center [448, 194] width 94 height 18
click at [401, 185] on select "Choose an option... Pending Applied Excluded (Questions) Excluded (Expired) Exc…" at bounding box center [448, 194] width 94 height 18
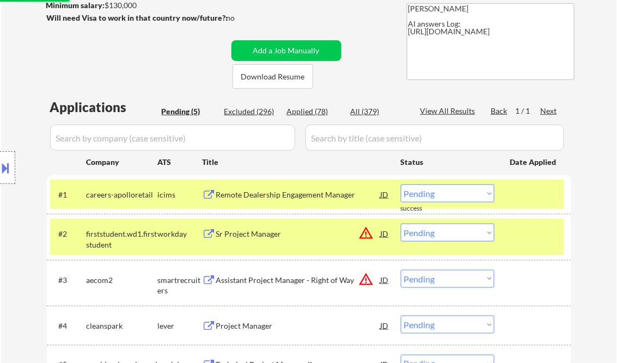
drag, startPoint x: 529, startPoint y: 236, endPoint x: 528, endPoint y: 216, distance: 20.2
click at [529, 236] on div at bounding box center [535, 234] width 48 height 20
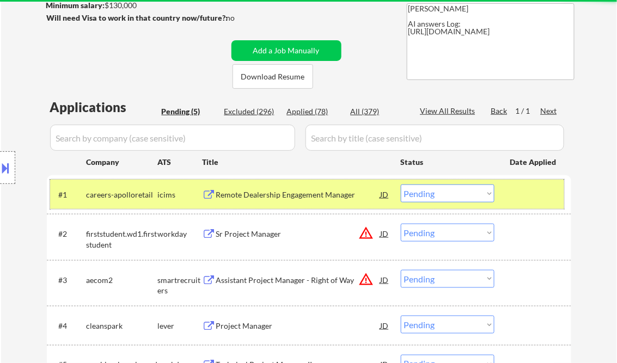
click at [520, 191] on div at bounding box center [535, 195] width 48 height 20
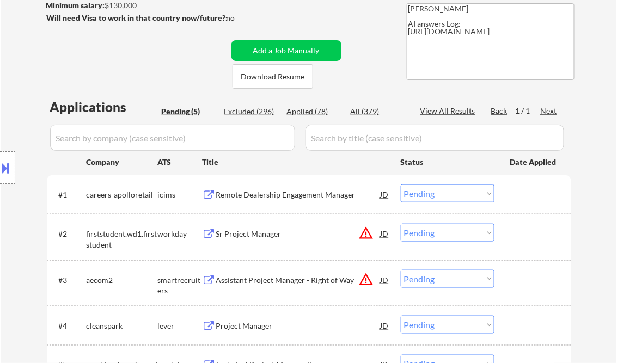
click at [276, 193] on div "Remote Dealership Engagement Manager" at bounding box center [298, 195] width 165 height 11
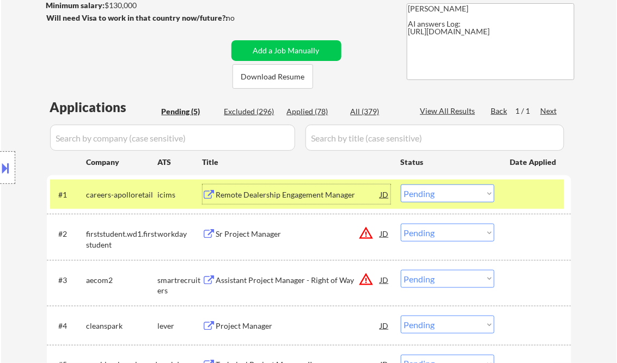
drag, startPoint x: 444, startPoint y: 197, endPoint x: 448, endPoint y: 204, distance: 7.6
click at [444, 197] on select "Choose an option... Pending Applied Excluded (Questions) Excluded (Expired) Exc…" at bounding box center [448, 194] width 94 height 18
click at [401, 185] on select "Choose an option... Pending Applied Excluded (Questions) Excluded (Expired) Exc…" at bounding box center [448, 194] width 94 height 18
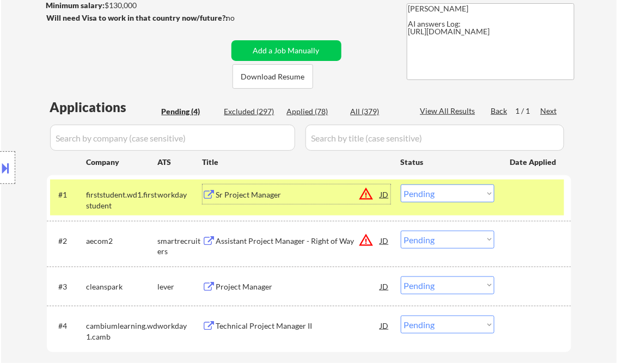
click at [275, 196] on div "Sr Project Manager" at bounding box center [298, 195] width 165 height 11
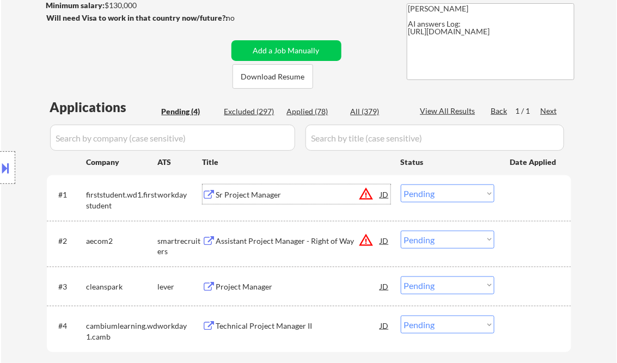
drag, startPoint x: 433, startPoint y: 192, endPoint x: 444, endPoint y: 204, distance: 15.8
click at [433, 192] on select "Choose an option... Pending Applied Excluded (Questions) Excluded (Expired) Exc…" at bounding box center [448, 194] width 94 height 18
click at [401, 185] on select "Choose an option... Pending Applied Excluded (Questions) Excluded (Expired) Exc…" at bounding box center [448, 194] width 94 height 18
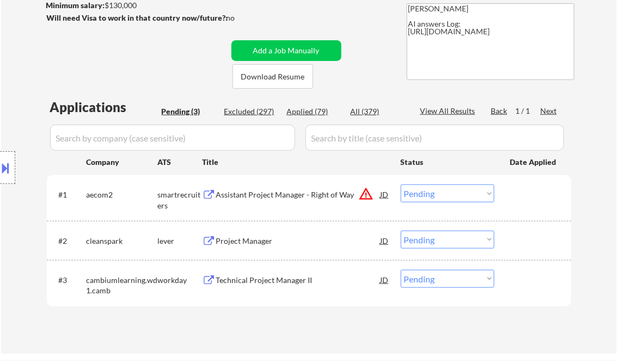
click at [291, 198] on div "Assistant Project Manager - Right of Way" at bounding box center [298, 195] width 165 height 11
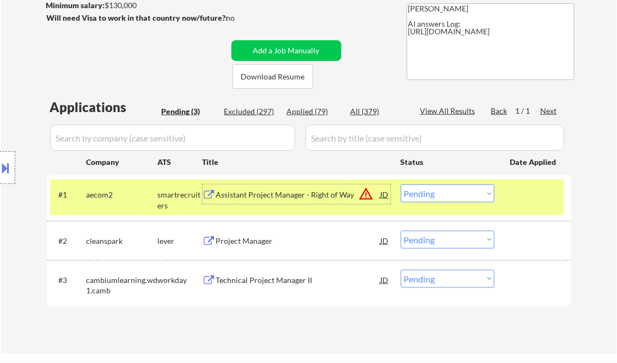
click at [264, 194] on div "Assistant Project Manager - Right of Way" at bounding box center [298, 195] width 165 height 11
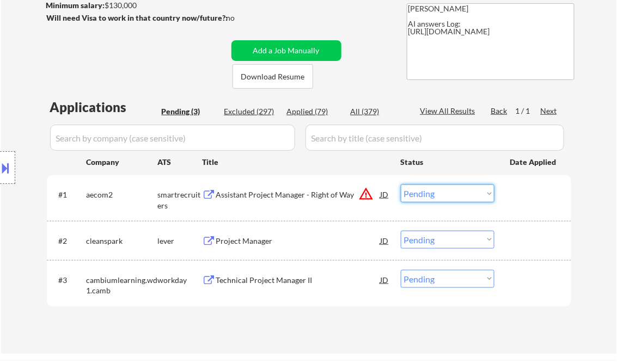
click at [413, 195] on select "Choose an option... Pending Applied Excluded (Questions) Excluded (Expired) Exc…" at bounding box center [448, 194] width 94 height 18
click at [401, 185] on select "Choose an option... Pending Applied Excluded (Questions) Excluded (Expired) Exc…" at bounding box center [448, 194] width 94 height 18
click at [258, 235] on div "Project Manager" at bounding box center [298, 241] width 165 height 20
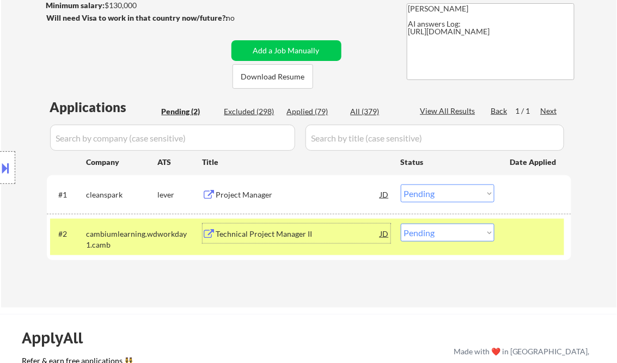
drag, startPoint x: 446, startPoint y: 188, endPoint x: 466, endPoint y: 200, distance: 23.9
click at [446, 188] on select "Choose an option... Pending Applied Excluded (Questions) Excluded (Expired) Exc…" at bounding box center [448, 194] width 94 height 18
click at [401, 185] on select "Choose an option... Pending Applied Excluded (Questions) Excluded (Expired) Exc…" at bounding box center [448, 194] width 94 height 18
click at [309, 244] on div "#2 cambiumlearning.wd1.camb workday Technical Project Manager II JD warning_amb…" at bounding box center [307, 237] width 514 height 36
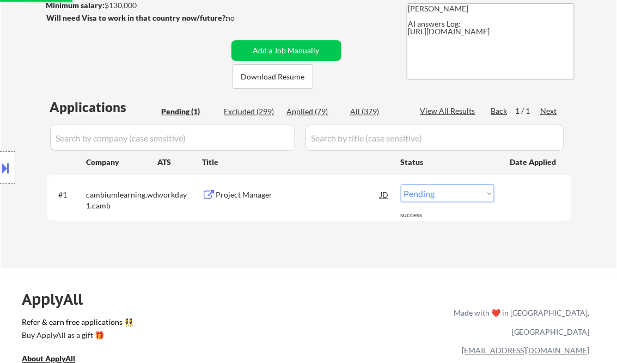
click at [301, 226] on div "Applications Pending (1) Excluded (299) Applied (79) All (379) View All Results…" at bounding box center [309, 173] width 525 height 150
click at [270, 197] on div "Technical Project Manager II" at bounding box center [298, 195] width 165 height 11
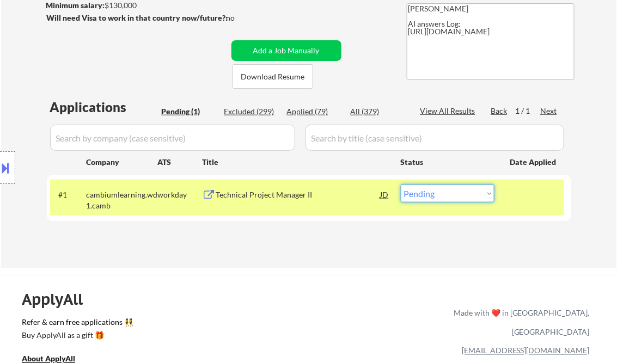
drag, startPoint x: 441, startPoint y: 192, endPoint x: 444, endPoint y: 200, distance: 8.6
click at [441, 192] on select "Choose an option... Pending Applied Excluded (Questions) Excluded (Expired) Exc…" at bounding box center [448, 194] width 94 height 18
select select ""excluded__bad_match_""
click at [401, 185] on select "Choose an option... Pending Applied Excluded (Questions) Excluded (Expired) Exc…" at bounding box center [448, 194] width 94 height 18
click at [314, 259] on div "← Return to /applysquad Mailslurp Inbox Job Search Builder [PERSON_NAME] User E…" at bounding box center [309, 68] width 616 height 399
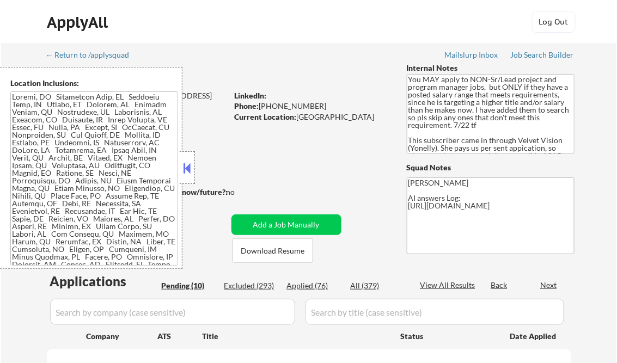
click at [179, 170] on div "Location Inclusions:" at bounding box center [91, 168] width 183 height 202
select select ""pending""
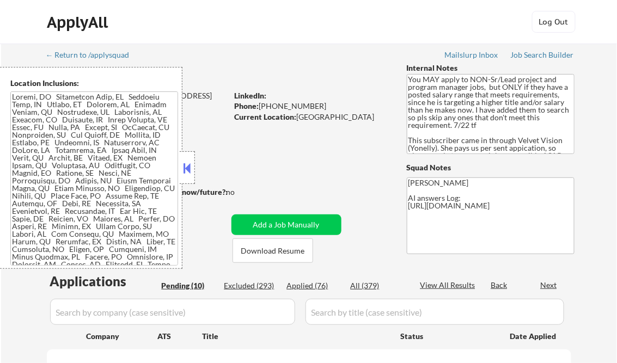
select select ""pending""
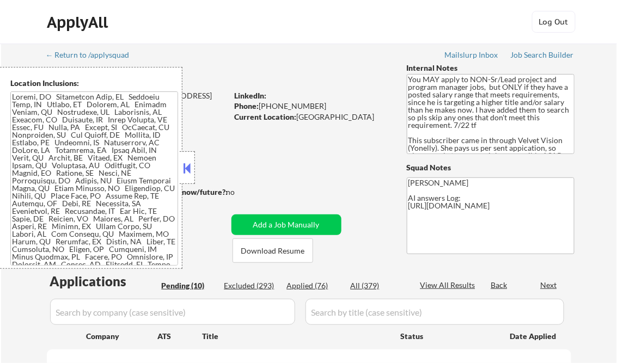
select select ""pending""
click at [189, 160] on button at bounding box center [187, 168] width 12 height 16
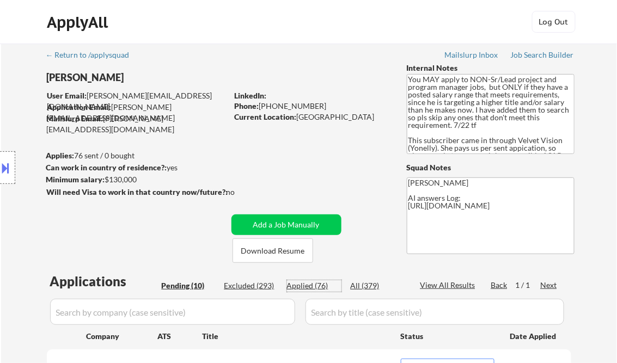
click at [315, 285] on div "Applied (76)" at bounding box center [314, 286] width 54 height 11
select select ""applied""
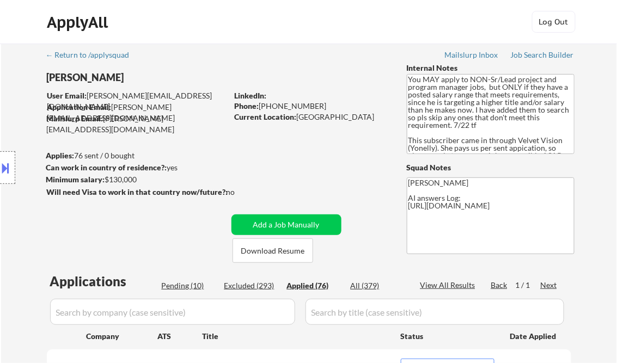
select select ""applied""
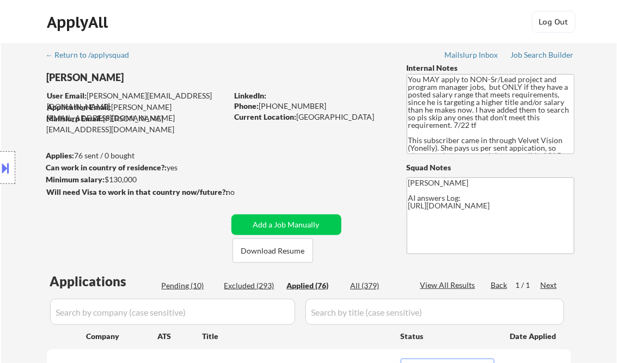
select select ""applied""
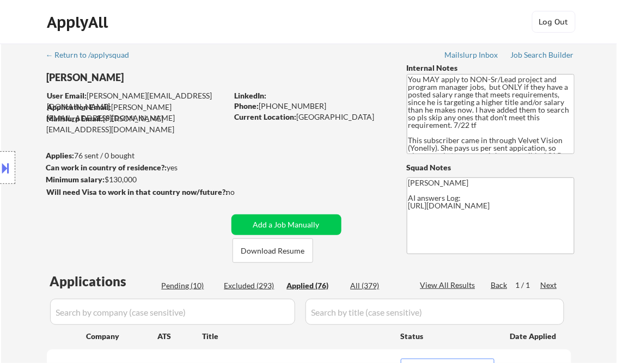
select select ""applied""
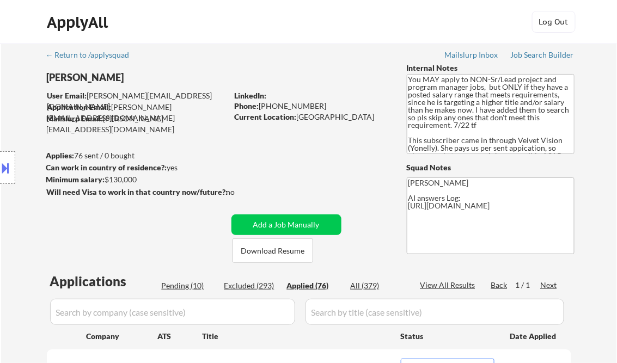
select select ""applied""
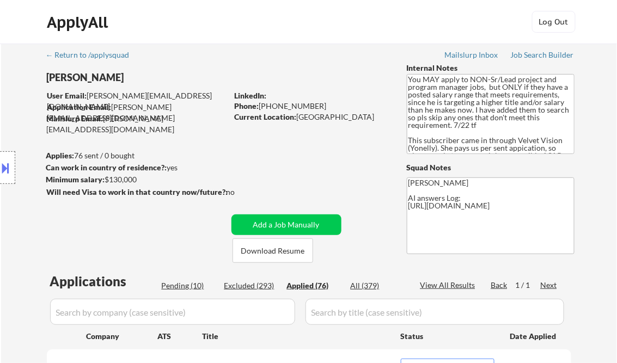
select select ""applied""
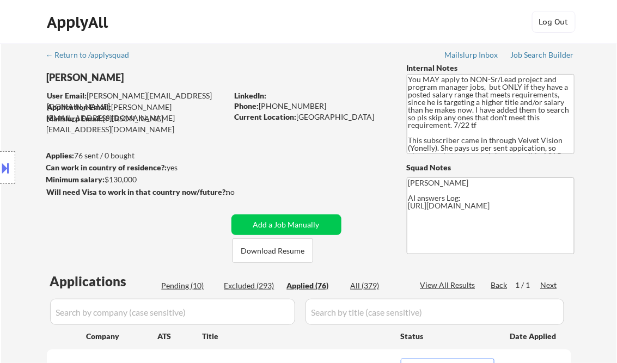
select select ""applied""
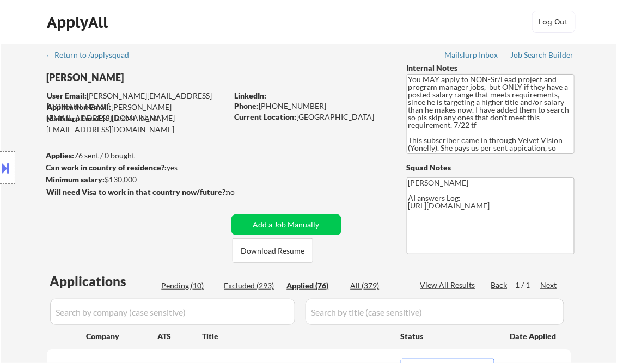
select select ""applied""
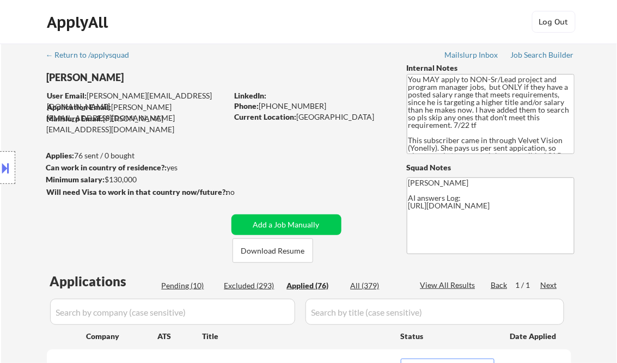
select select ""applied""
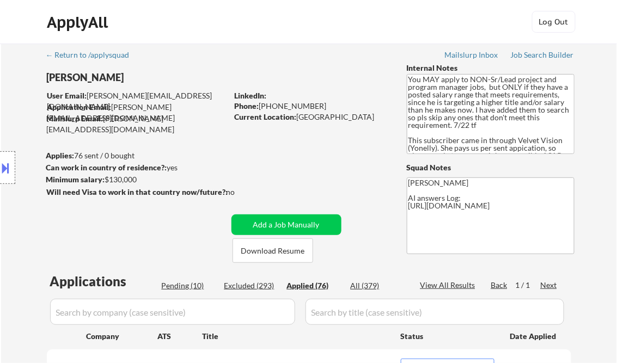
select select ""applied""
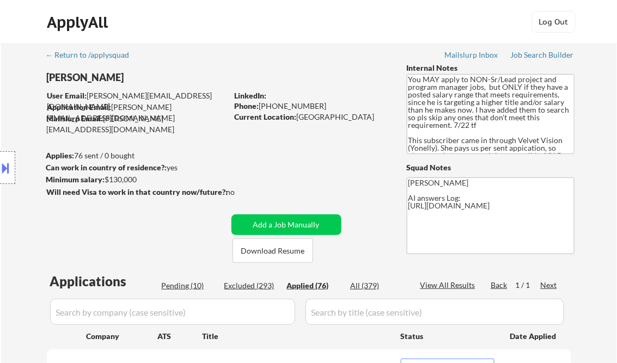
select select ""applied""
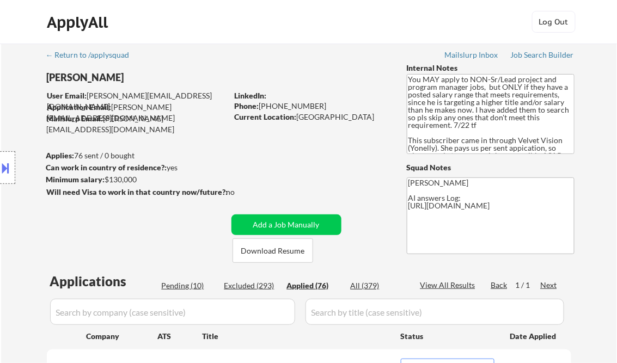
select select ""applied""
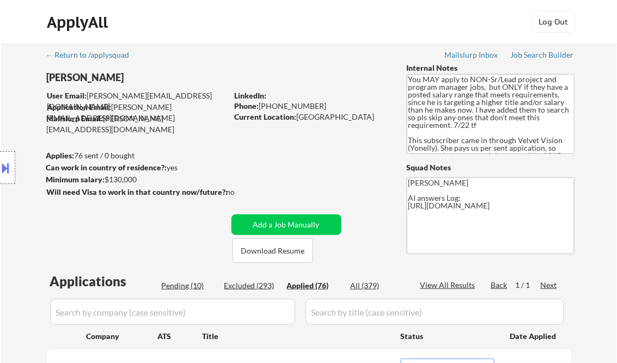
select select ""applied""
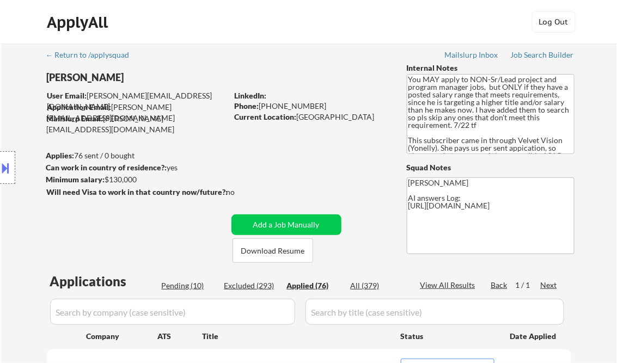
select select ""applied""
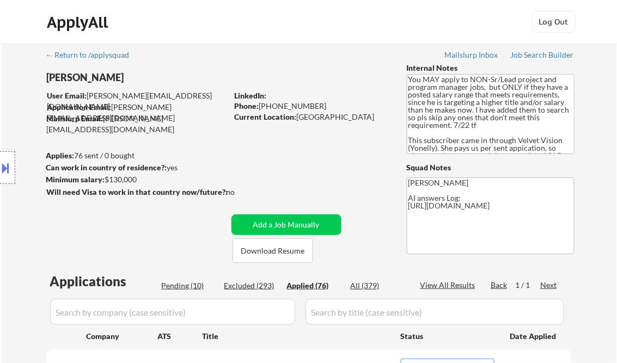
select select ""applied""
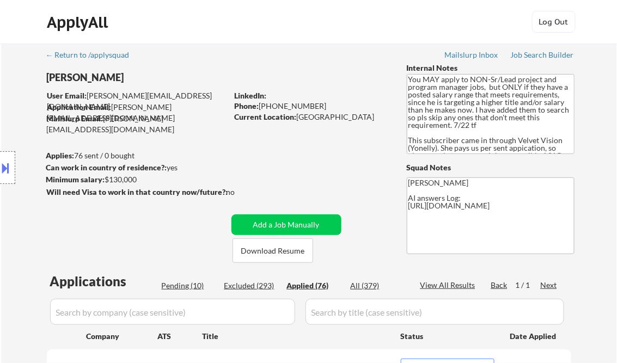
select select ""applied""
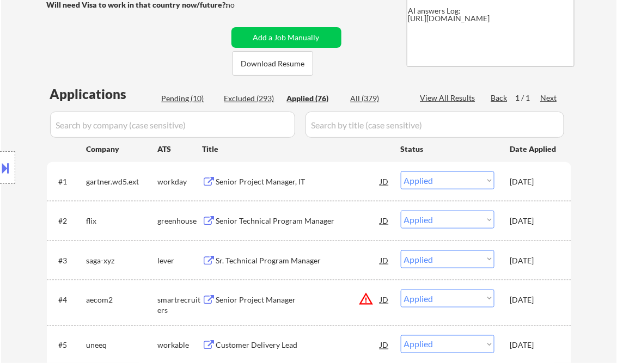
select select ""applied""
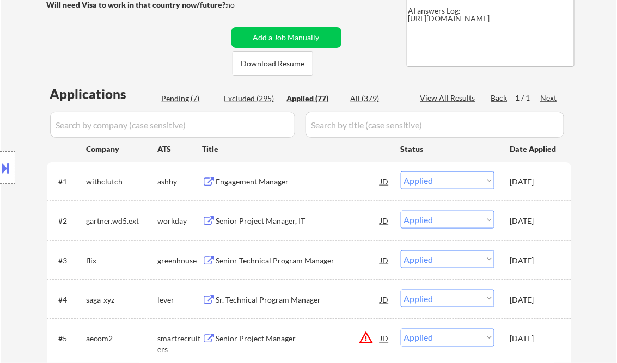
select select ""applied""
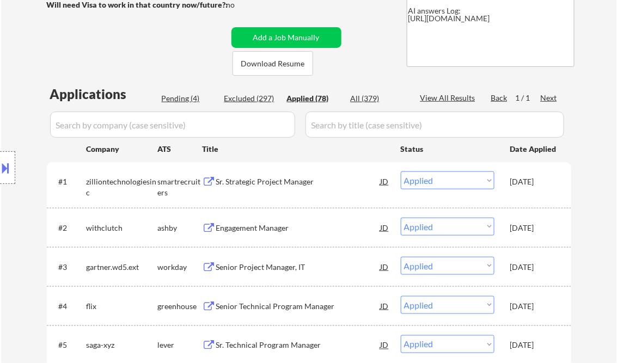
select select ""applied""
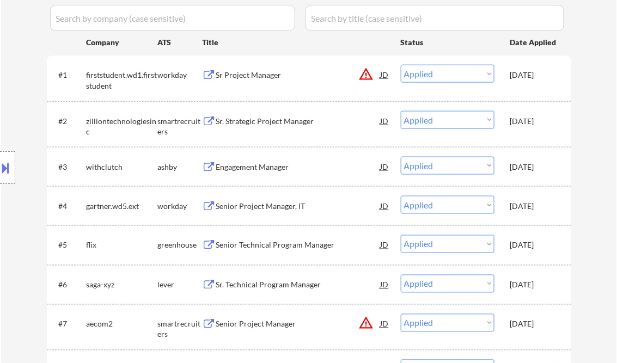
scroll to position [318, 0]
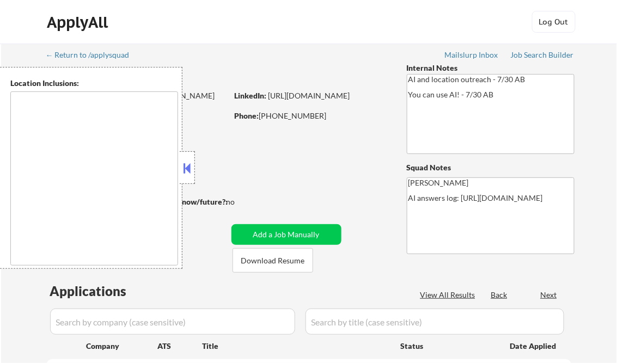
type textarea "remote"
select select ""pending""
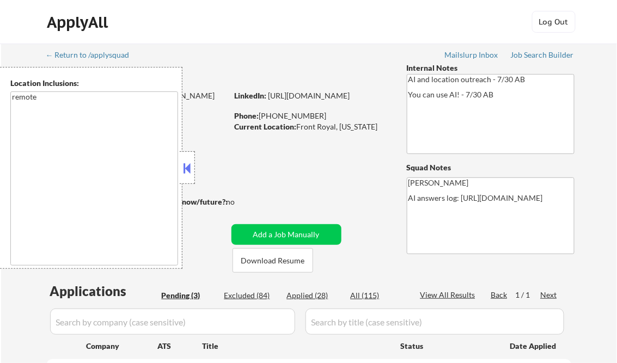
click at [186, 172] on button at bounding box center [187, 168] width 12 height 16
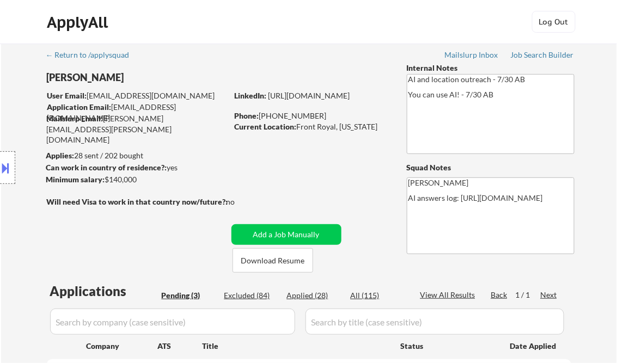
click at [8, 161] on button at bounding box center [6, 168] width 12 height 18
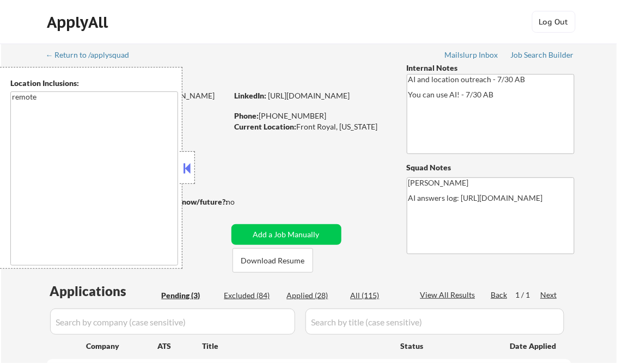
click at [188, 169] on button at bounding box center [187, 168] width 12 height 16
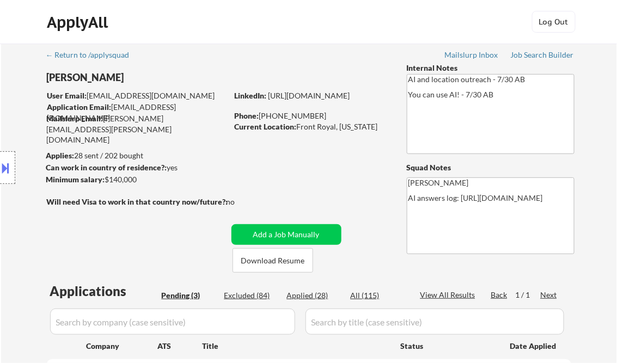
click at [531, 57] on div "Job Search Builder" at bounding box center [543, 55] width 64 height 8
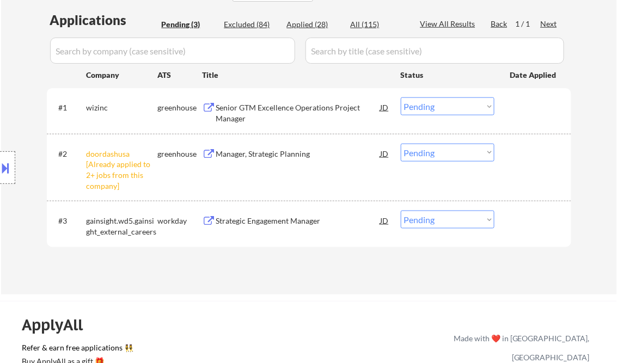
scroll to position [305, 0]
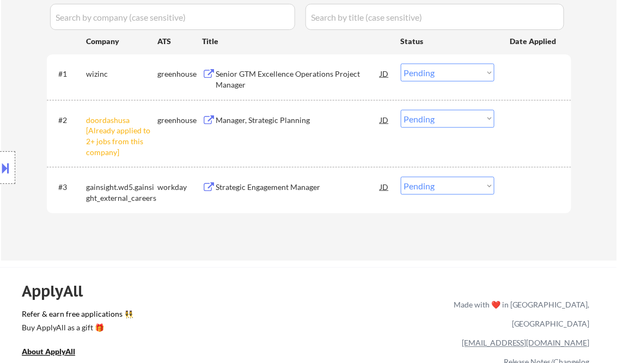
click at [265, 70] on div "Senior GTM Excellence Operations Project Manager" at bounding box center [298, 79] width 165 height 21
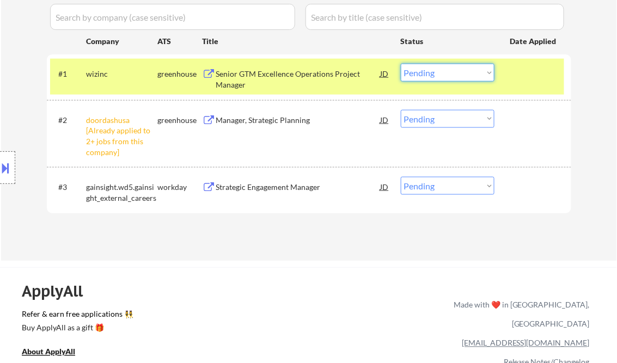
drag, startPoint x: 433, startPoint y: 72, endPoint x: 435, endPoint y: 82, distance: 9.5
click at [433, 72] on select "Choose an option... Pending Applied Excluded (Questions) Excluded (Expired) Exc…" at bounding box center [448, 73] width 94 height 18
click at [401, 64] on select "Choose an option... Pending Applied Excluded (Questions) Excluded (Expired) Exc…" at bounding box center [448, 73] width 94 height 18
click at [450, 115] on select "Choose an option... Pending Applied Excluded (Questions) Excluded (Expired) Exc…" at bounding box center [448, 119] width 94 height 18
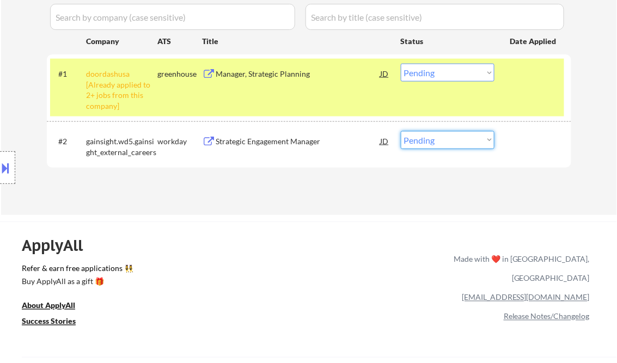
click at [419, 73] on select "Choose an option... Pending Applied Excluded (Questions) Excluded (Expired) Exc…" at bounding box center [448, 73] width 94 height 18
click at [401, 64] on select "Choose an option... Pending Applied Excluded (Questions) Excluded (Expired) Exc…" at bounding box center [448, 73] width 94 height 18
click at [267, 141] on div "Strategic Engagement Manager" at bounding box center [298, 141] width 165 height 11
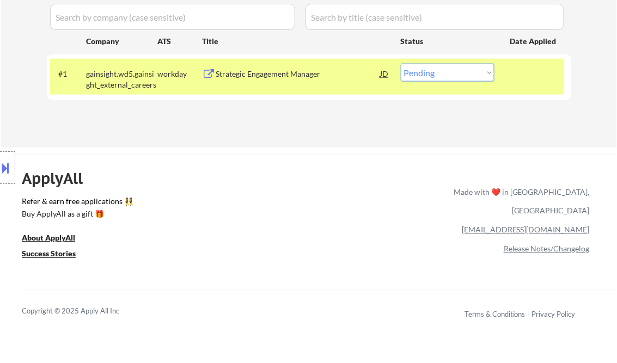
drag, startPoint x: 440, startPoint y: 71, endPoint x: 442, endPoint y: 81, distance: 9.4
click at [440, 71] on select "Choose an option... Pending Applied Excluded (Questions) Excluded (Expired) Exc…" at bounding box center [448, 73] width 94 height 18
select select ""excluded__salary_""
click at [401, 64] on select "Choose an option... Pending Applied Excluded (Questions) Excluded (Expired) Exc…" at bounding box center [448, 73] width 94 height 18
click at [298, 193] on div "ApplyAll Refer & earn free applications 👯‍♀️ Buy ApplyAll as a gift 🎁 About App…" at bounding box center [308, 248] width 617 height 173
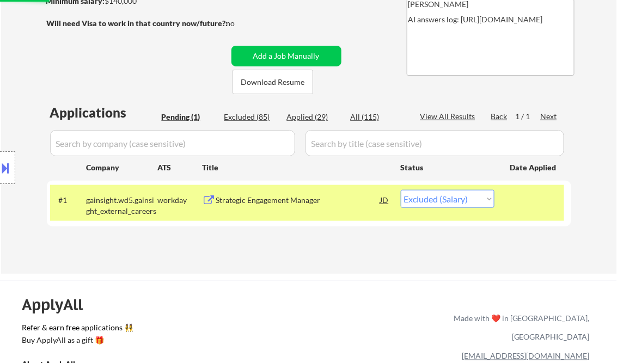
scroll to position [131, 0]
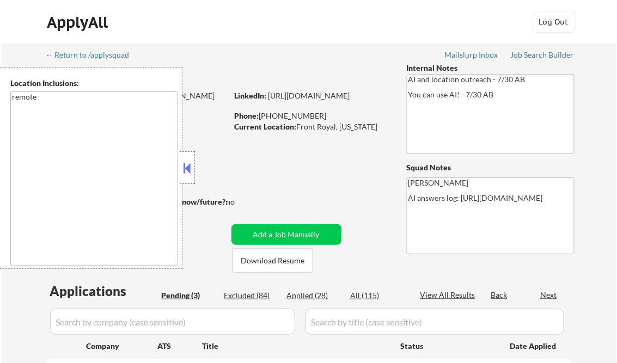
select select ""pending""
click at [183, 169] on button at bounding box center [187, 168] width 12 height 16
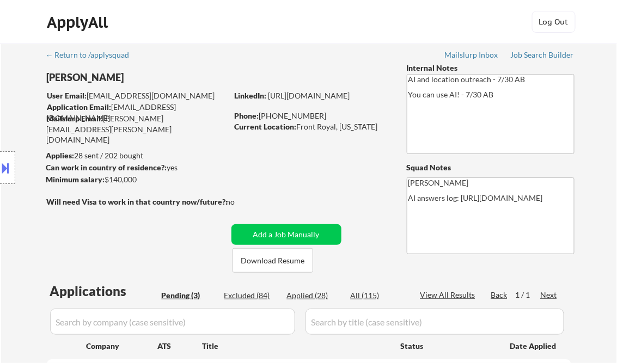
click at [315, 292] on div "Applied (28)" at bounding box center [314, 295] width 54 height 11
select select ""applied""
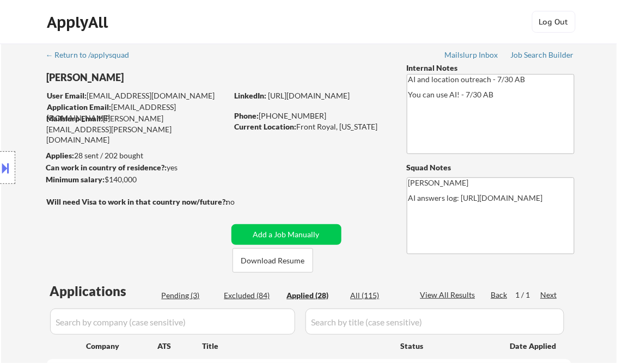
select select ""applied""
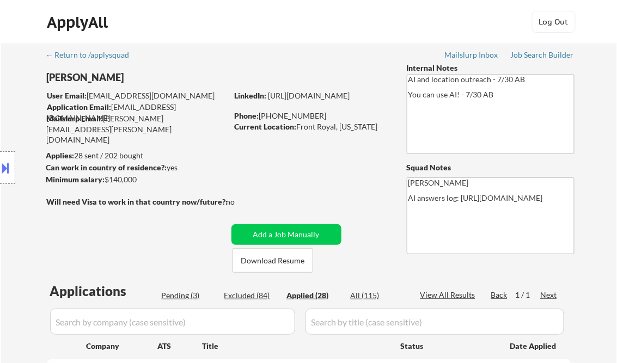
select select ""applied""
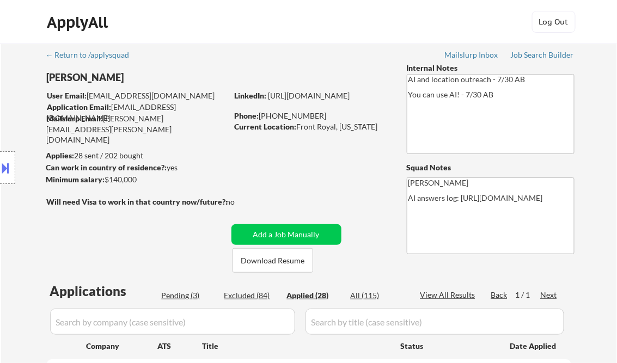
select select ""applied""
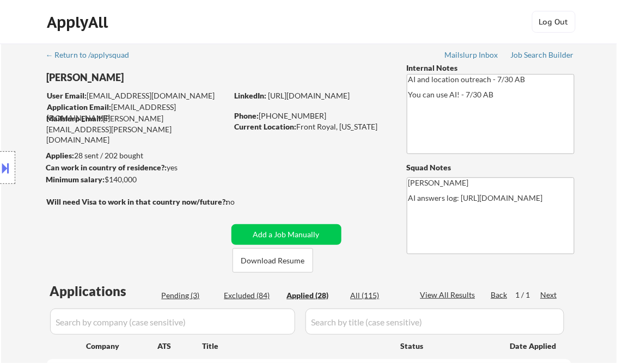
select select ""applied""
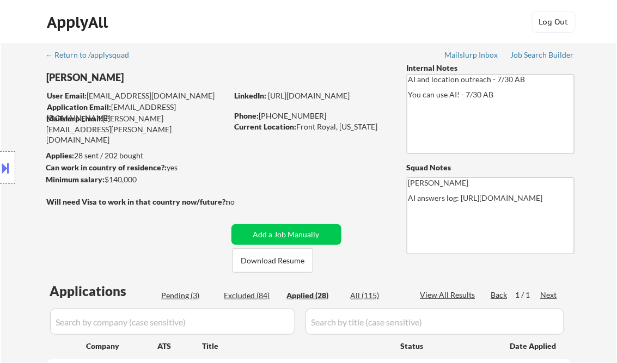
select select ""applied""
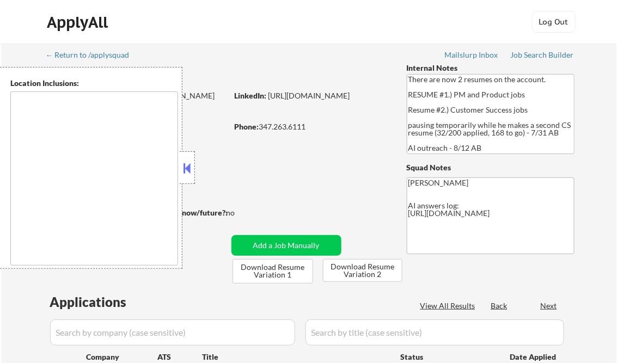
type textarea "[GEOGRAPHIC_DATA], [GEOGRAPHIC_DATA] [GEOGRAPHIC_DATA], [GEOGRAPHIC_DATA] [GEOG…"
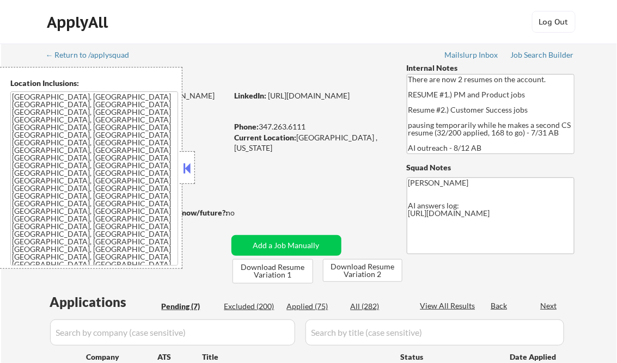
select select ""pending""
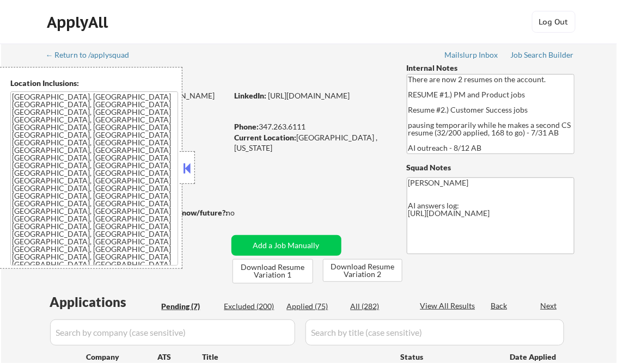
select select ""pending""
drag, startPoint x: 191, startPoint y: 167, endPoint x: 198, endPoint y: 175, distance: 10.4
click at [191, 167] on button at bounding box center [187, 168] width 12 height 16
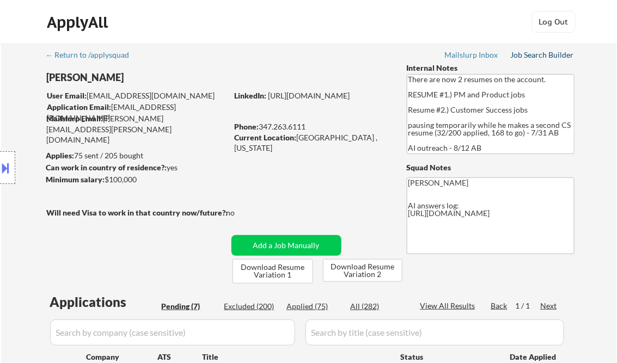
click at [534, 58] on div "Job Search Builder" at bounding box center [543, 55] width 64 height 8
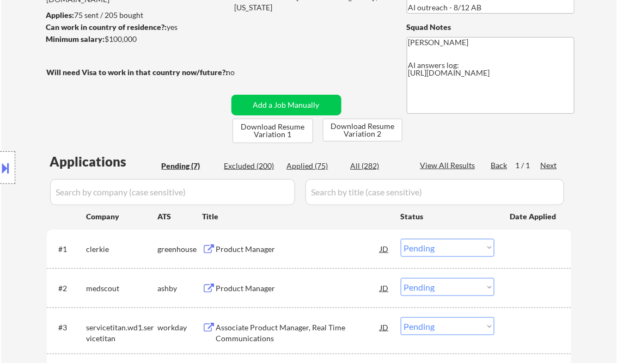
scroll to position [174, 0]
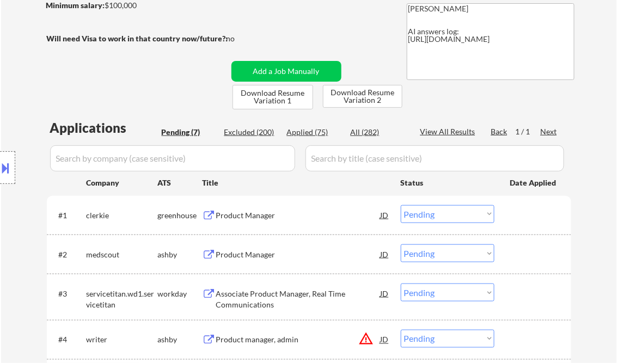
click at [258, 216] on div "Product Manager" at bounding box center [298, 215] width 165 height 11
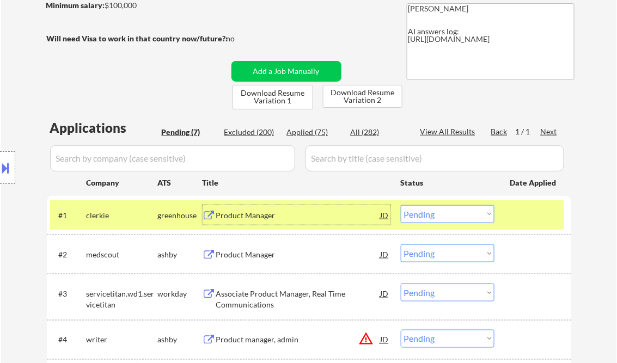
drag, startPoint x: 435, startPoint y: 216, endPoint x: 444, endPoint y: 224, distance: 12.7
click at [435, 217] on select "Choose an option... Pending Applied Excluded (Questions) Excluded (Expired) Exc…" at bounding box center [448, 214] width 94 height 18
click at [401, 205] on select "Choose an option... Pending Applied Excluded (Questions) Excluded (Expired) Exc…" at bounding box center [448, 214] width 94 height 18
click at [236, 255] on div "Product Manager" at bounding box center [298, 255] width 165 height 11
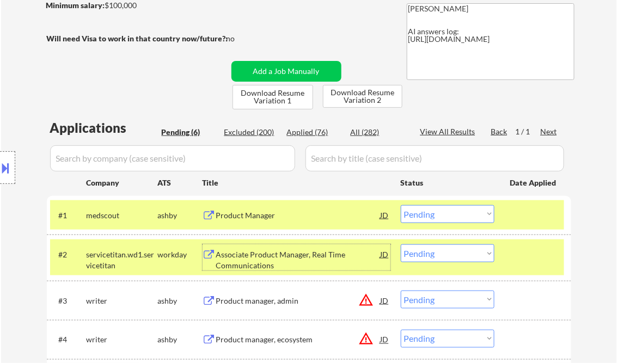
click at [422, 211] on select "Choose an option... Pending Applied Excluded (Questions) Excluded (Expired) Exc…" at bounding box center [448, 214] width 94 height 18
click at [401, 205] on select "Choose an option... Pending Applied Excluded (Questions) Excluded (Expired) Exc…" at bounding box center [448, 214] width 94 height 18
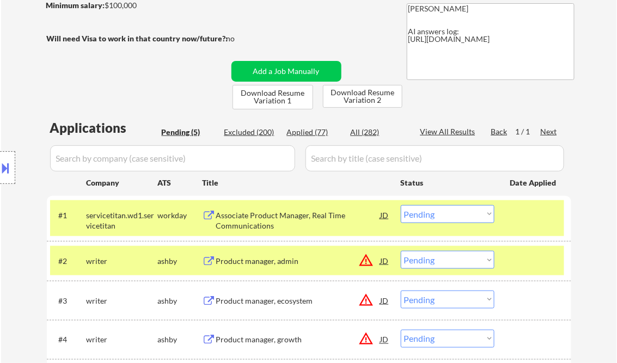
click at [276, 222] on div "Associate Product Manager, Real Time Communications" at bounding box center [298, 220] width 165 height 21
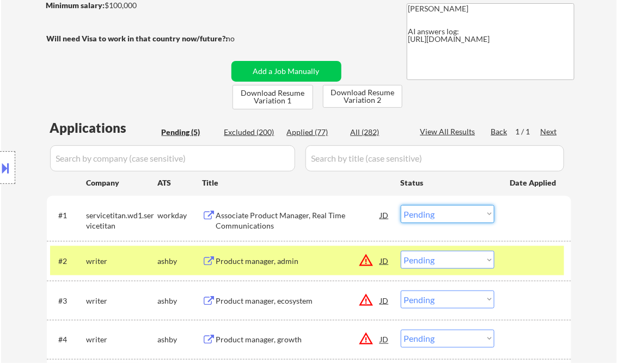
drag, startPoint x: 424, startPoint y: 215, endPoint x: 429, endPoint y: 214, distance: 5.6
click at [424, 215] on select "Choose an option... Pending Applied Excluded (Questions) Excluded (Expired) Exc…" at bounding box center [448, 214] width 94 height 18
click at [401, 205] on select "Choose an option... Pending Applied Excluded (Questions) Excluded (Expired) Exc…" at bounding box center [448, 214] width 94 height 18
click at [280, 268] on div "Product manager, admin" at bounding box center [298, 261] width 165 height 20
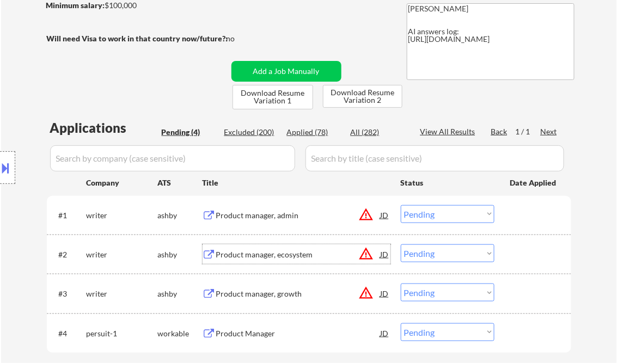
click at [14, 160] on div at bounding box center [7, 167] width 15 height 33
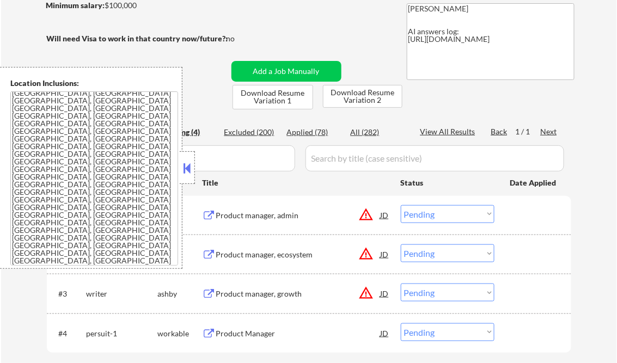
scroll to position [0, 0]
click at [191, 169] on button at bounding box center [187, 168] width 12 height 16
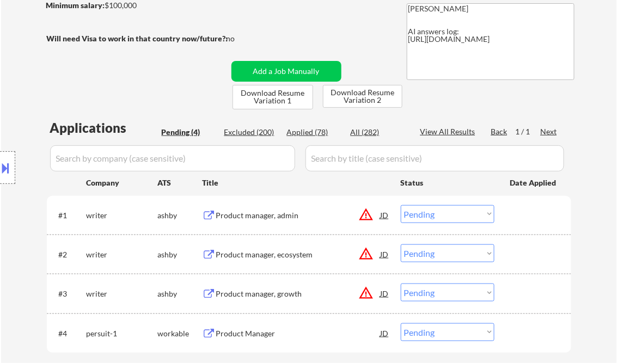
drag, startPoint x: 432, startPoint y: 222, endPoint x: 445, endPoint y: 220, distance: 13.9
click at [433, 222] on select "Choose an option... Pending Applied Excluded (Questions) Excluded (Expired) Exc…" at bounding box center [448, 214] width 94 height 18
click at [401, 205] on select "Choose an option... Pending Applied Excluded (Questions) Excluded (Expired) Exc…" at bounding box center [448, 214] width 94 height 18
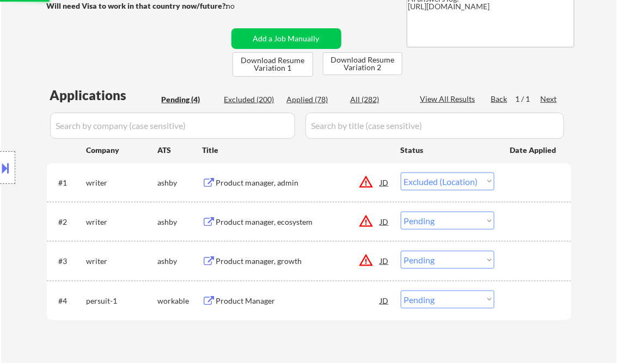
scroll to position [218, 0]
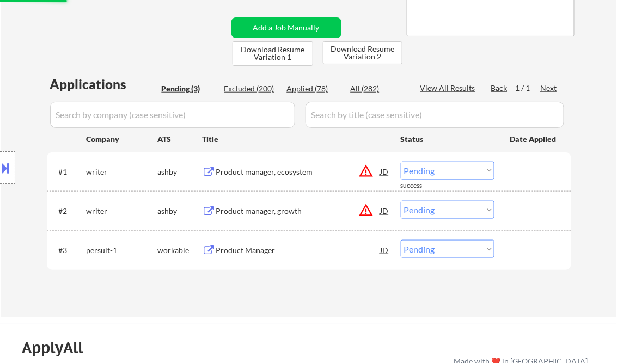
click at [242, 180] on div "Product manager, ecosystem" at bounding box center [298, 172] width 165 height 20
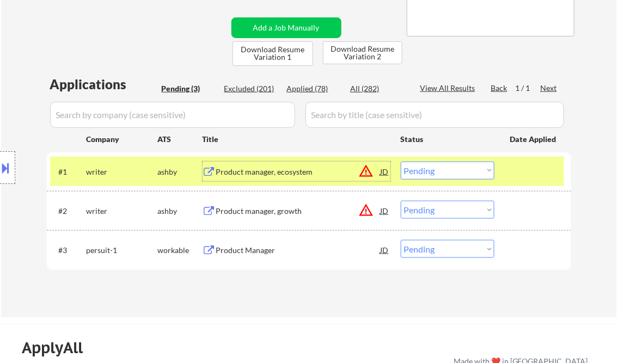
drag, startPoint x: 439, startPoint y: 172, endPoint x: 450, endPoint y: 180, distance: 13.2
click at [439, 172] on select "Choose an option... Pending Applied Excluded (Questions) Excluded (Expired) Exc…" at bounding box center [448, 171] width 94 height 18
click at [401, 162] on select "Choose an option... Pending Applied Excluded (Questions) Excluded (Expired) Exc…" at bounding box center [448, 171] width 94 height 18
click at [255, 215] on div "Product manager, growth" at bounding box center [298, 211] width 165 height 11
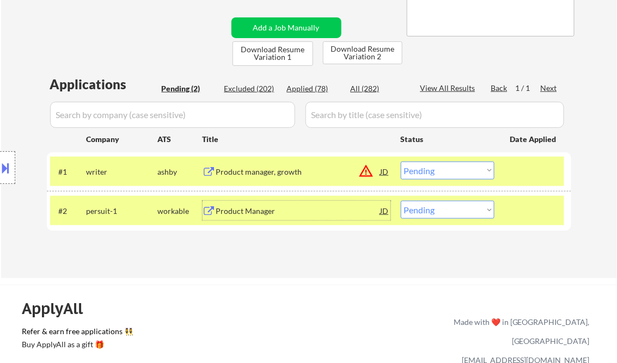
click at [5, 157] on div at bounding box center [7, 167] width 15 height 33
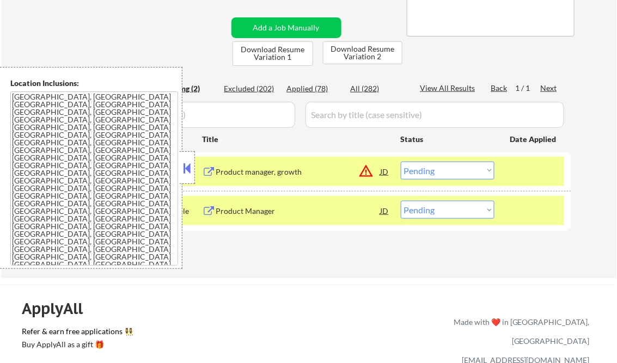
scroll to position [0, 0]
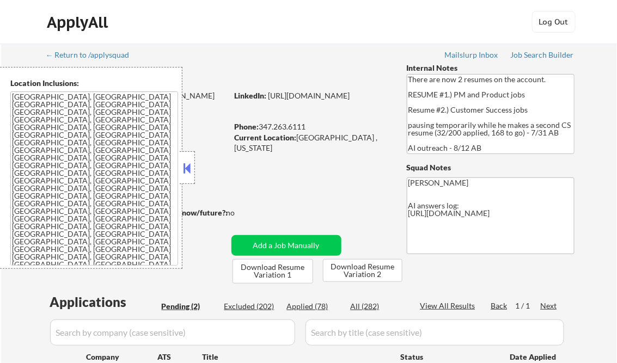
click at [183, 167] on button at bounding box center [187, 168] width 12 height 16
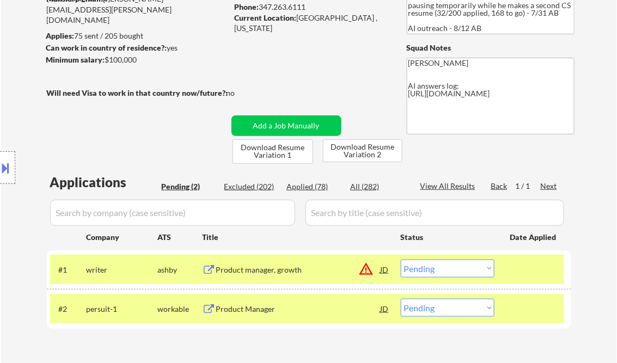
scroll to position [131, 0]
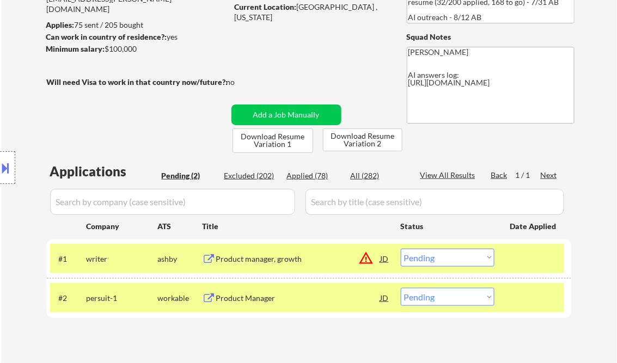
click at [437, 268] on div "#1 writer ashby Product manager, growth JD warning_amber Choose an option... Pe…" at bounding box center [307, 258] width 514 height 29
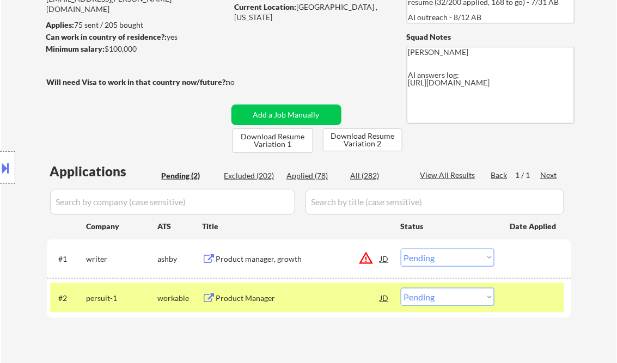
click at [452, 256] on select "Choose an option... Pending Applied Excluded (Questions) Excluded (Expired) Exc…" at bounding box center [448, 258] width 94 height 18
click at [401, 249] on select "Choose an option... Pending Applied Excluded (Questions) Excluded (Expired) Exc…" at bounding box center [448, 258] width 94 height 18
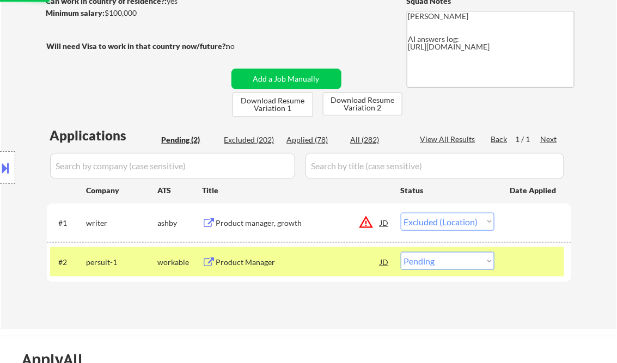
scroll to position [218, 0]
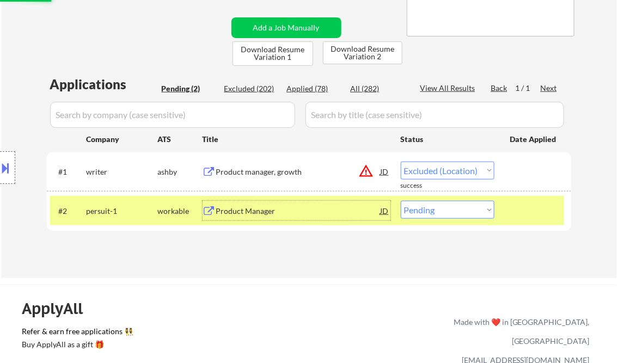
click at [256, 214] on div "Product Manager" at bounding box center [298, 211] width 165 height 11
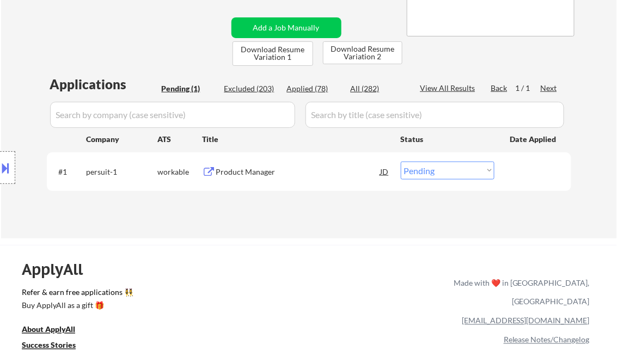
click at [446, 174] on select "Choose an option... Pending Applied Excluded (Questions) Excluded (Expired) Exc…" at bounding box center [448, 171] width 94 height 18
select select ""applied""
click at [401, 162] on select "Choose an option... Pending Applied Excluded (Questions) Excluded (Expired) Exc…" at bounding box center [448, 171] width 94 height 18
click at [343, 203] on div "Applications Pending (1) Excluded (203) Applied (78) All (282) View All Results…" at bounding box center [309, 146] width 525 height 143
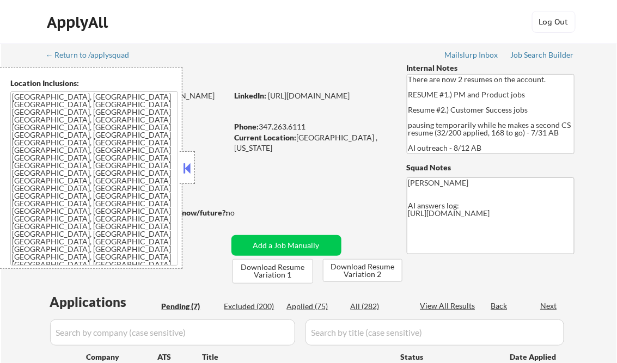
select select ""pending""
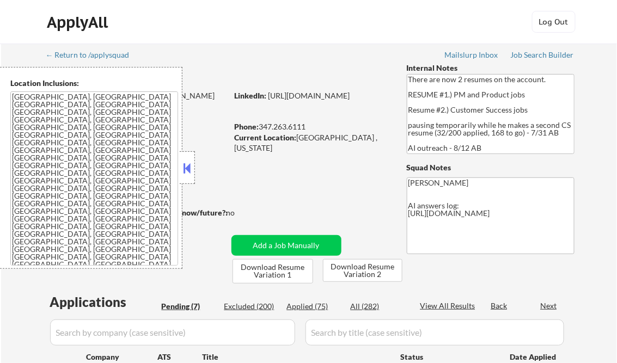
select select ""pending""
click at [188, 165] on button at bounding box center [187, 168] width 12 height 16
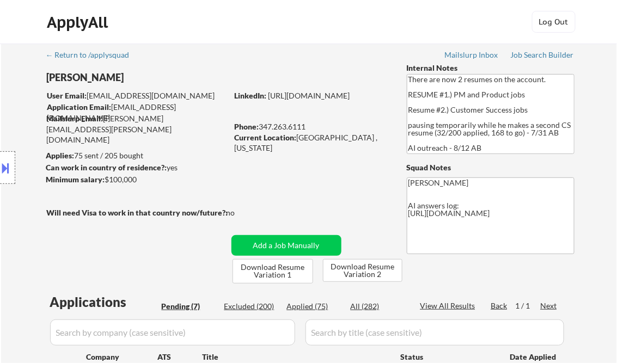
click at [307, 307] on div "Applied (75)" at bounding box center [314, 306] width 54 height 11
select select ""applied""
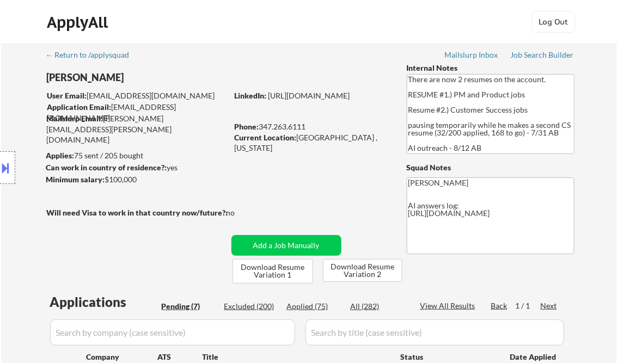
select select ""applied""
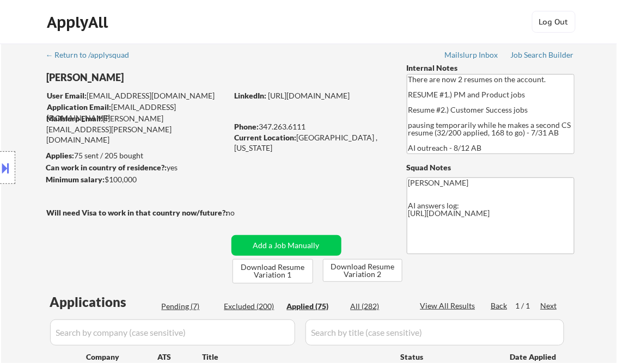
select select ""applied""
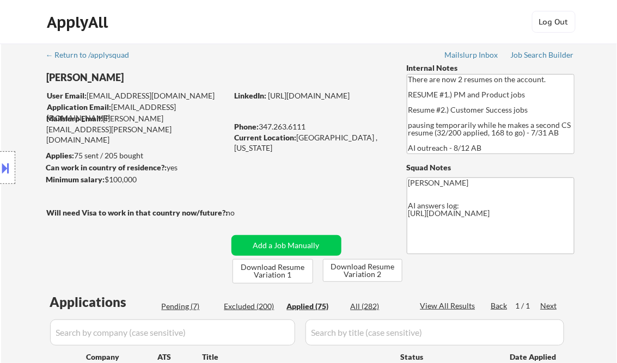
select select ""applied""
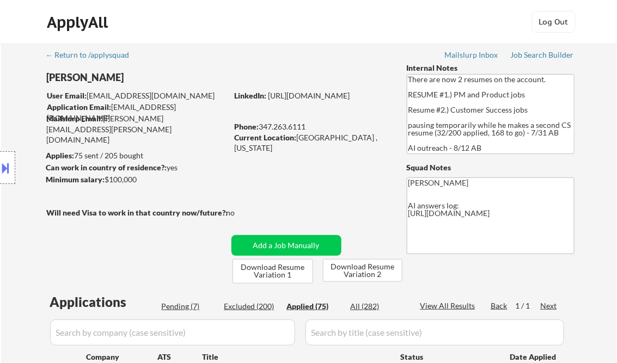
select select ""applied""
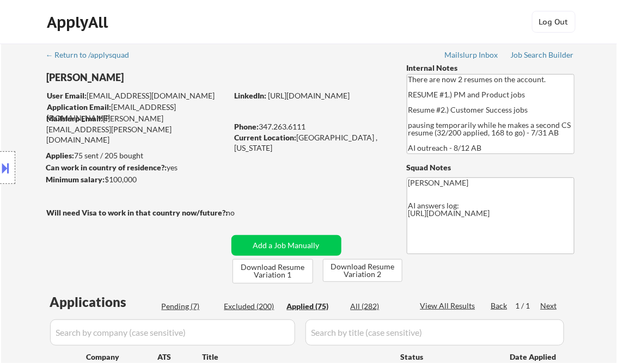
select select ""applied""
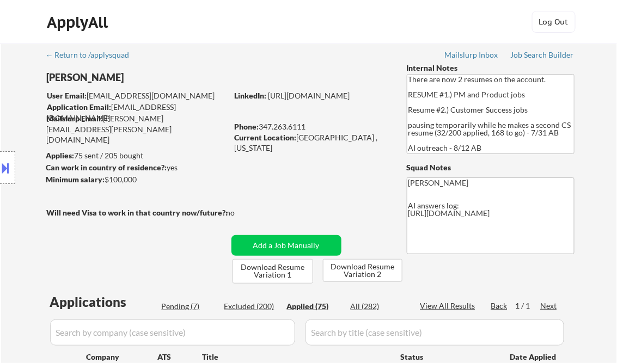
select select ""applied""
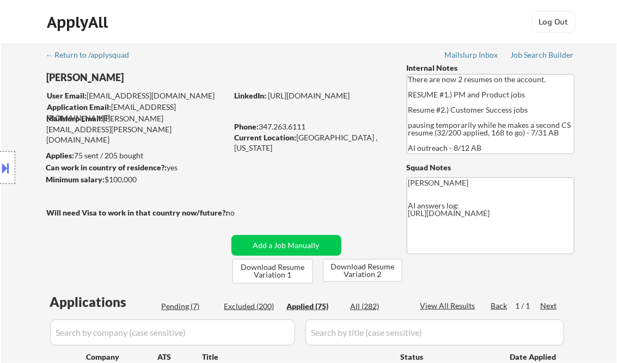
select select ""applied""
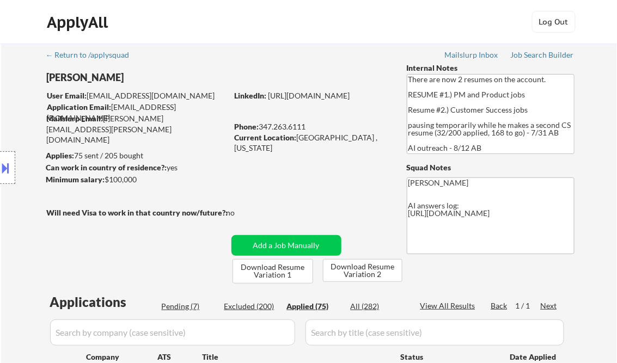
select select ""applied""
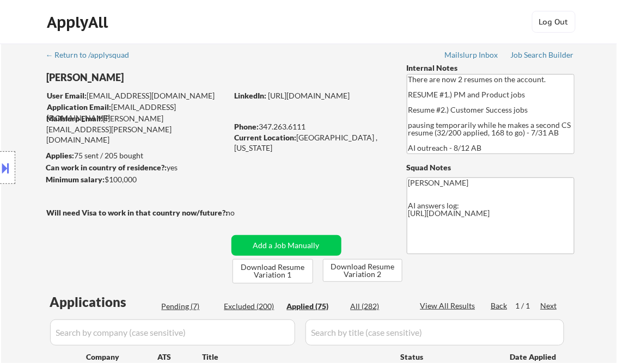
select select ""applied""
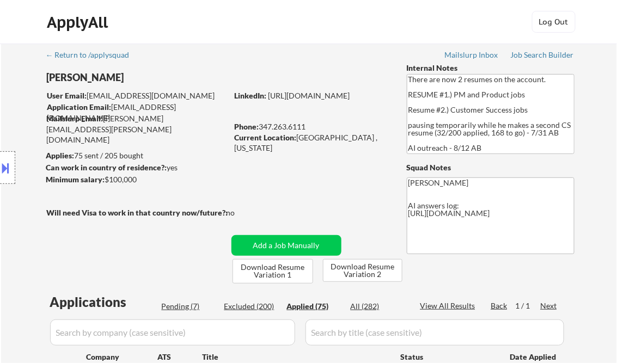
select select ""applied""
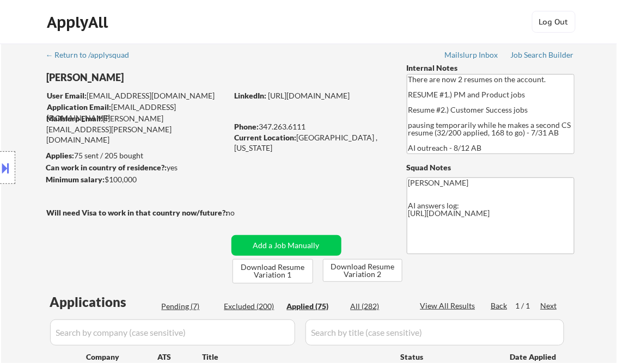
select select ""applied""
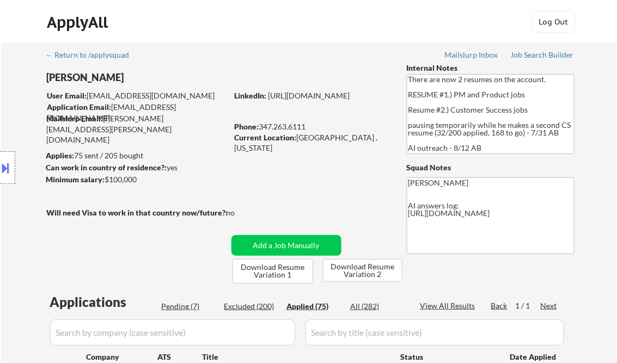
select select ""applied""
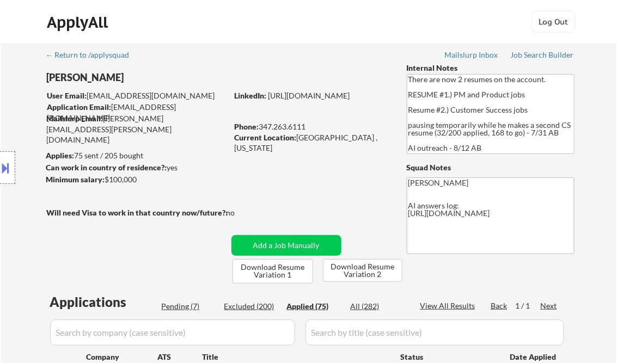
select select ""applied""
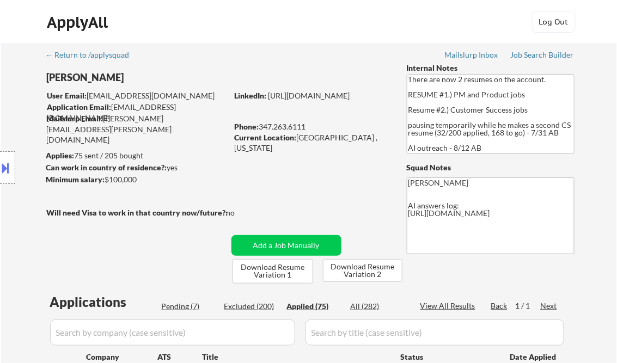
select select ""applied""
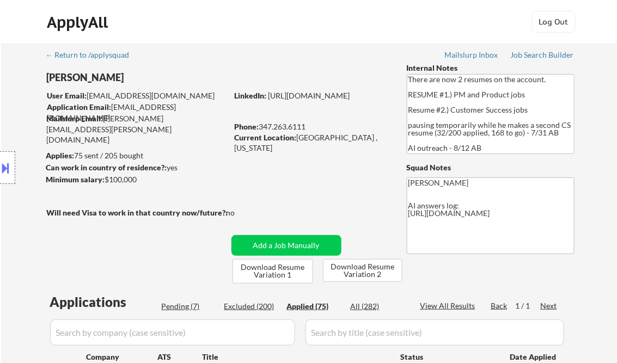
select select ""applied""
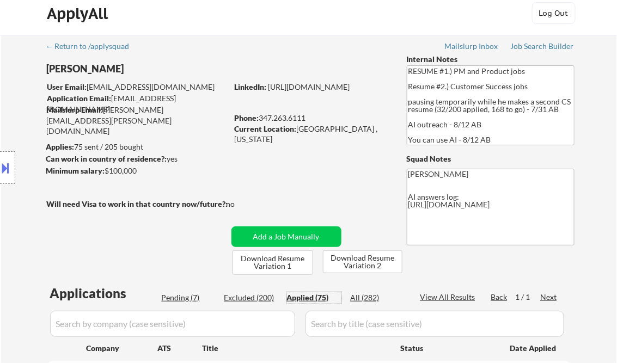
scroll to position [174, 0]
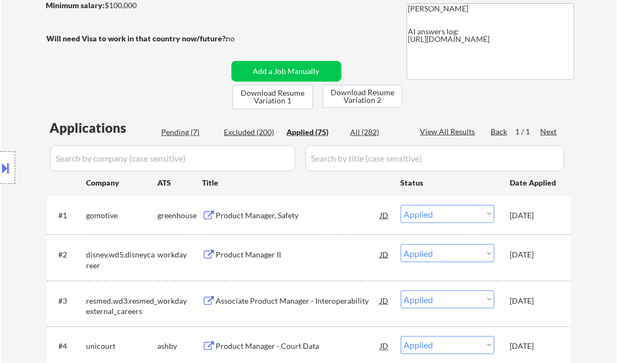
select select ""applied""
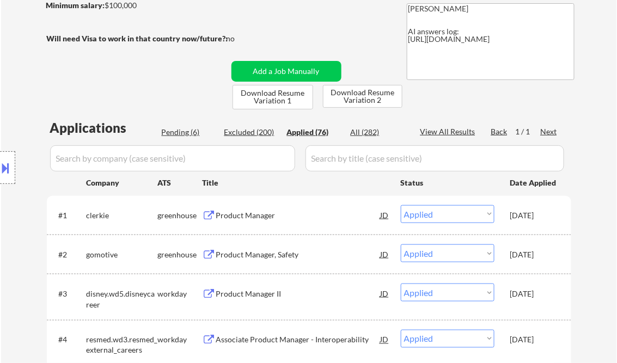
select select ""applied""
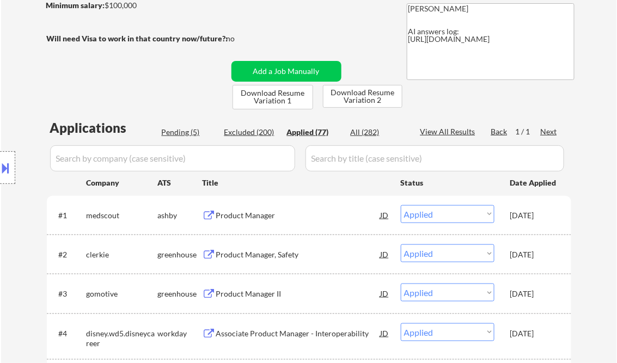
scroll to position [774, 0]
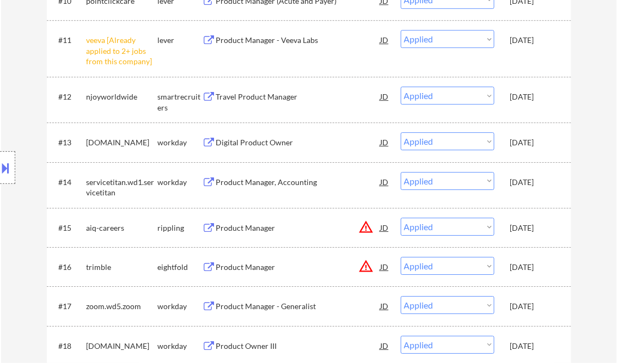
select select ""applied""
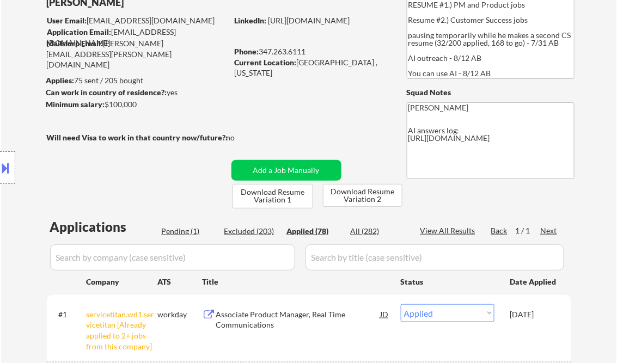
scroll to position [87, 0]
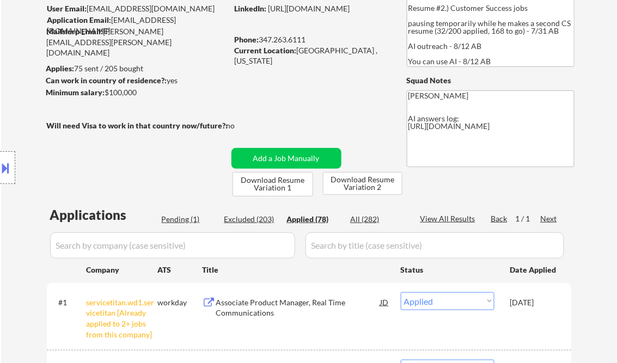
select select ""applied""
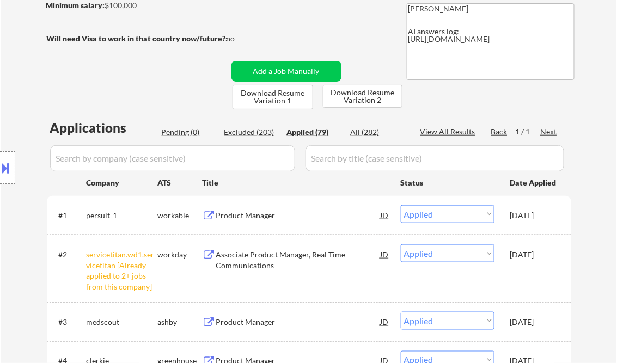
scroll to position [218, 0]
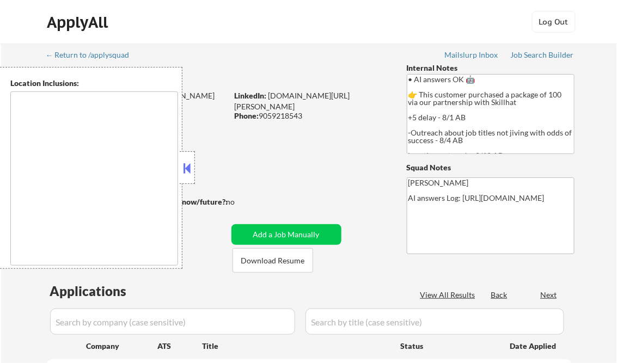
type textarea "[GEOGRAPHIC_DATA], ON [GEOGRAPHIC_DATA], ON [GEOGRAPHIC_DATA], ON [GEOGRAPHIC_D…"
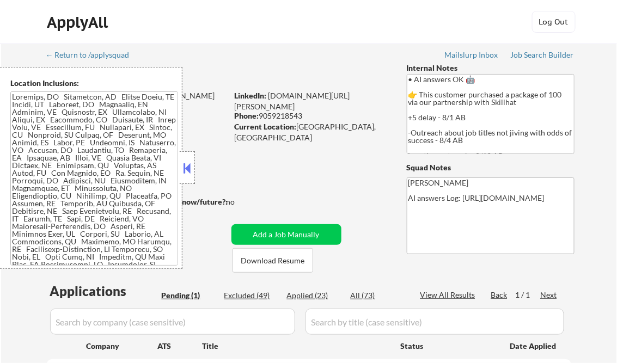
click at [189, 166] on button at bounding box center [187, 168] width 12 height 16
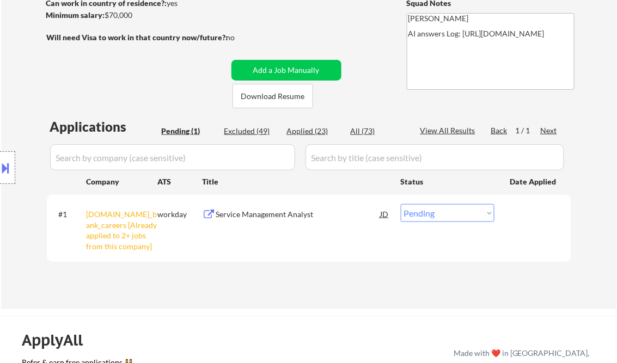
scroll to position [174, 0]
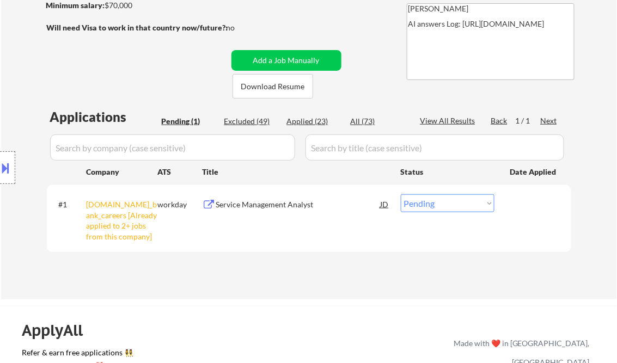
click at [443, 206] on select "Choose an option... Pending Applied Excluded (Questions) Excluded (Expired) Exc…" at bounding box center [448, 204] width 94 height 18
select select ""excluded__other_""
click at [401, 195] on select "Choose an option... Pending Applied Excluded (Questions) Excluded (Expired) Exc…" at bounding box center [448, 204] width 94 height 18
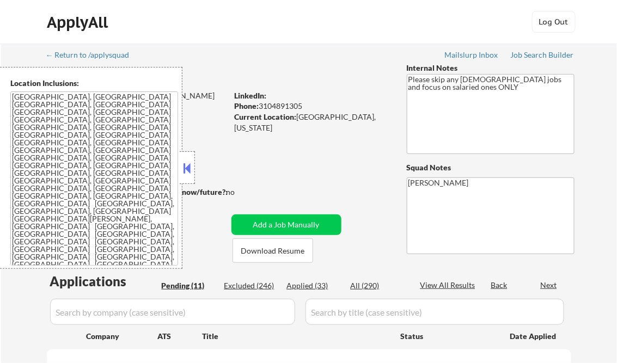
select select ""pending""
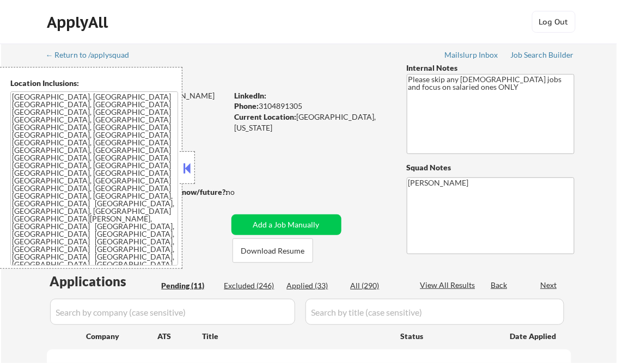
select select ""pending""
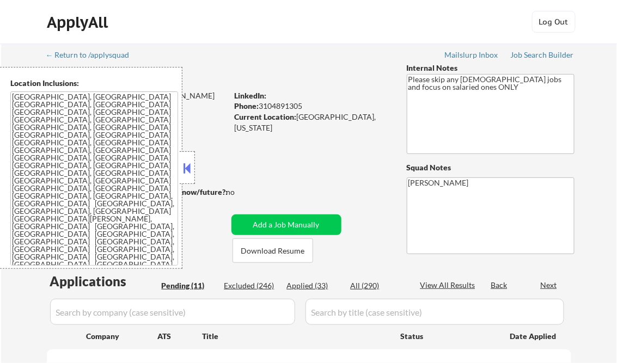
select select ""pending""
drag, startPoint x: 190, startPoint y: 165, endPoint x: 174, endPoint y: 148, distance: 23.1
click at [190, 166] on button at bounding box center [187, 168] width 12 height 16
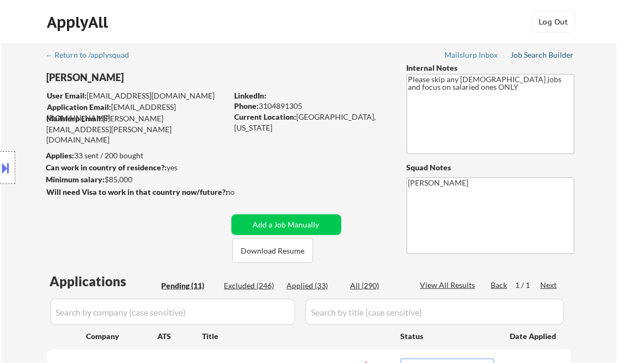
click at [530, 54] on div "Job Search Builder" at bounding box center [543, 55] width 64 height 8
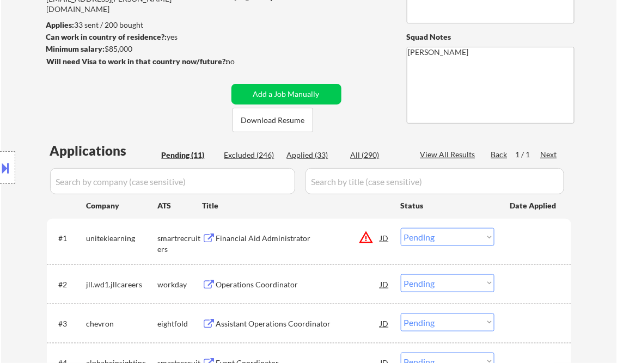
click at [263, 236] on div "Financial Aid Administrator" at bounding box center [298, 238] width 165 height 11
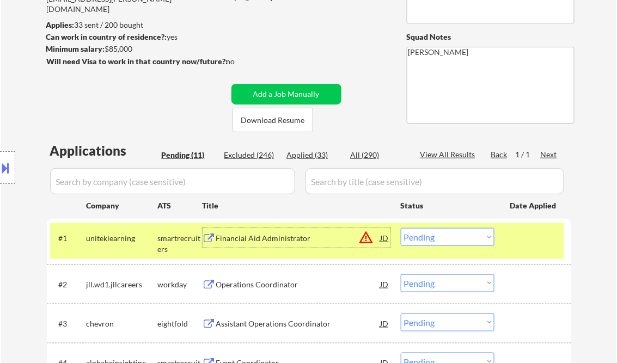
click at [251, 238] on div "Financial Aid Administrator" at bounding box center [298, 238] width 165 height 11
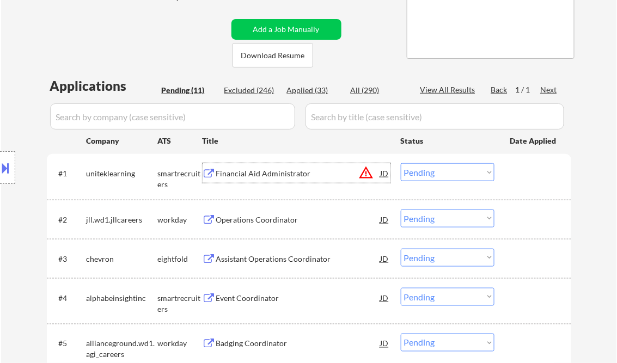
scroll to position [218, 0]
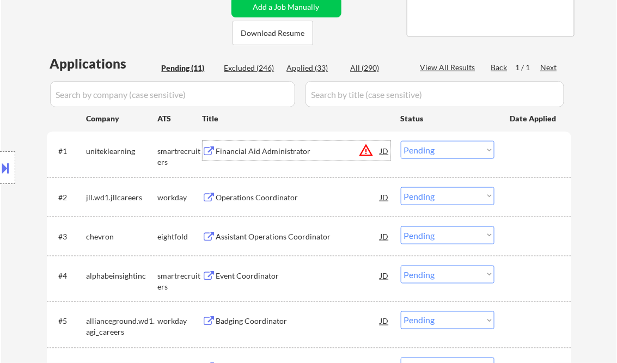
click at [365, 149] on button "warning_amber" at bounding box center [366, 150] width 15 height 15
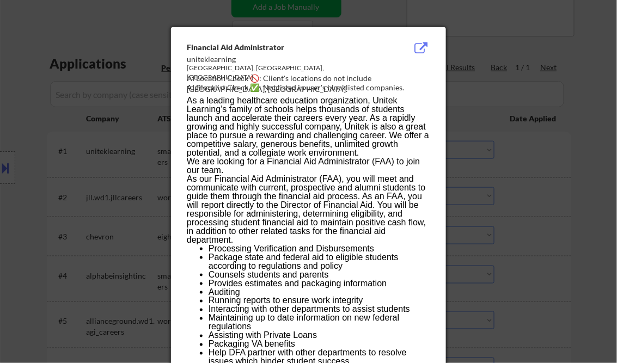
click at [588, 168] on div at bounding box center [308, 181] width 617 height 363
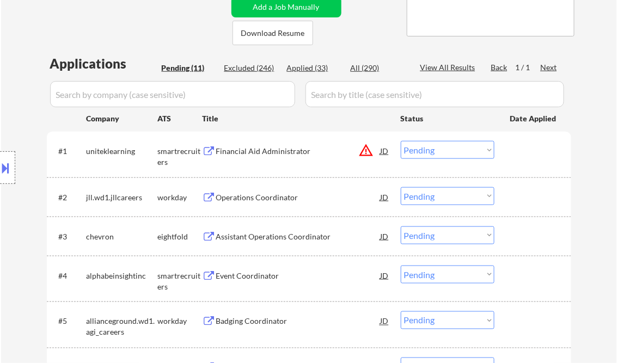
click at [11, 161] on button at bounding box center [6, 168] width 12 height 18
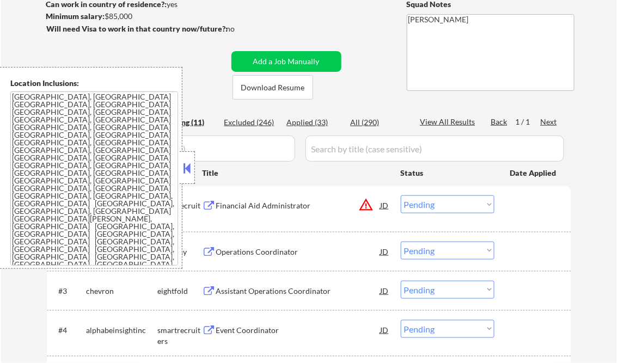
scroll to position [174, 0]
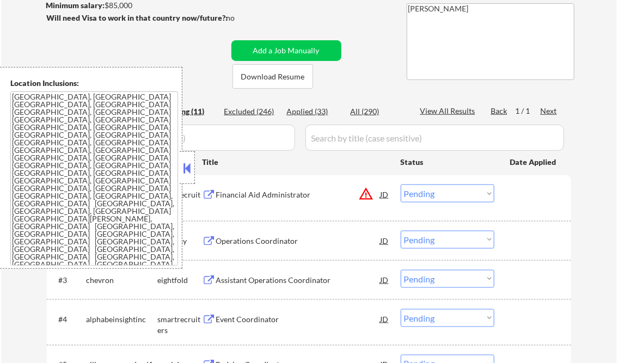
click at [599, 180] on div "← Return to /applysquad Mailslurp Inbox Job Search Builder Brianna Hodge User E…" at bounding box center [309, 275] width 616 height 813
click at [189, 165] on button at bounding box center [187, 168] width 12 height 16
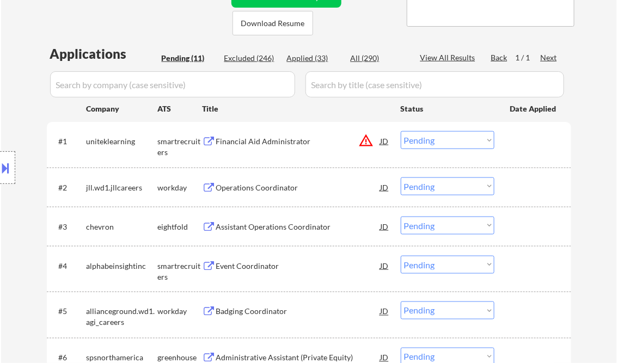
scroll to position [262, 0]
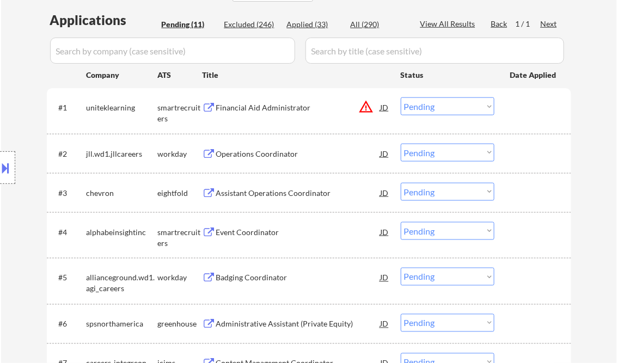
click at [255, 154] on div "Operations Coordinator" at bounding box center [298, 154] width 165 height 11
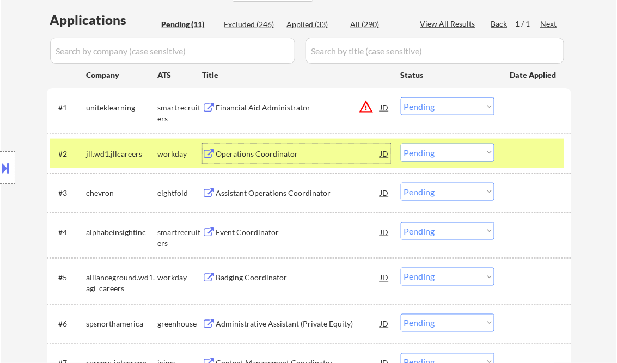
click at [421, 108] on select "Choose an option... Pending Applied Excluded (Questions) Excluded (Expired) Exc…" at bounding box center [448, 107] width 94 height 18
click at [401, 98] on select "Choose an option... Pending Applied Excluded (Questions) Excluded (Expired) Exc…" at bounding box center [448, 107] width 94 height 18
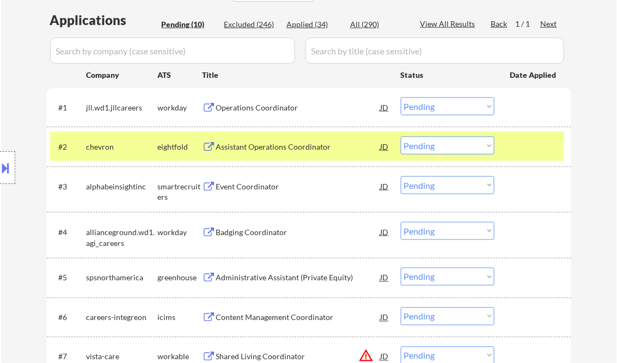
drag, startPoint x: 424, startPoint y: 109, endPoint x: 434, endPoint y: 116, distance: 12.2
click at [424, 108] on select "Choose an option... Pending Applied Excluded (Questions) Excluded (Expired) Exc…" at bounding box center [448, 107] width 94 height 18
click at [401, 98] on select "Choose an option... Pending Applied Excluded (Questions) Excluded (Expired) Exc…" at bounding box center [448, 107] width 94 height 18
click at [286, 154] on div "Assistant Operations Coordinator" at bounding box center [298, 147] width 165 height 20
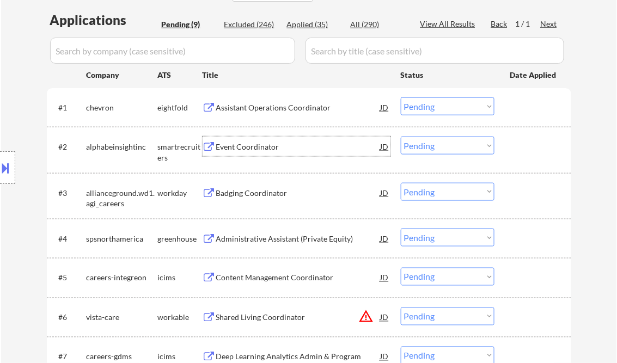
click at [445, 110] on select "Choose an option... Pending Applied Excluded (Questions) Excluded (Expired) Exc…" at bounding box center [448, 107] width 94 height 18
click at [401, 98] on select "Choose an option... Pending Applied Excluded (Questions) Excluded (Expired) Exc…" at bounding box center [448, 107] width 94 height 18
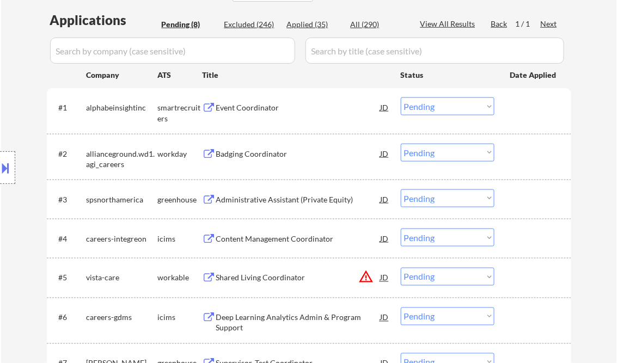
click at [265, 107] on div "Event Coordinator" at bounding box center [298, 107] width 165 height 11
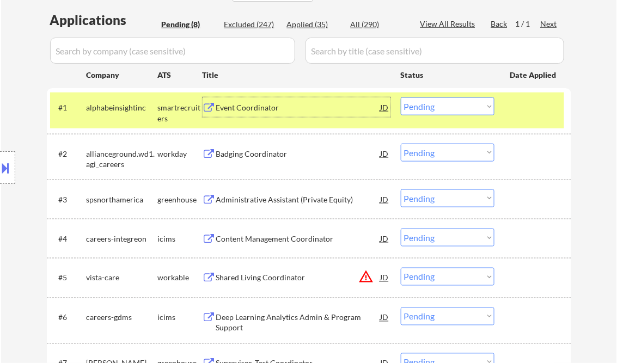
drag, startPoint x: 428, startPoint y: 111, endPoint x: 433, endPoint y: 115, distance: 6.7
click at [428, 111] on select "Choose an option... Pending Applied Excluded (Questions) Excluded (Expired) Exc…" at bounding box center [448, 107] width 94 height 18
click at [401, 98] on select "Choose an option... Pending Applied Excluded (Questions) Excluded (Expired) Exc…" at bounding box center [448, 107] width 94 height 18
click at [265, 157] on div "Badging Coordinator" at bounding box center [298, 154] width 165 height 11
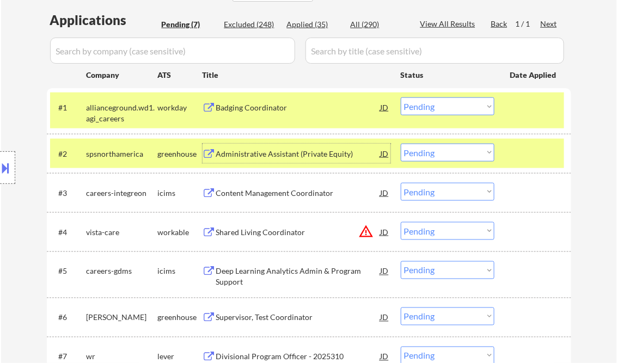
click at [433, 108] on select "Choose an option... Pending Applied Excluded (Questions) Excluded (Expired) Exc…" at bounding box center [448, 107] width 94 height 18
click at [401, 98] on select "Choose an option... Pending Applied Excluded (Questions) Excluded (Expired) Exc…" at bounding box center [448, 107] width 94 height 18
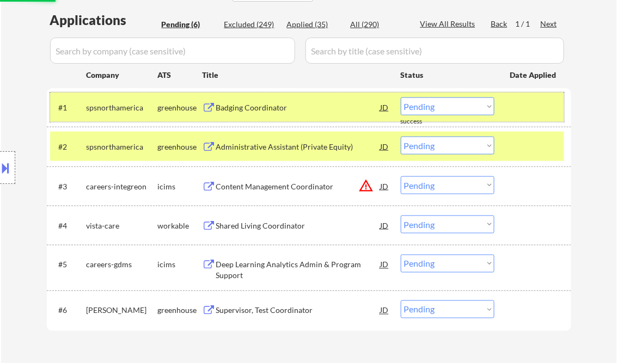
drag, startPoint x: 527, startPoint y: 116, endPoint x: 535, endPoint y: 120, distance: 9.3
click at [527, 116] on div at bounding box center [535, 108] width 48 height 20
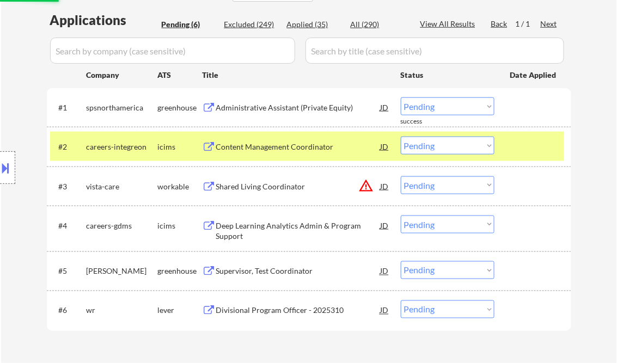
click at [530, 143] on div at bounding box center [535, 147] width 48 height 20
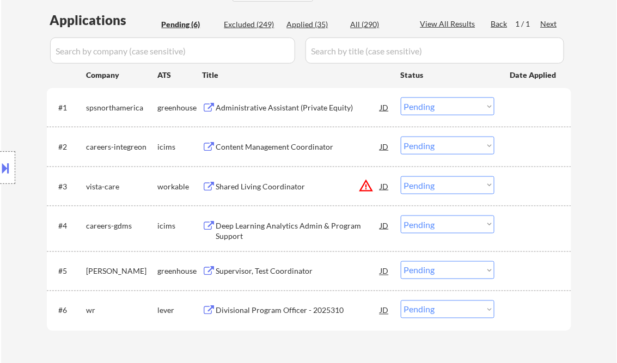
click at [289, 112] on div "Administrative Assistant (Private Equity)" at bounding box center [298, 107] width 165 height 11
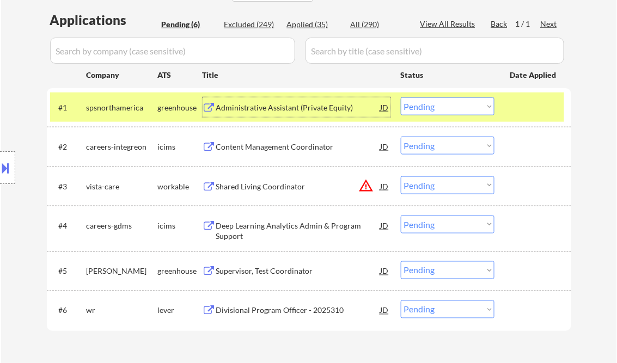
click at [430, 103] on select "Choose an option... Pending Applied Excluded (Questions) Excluded (Expired) Exc…" at bounding box center [448, 107] width 94 height 18
click at [401, 98] on select "Choose an option... Pending Applied Excluded (Questions) Excluded (Expired) Exc…" at bounding box center [448, 107] width 94 height 18
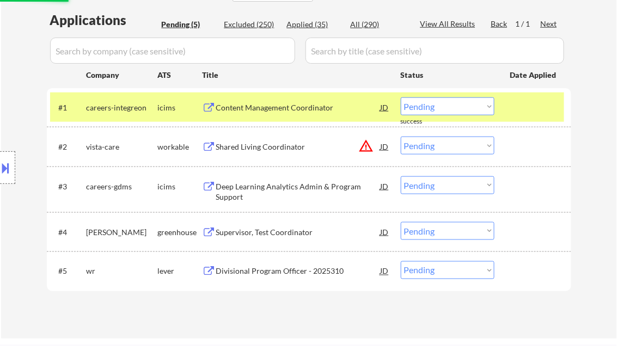
click at [272, 111] on div "Content Management Coordinator" at bounding box center [298, 107] width 165 height 11
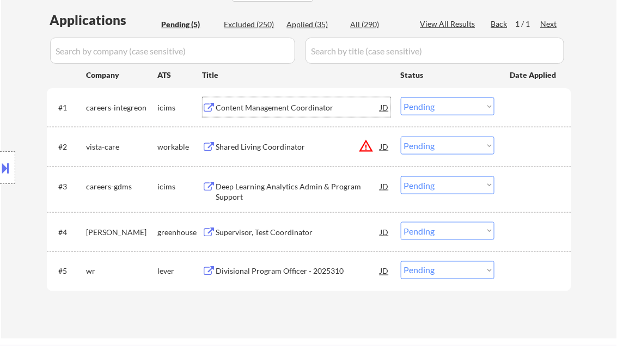
drag, startPoint x: 432, startPoint y: 107, endPoint x: 445, endPoint y: 117, distance: 15.9
click at [433, 107] on select "Choose an option... Pending Applied Excluded (Questions) Excluded (Expired) Exc…" at bounding box center [448, 107] width 94 height 18
click at [401, 98] on select "Choose an option... Pending Applied Excluded (Questions) Excluded (Expired) Exc…" at bounding box center [448, 107] width 94 height 18
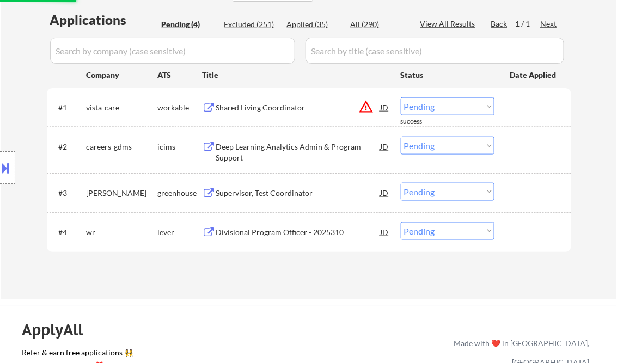
click at [270, 110] on div "Shared Living Coordinator" at bounding box center [298, 107] width 165 height 11
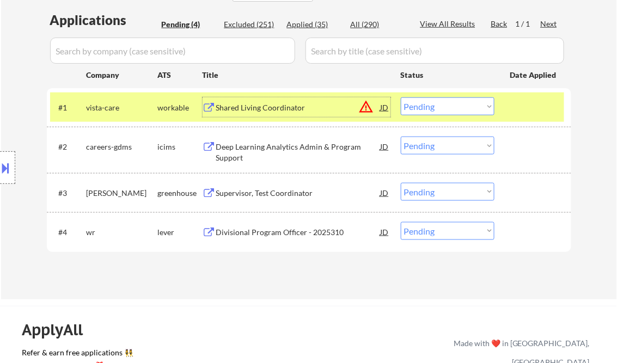
click at [442, 116] on div "#1 vista-care workable Shared Living Coordinator JD warning_amber Choose an opt…" at bounding box center [307, 107] width 514 height 29
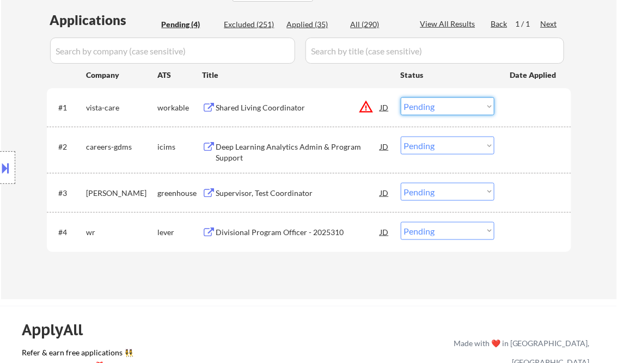
drag, startPoint x: 433, startPoint y: 104, endPoint x: 450, endPoint y: 113, distance: 19.5
click at [433, 104] on select "Choose an option... Pending Applied Excluded (Questions) Excluded (Expired) Exc…" at bounding box center [448, 107] width 94 height 18
click at [401, 98] on select "Choose an option... Pending Applied Excluded (Questions) Excluded (Expired) Exc…" at bounding box center [448, 107] width 94 height 18
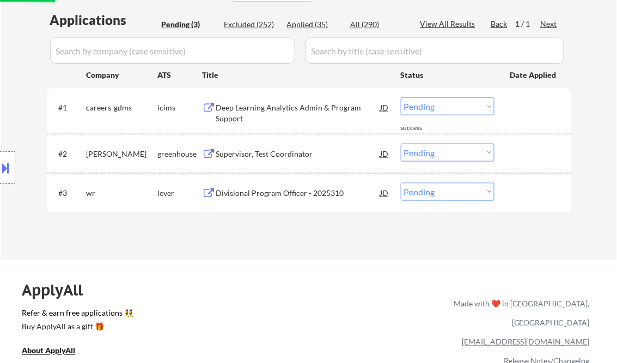
click at [277, 120] on div "Deep Learning Analytics Admin & Program Support" at bounding box center [298, 112] width 165 height 21
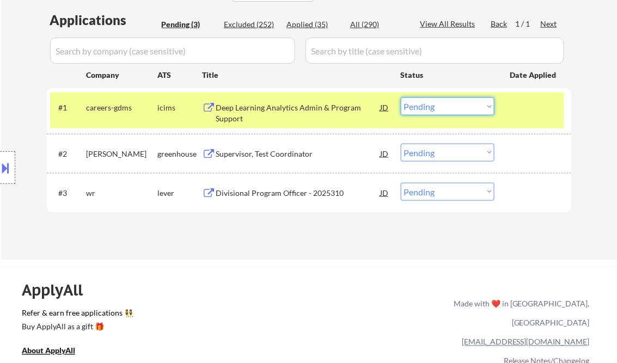
drag, startPoint x: 425, startPoint y: 107, endPoint x: 428, endPoint y: 114, distance: 8.3
click at [425, 107] on select "Choose an option... Pending Applied Excluded (Questions) Excluded (Expired) Exc…" at bounding box center [448, 107] width 94 height 18
click at [401, 98] on select "Choose an option... Pending Applied Excluded (Questions) Excluded (Expired) Exc…" at bounding box center [448, 107] width 94 height 18
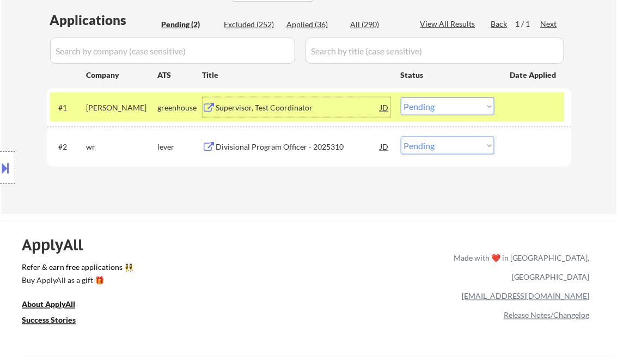
click at [240, 112] on div "Supervisor, Test Coordinator" at bounding box center [298, 107] width 165 height 11
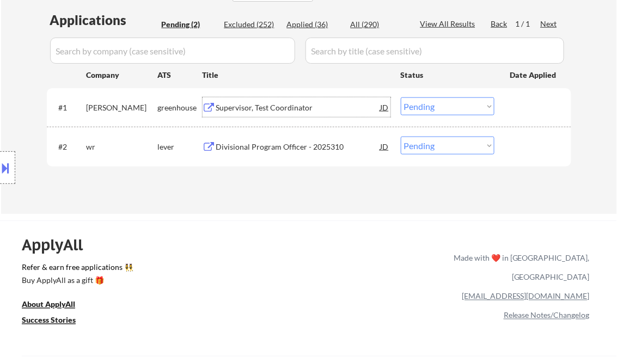
click at [427, 104] on select "Choose an option... Pending Applied Excluded (Questions) Excluded (Expired) Exc…" at bounding box center [448, 107] width 94 height 18
click at [401, 98] on select "Choose an option... Pending Applied Excluded (Questions) Excluded (Expired) Exc…" at bounding box center [448, 107] width 94 height 18
click at [262, 147] on div "Divisional Program Officer - 2025310" at bounding box center [298, 147] width 165 height 11
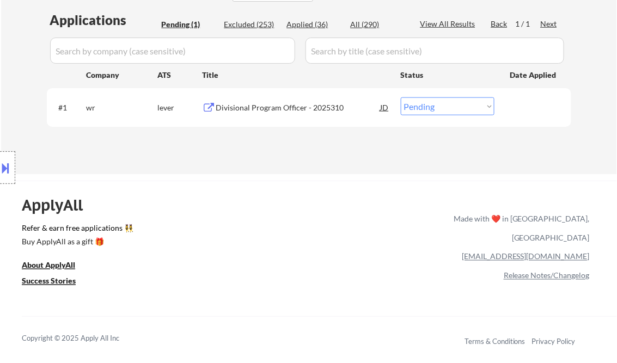
drag, startPoint x: 432, startPoint y: 110, endPoint x: 441, endPoint y: 116, distance: 11.0
click at [432, 110] on select "Choose an option... Pending Applied Excluded (Questions) Excluded (Expired) Exc…" at bounding box center [448, 107] width 94 height 18
select select ""excluded__salary_""
click at [401, 98] on select "Choose an option... Pending Applied Excluded (Questions) Excluded (Expired) Exc…" at bounding box center [448, 107] width 94 height 18
click at [330, 195] on div "ApplyAll Refer & earn free applications 👯‍♀️ Buy ApplyAll as a gift 🎁 About App…" at bounding box center [308, 275] width 617 height 173
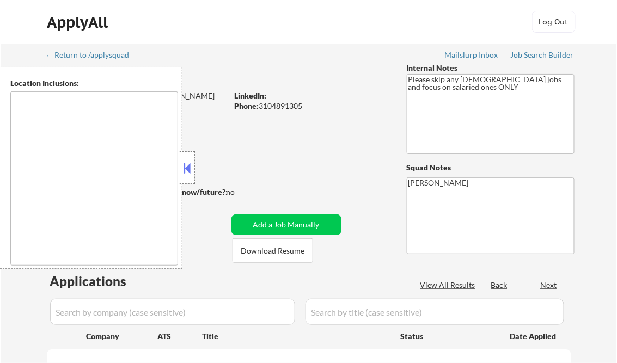
type textarea "[GEOGRAPHIC_DATA], [GEOGRAPHIC_DATA] [GEOGRAPHIC_DATA], [GEOGRAPHIC_DATA] [GEOG…"
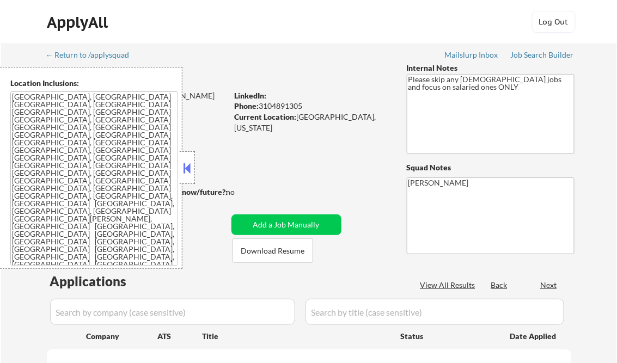
select select ""pending""
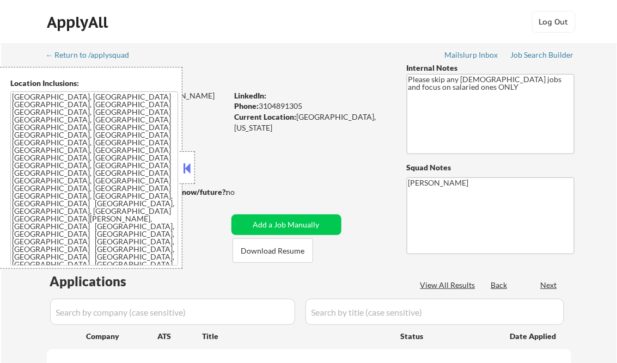
select select ""pending""
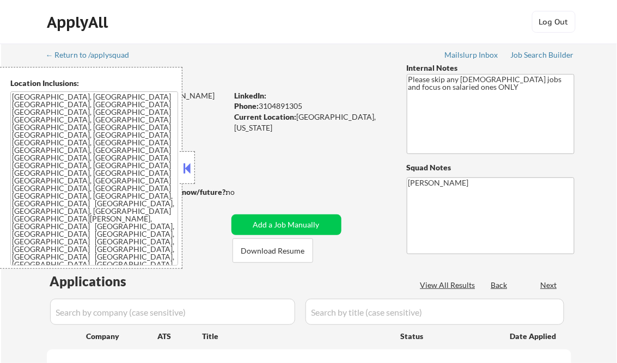
select select ""pending""
click at [191, 165] on button at bounding box center [187, 168] width 12 height 16
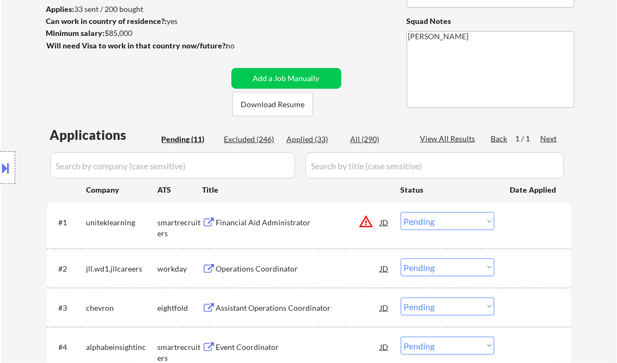
scroll to position [174, 0]
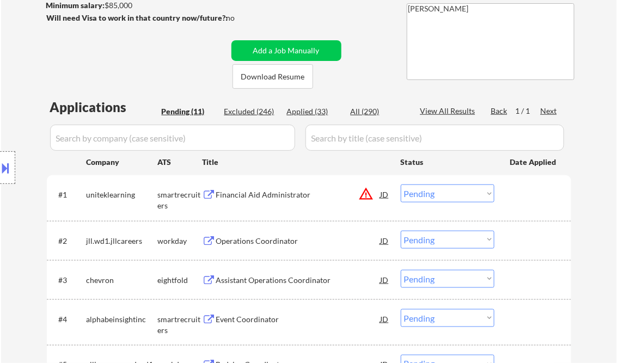
click at [314, 110] on div "Applied (33)" at bounding box center [314, 111] width 54 height 11
select select ""applied""
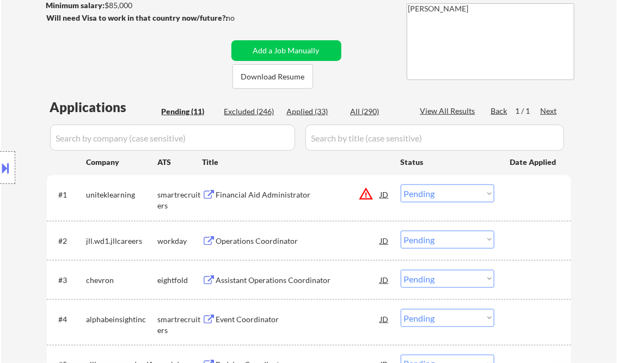
select select ""applied""
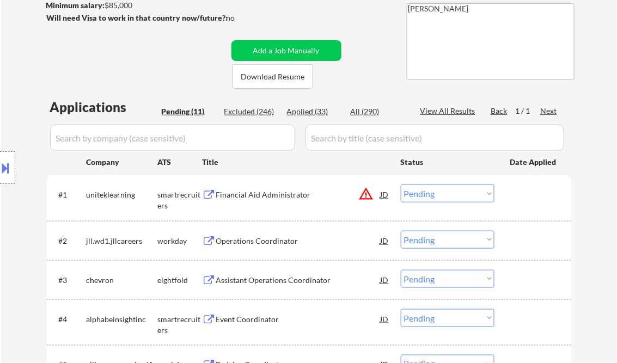
select select ""applied""
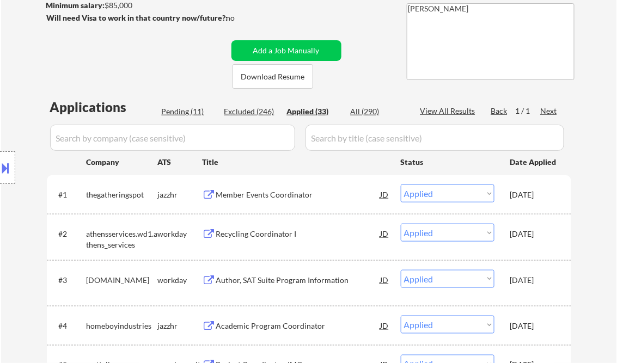
select select ""applied""
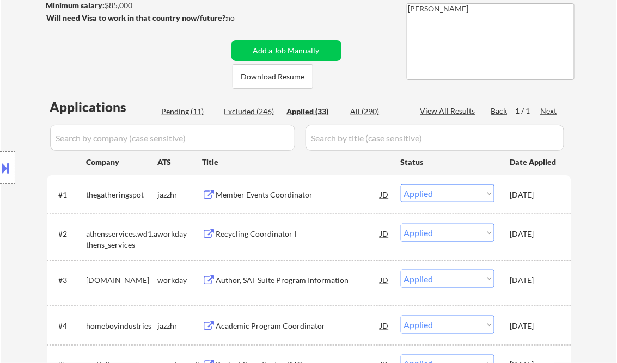
select select ""applied""
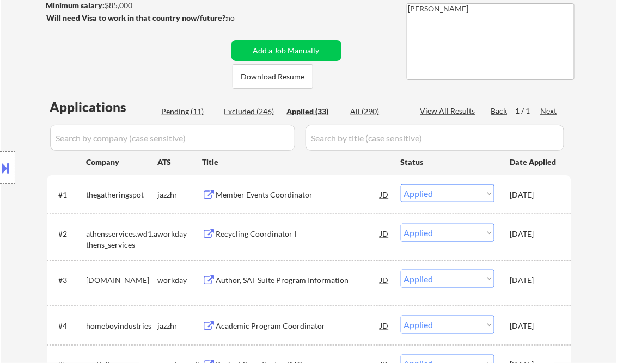
select select ""applied""
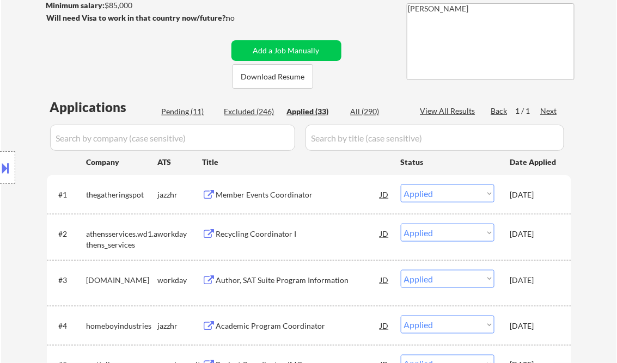
select select ""applied""
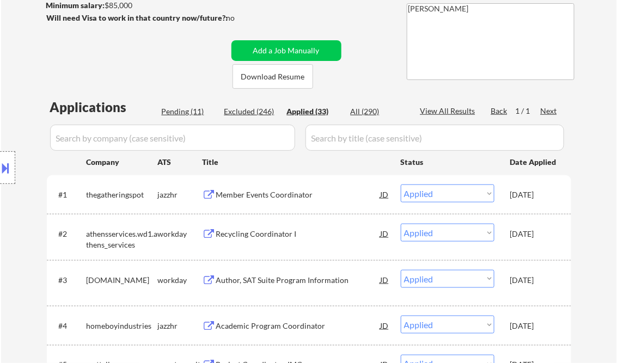
select select ""applied""
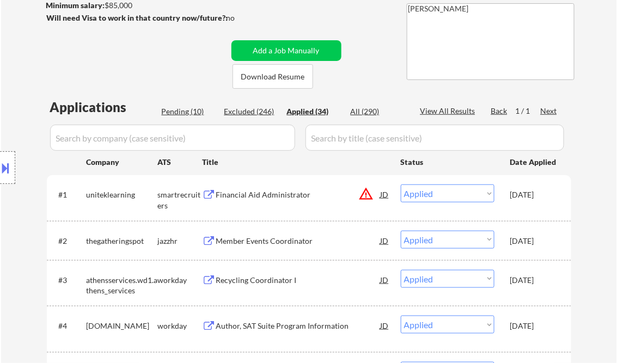
select select ""applied""
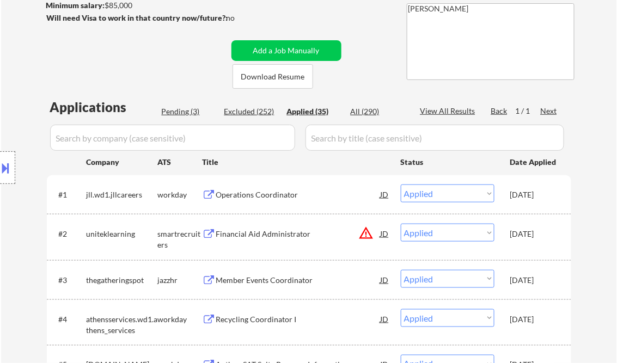
select select ""applied""
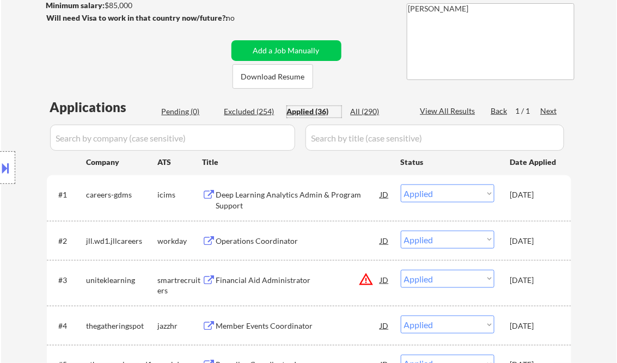
scroll to position [262, 0]
